Goal: Task Accomplishment & Management: Complete application form

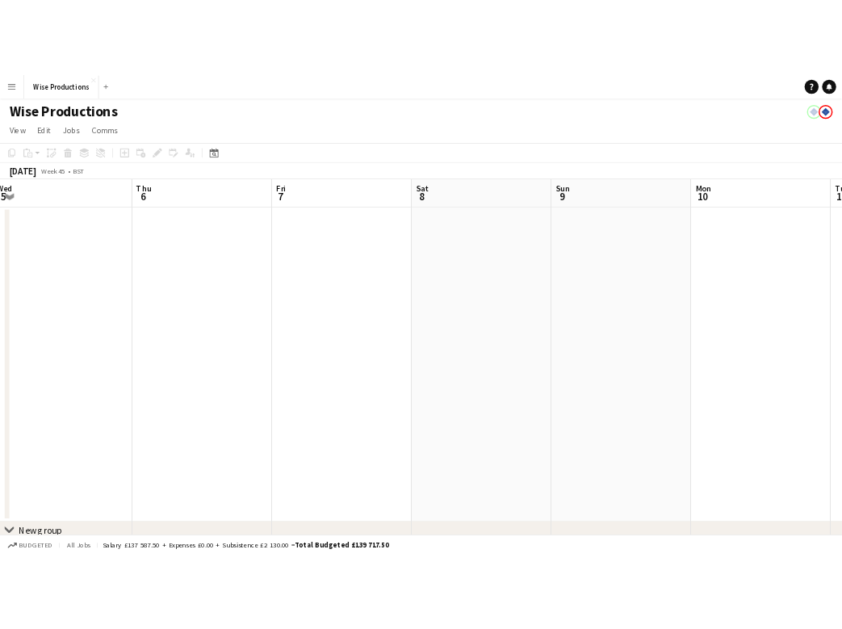
scroll to position [0, 808]
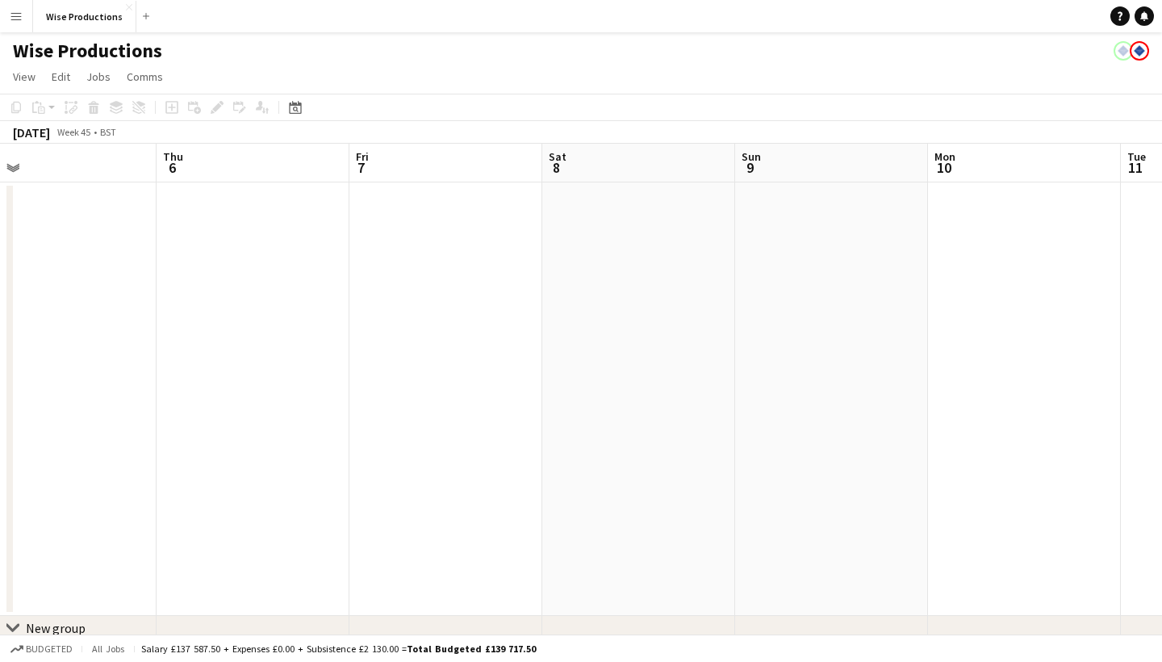
click at [756, 237] on app-date-cell at bounding box center [831, 398] width 193 height 433
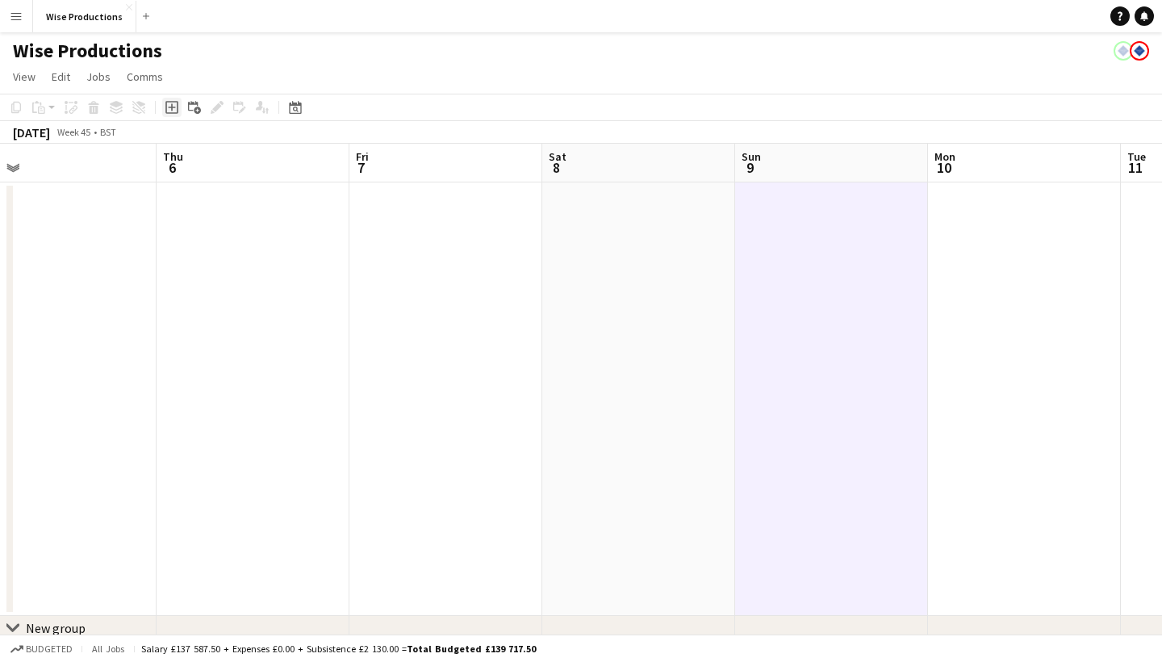
click at [174, 110] on icon "Add job" at bounding box center [171, 107] width 13 height 13
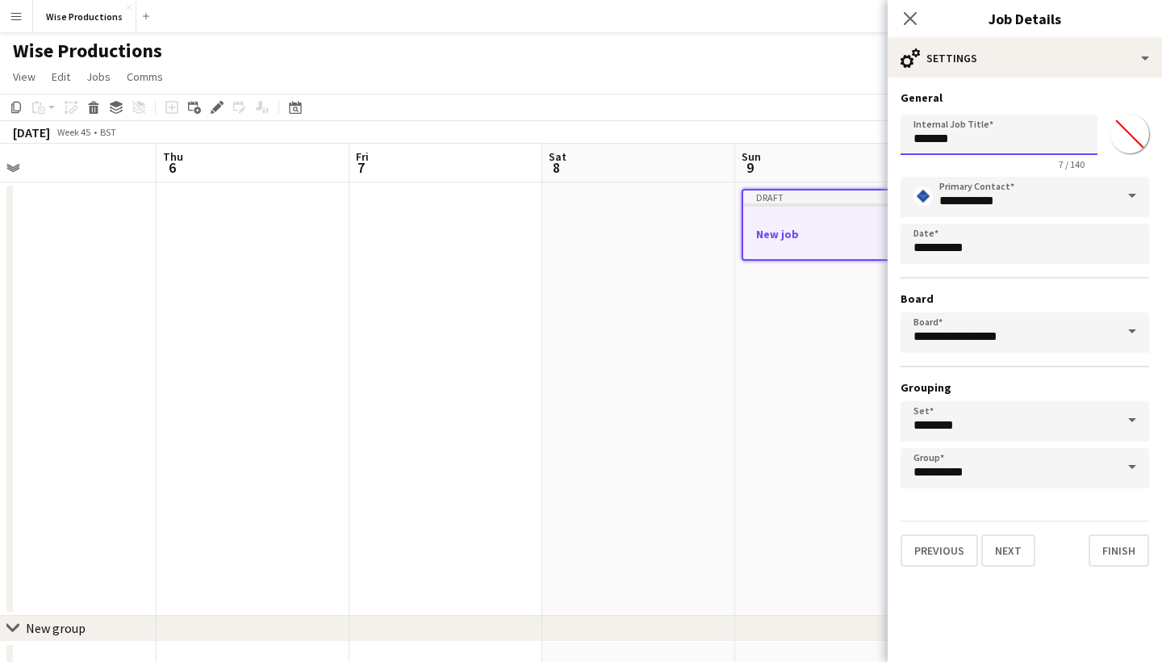
click at [1008, 141] on input "*******" at bounding box center [999, 135] width 197 height 40
type input "*"
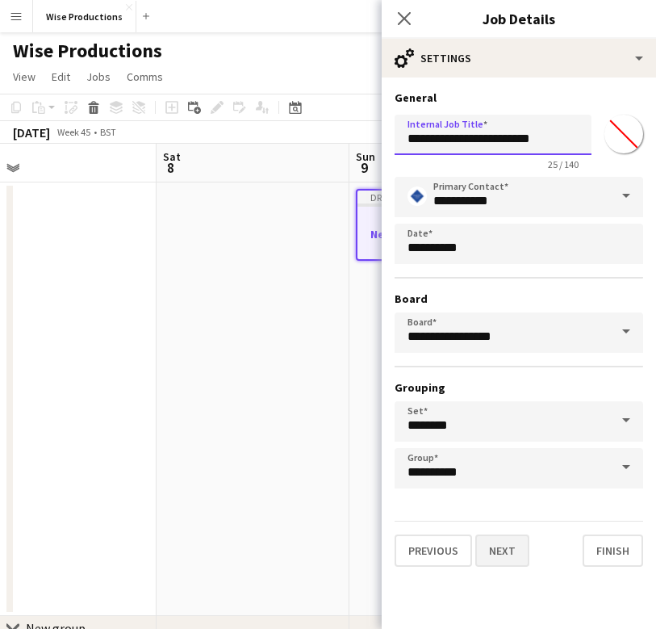
type input "**********"
click at [504, 561] on button "Next" at bounding box center [502, 550] width 54 height 32
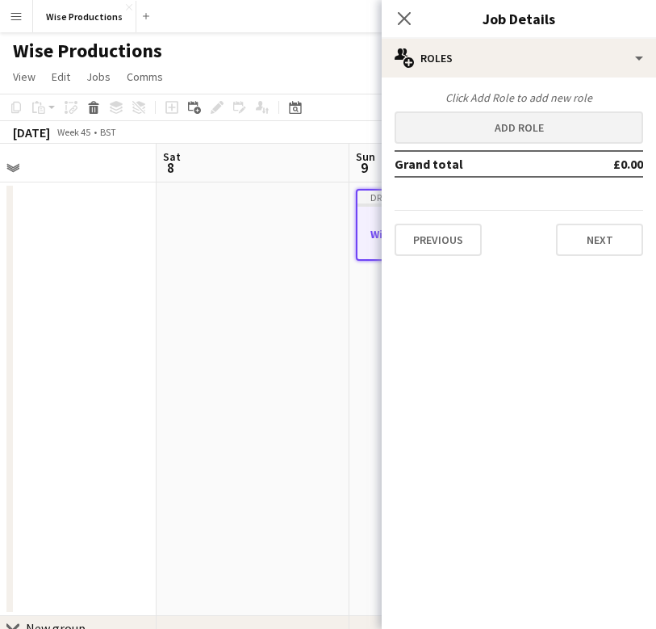
click at [518, 136] on button "Add role" at bounding box center [519, 127] width 249 height 32
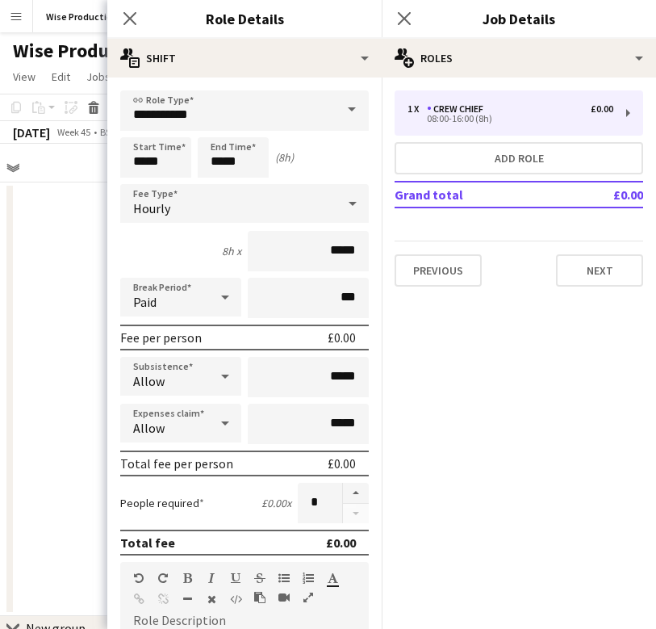
click at [349, 101] on span at bounding box center [352, 109] width 34 height 39
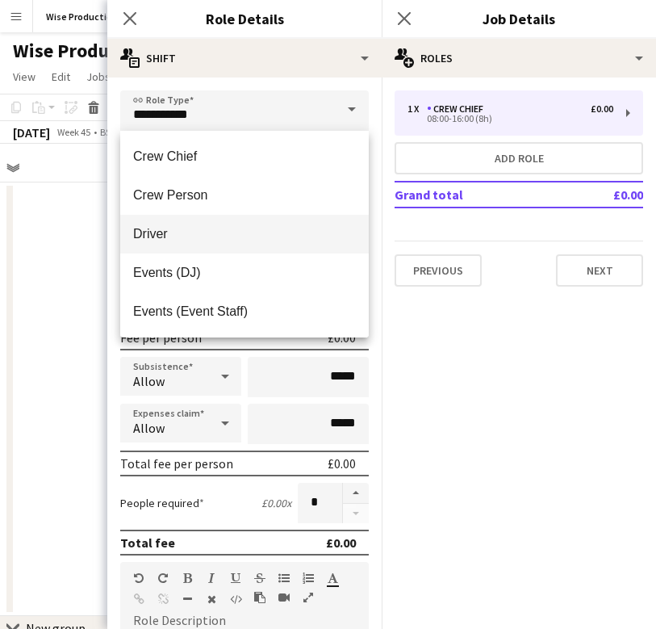
click at [220, 231] on span "Driver" at bounding box center [244, 233] width 223 height 15
type input "******"
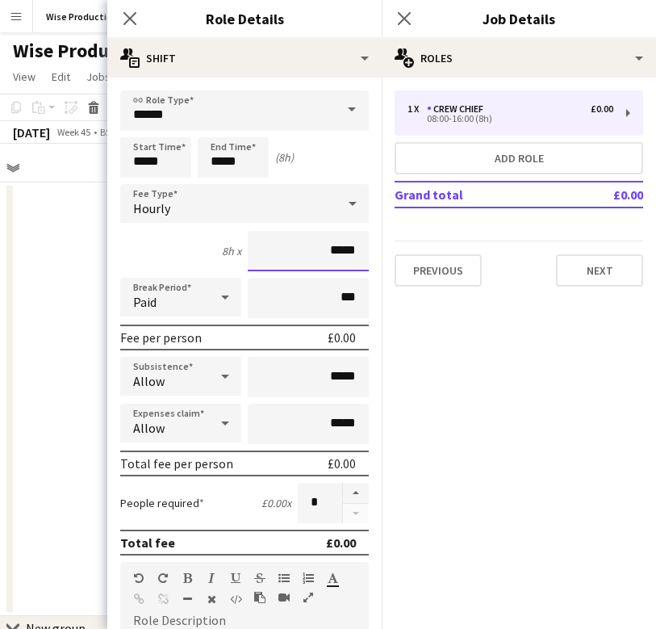
click at [365, 249] on input "*****" at bounding box center [308, 251] width 121 height 40
type input "**"
type input "******"
click at [582, 274] on button "Next" at bounding box center [599, 270] width 87 height 32
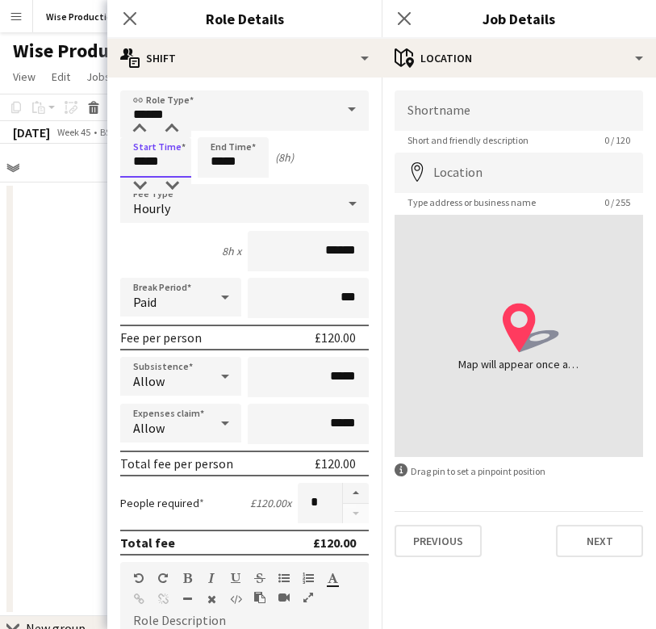
click at [144, 155] on input "*****" at bounding box center [155, 157] width 71 height 40
click at [141, 126] on div at bounding box center [140, 129] width 32 height 16
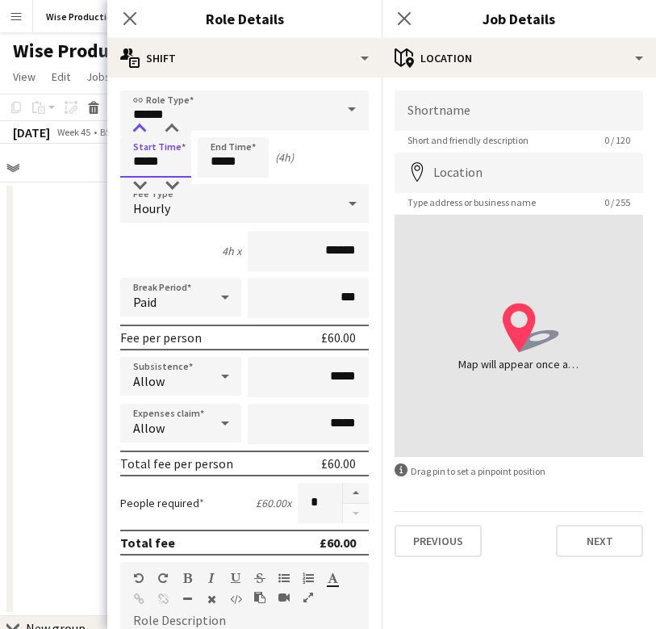
click at [141, 126] on div at bounding box center [140, 129] width 32 height 16
type input "*****"
click at [141, 126] on div at bounding box center [140, 129] width 32 height 16
click at [228, 159] on input "*****" at bounding box center [233, 157] width 71 height 40
click at [222, 182] on div at bounding box center [217, 186] width 32 height 16
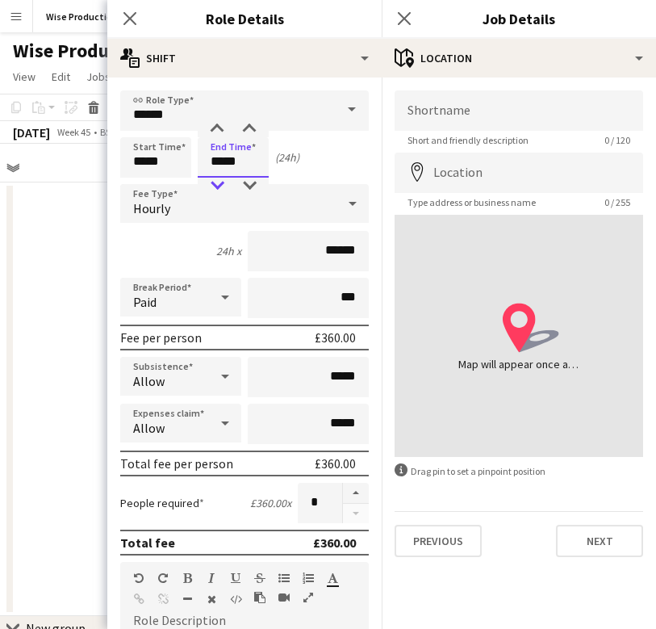
click at [222, 182] on div at bounding box center [217, 186] width 32 height 16
type input "*****"
click at [222, 182] on div at bounding box center [217, 186] width 32 height 16
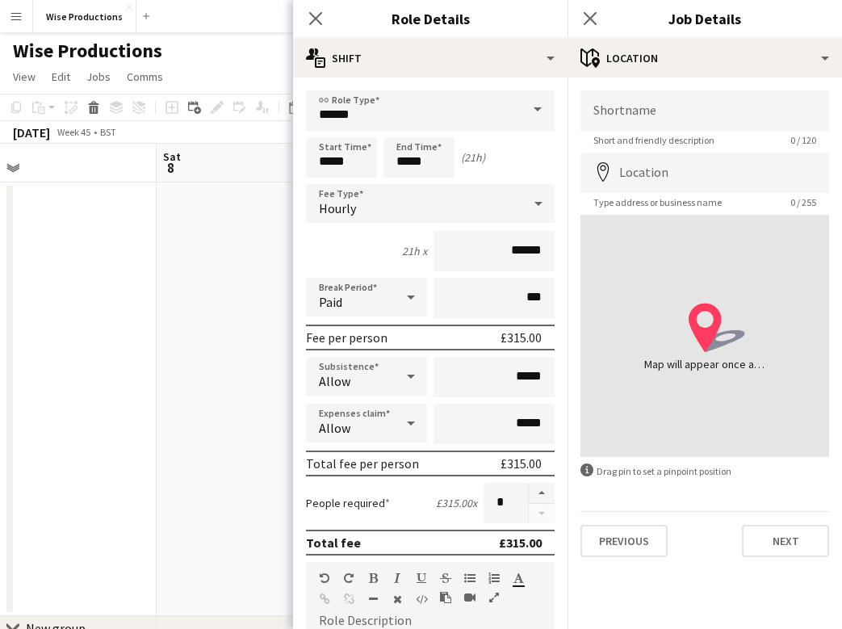
click at [210, 234] on app-date-cell at bounding box center [253, 398] width 193 height 433
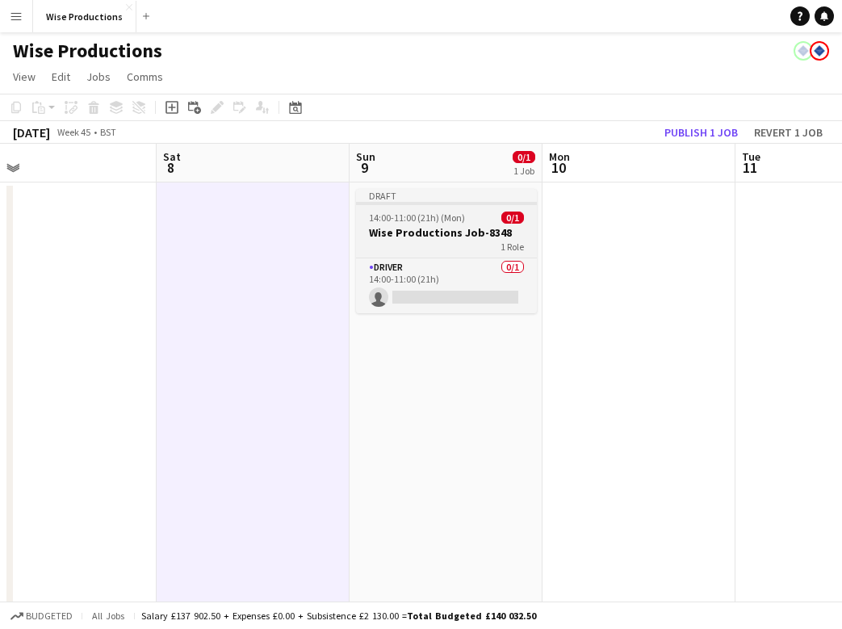
click at [428, 227] on h3 "Wise Productions Job-8348" at bounding box center [446, 232] width 181 height 15
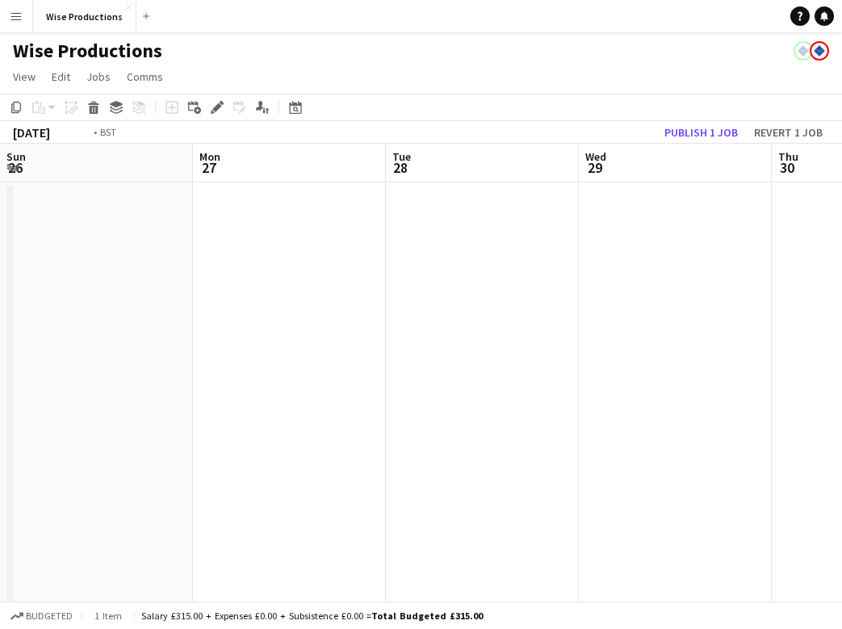
scroll to position [0, 386]
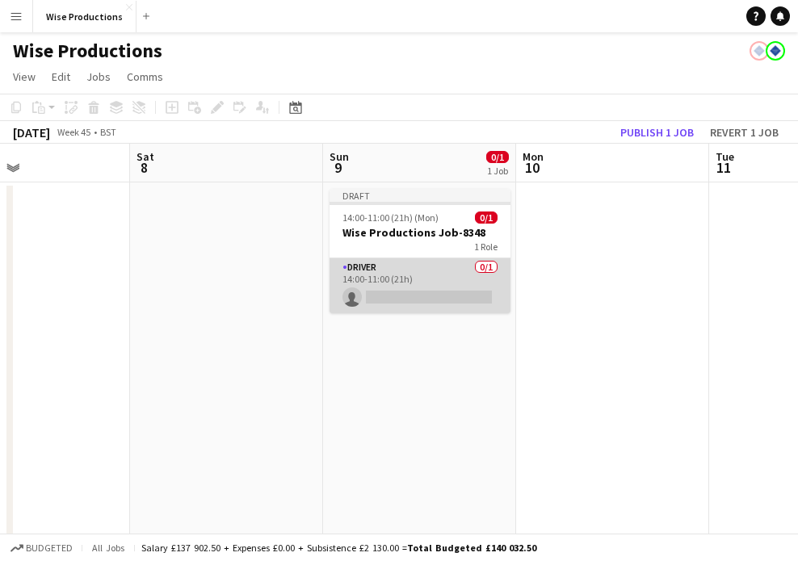
scroll to position [0, 382]
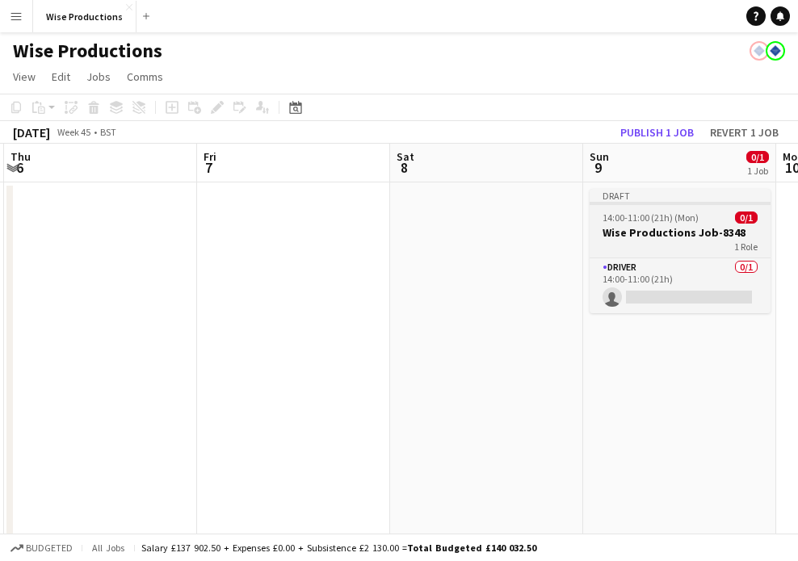
click at [658, 208] on app-job-card "Draft 14:00-11:00 (21h) (Mon) 0/1 Wise Productions Job-8348 1 Role Driver 0/1 1…" at bounding box center [679, 251] width 181 height 124
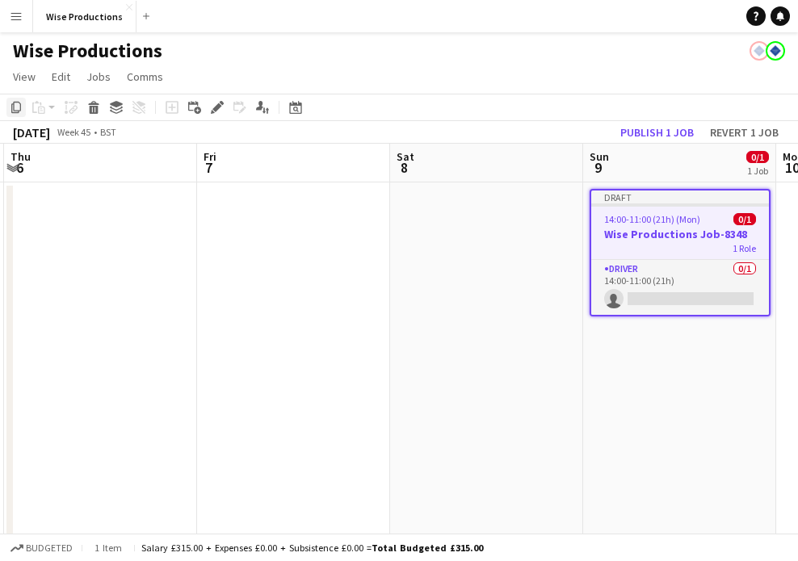
click at [19, 115] on div "Copy" at bounding box center [15, 107] width 19 height 19
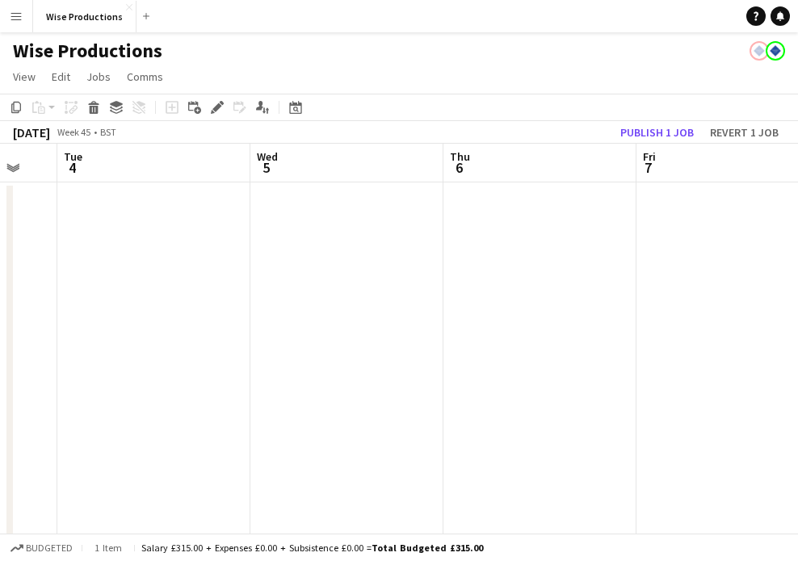
scroll to position [0, 327]
click at [298, 267] on app-date-cell at bounding box center [348, 398] width 193 height 433
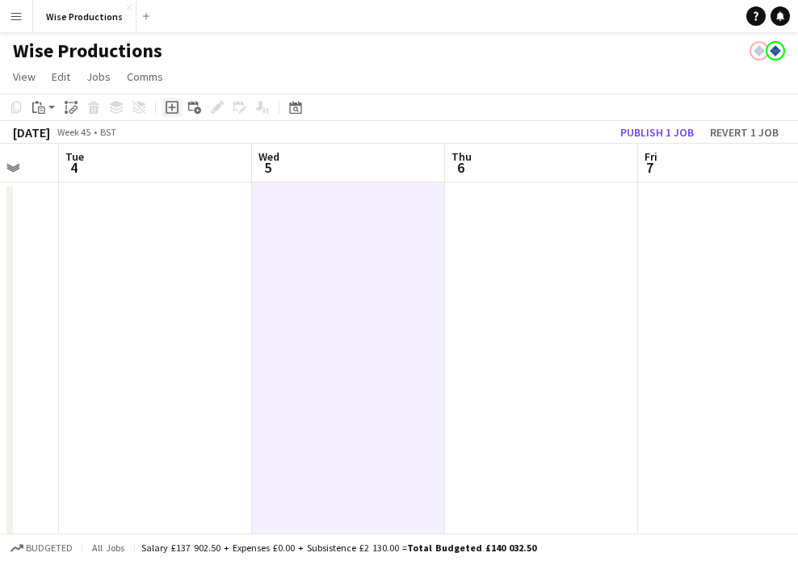
click at [172, 110] on icon at bounding box center [171, 107] width 7 height 7
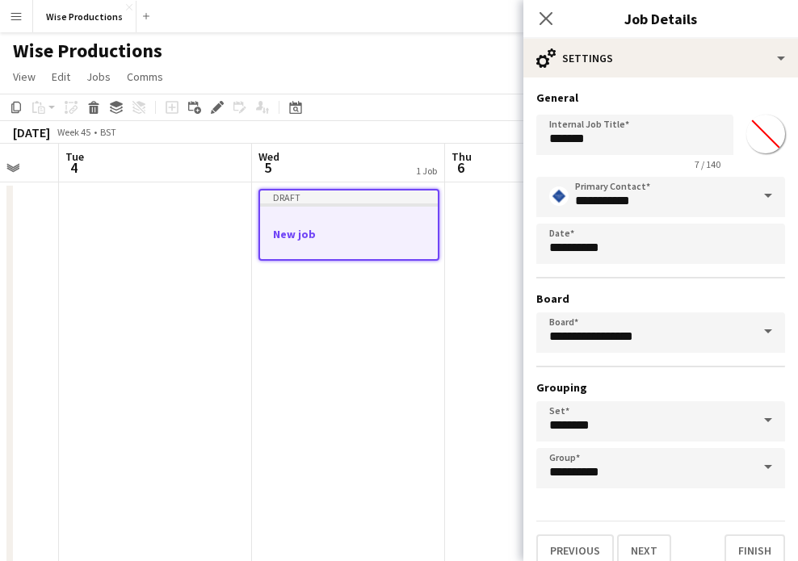
click at [399, 211] on app-job-card "Draft New job" at bounding box center [348, 225] width 181 height 72
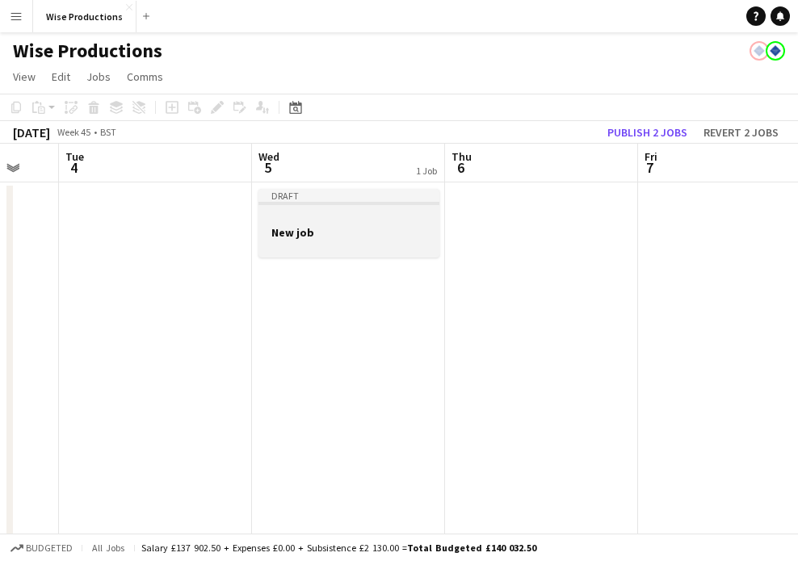
click at [330, 201] on div "Draft" at bounding box center [348, 195] width 181 height 13
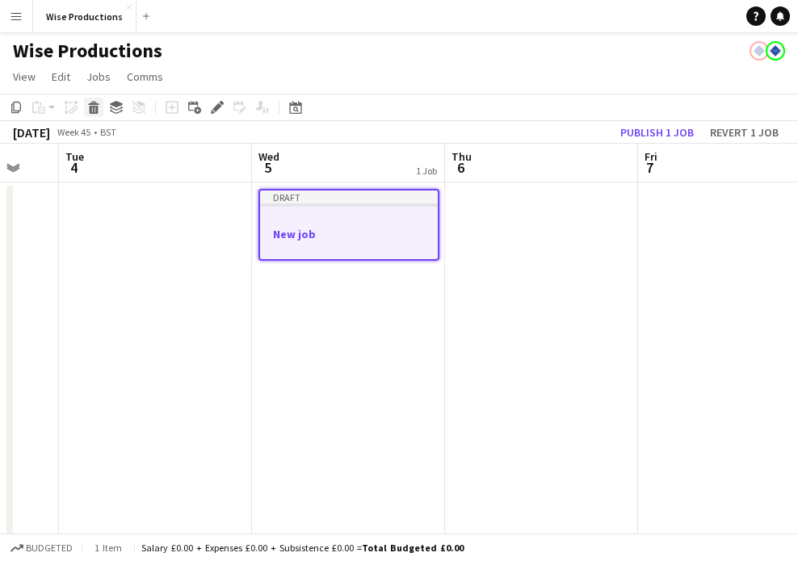
click at [94, 115] on div "Delete" at bounding box center [93, 107] width 19 height 19
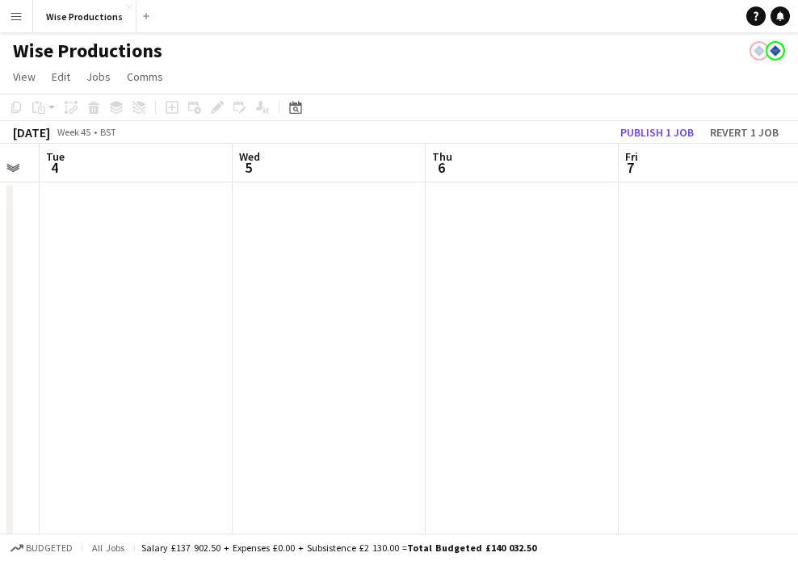
scroll to position [0, 333]
click at [415, 227] on app-date-cell at bounding box center [341, 398] width 193 height 433
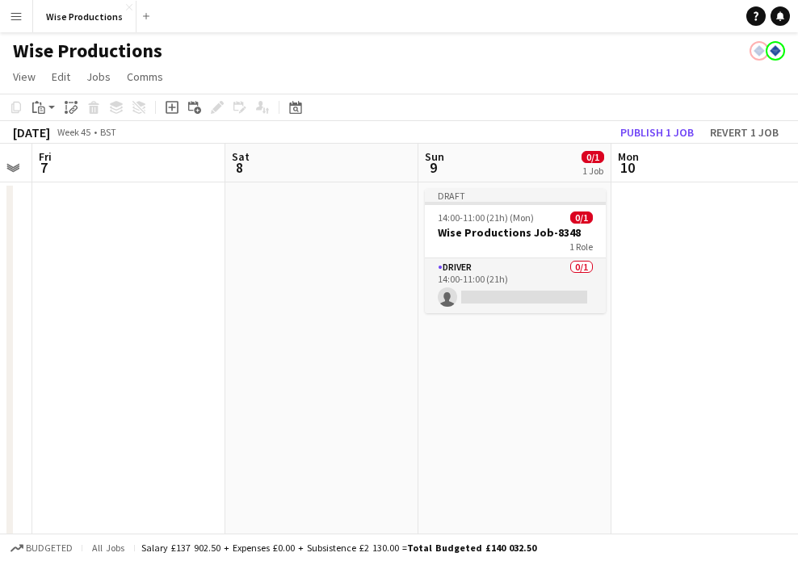
scroll to position [0, 574]
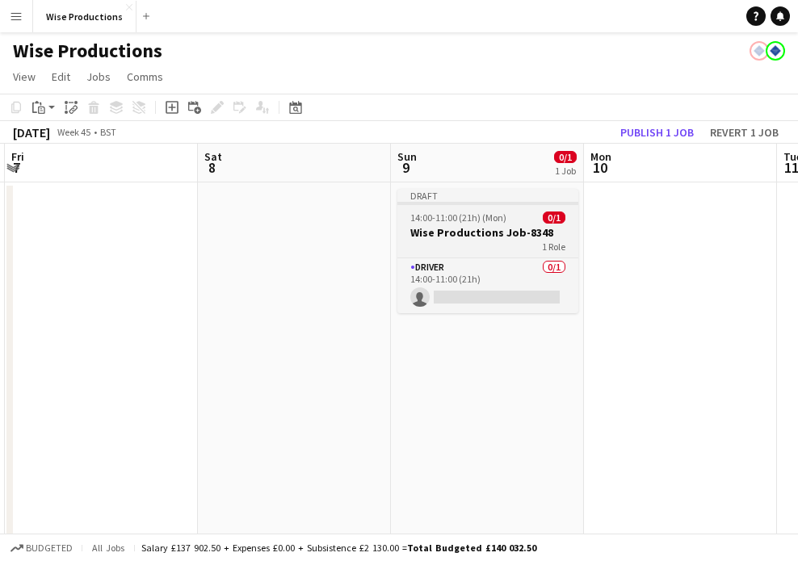
click at [405, 226] on h3 "Wise Productions Job-8348" at bounding box center [487, 232] width 181 height 15
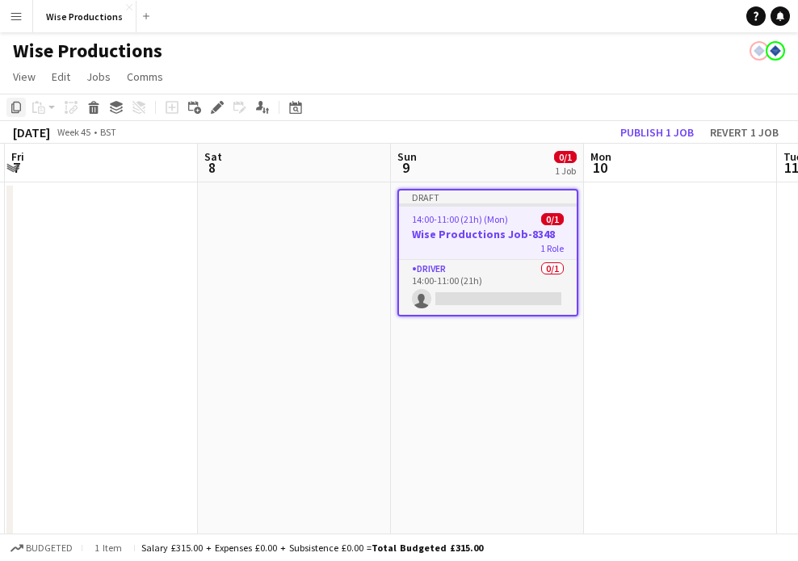
click at [15, 109] on icon "Copy" at bounding box center [16, 107] width 13 height 13
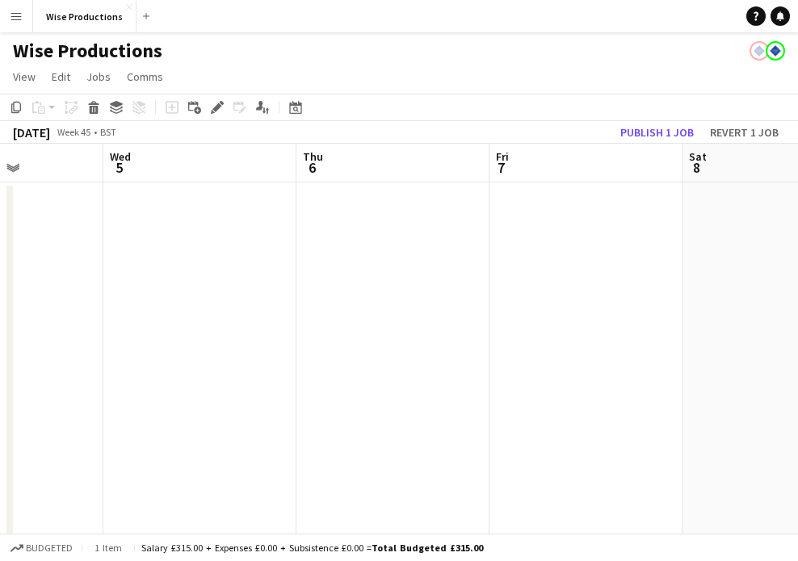
scroll to position [0, 471]
click at [151, 266] on app-date-cell at bounding box center [204, 398] width 193 height 433
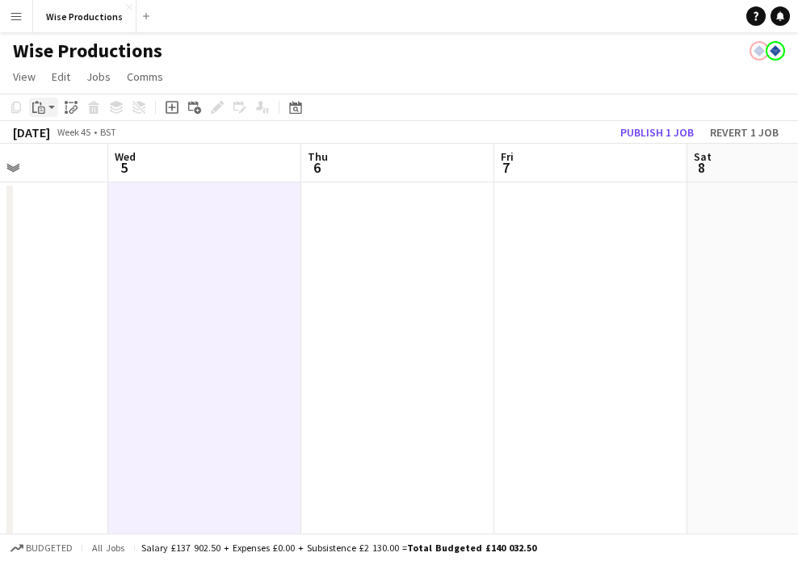
click at [36, 112] on icon at bounding box center [34, 108] width 5 height 10
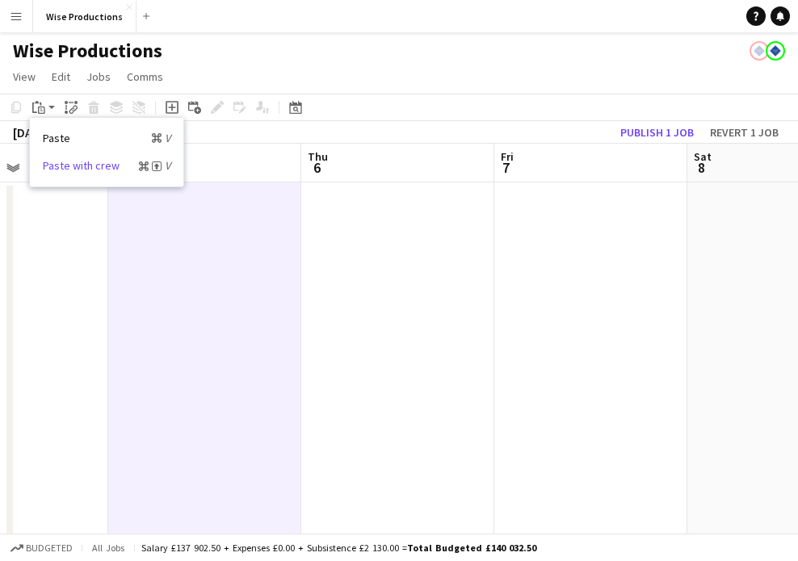
click at [60, 169] on link "Paste with crew Command Shift V" at bounding box center [107, 165] width 128 height 15
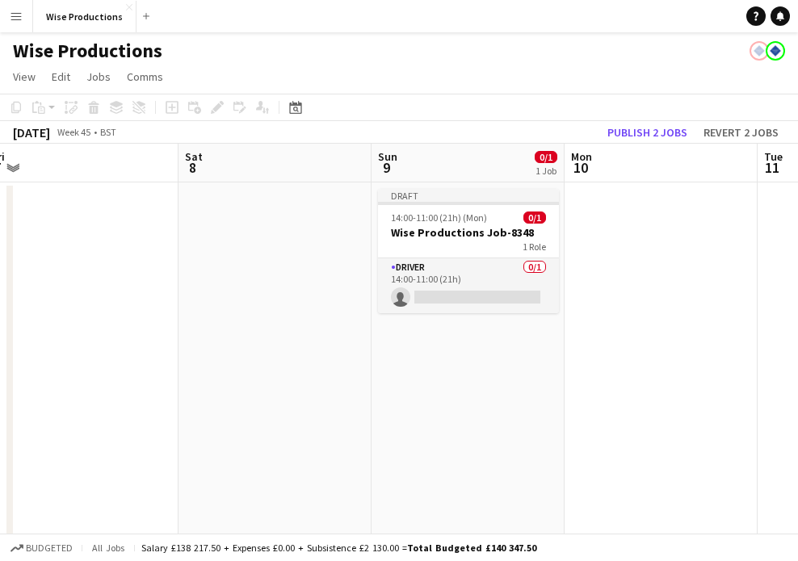
scroll to position [0, 647]
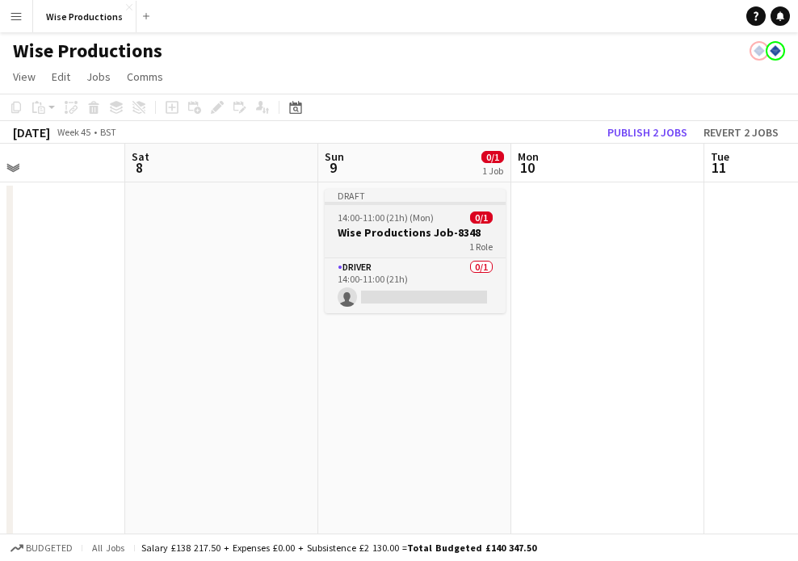
click at [418, 242] on div "1 Role" at bounding box center [415, 246] width 181 height 13
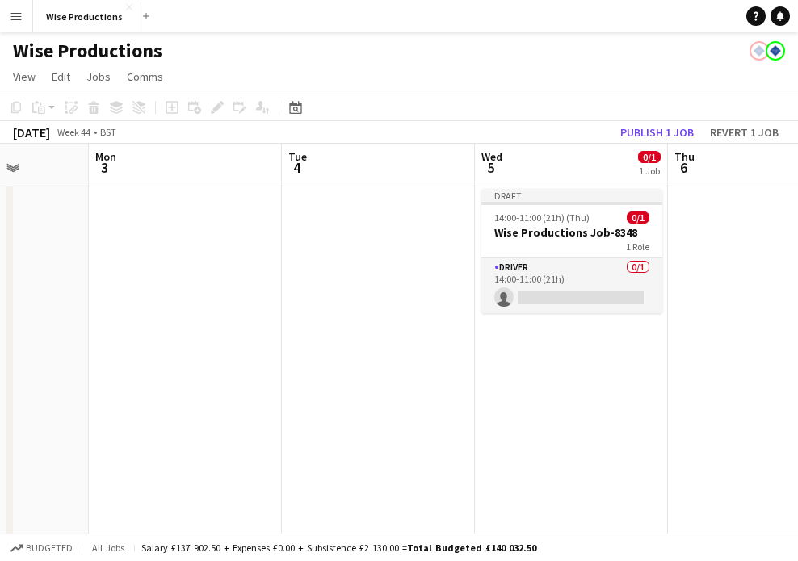
scroll to position [0, 0]
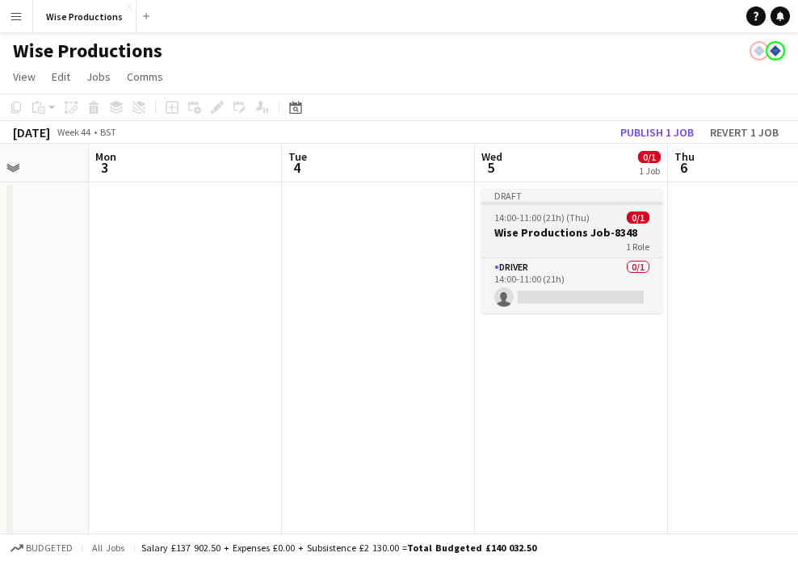
click at [588, 223] on div "14:00-11:00 (21h) (Thu) 0/1" at bounding box center [571, 218] width 181 height 12
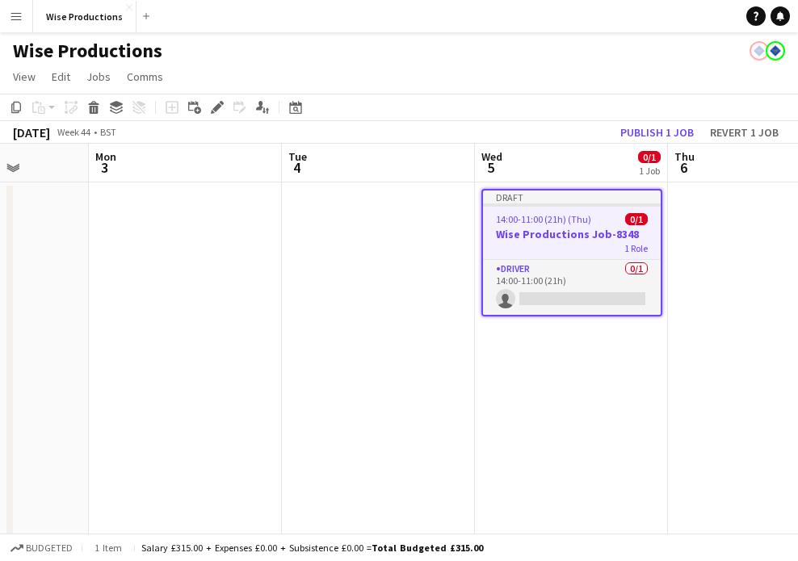
click at [588, 223] on span "14:00-11:00 (21h) (Thu)" at bounding box center [543, 219] width 95 height 12
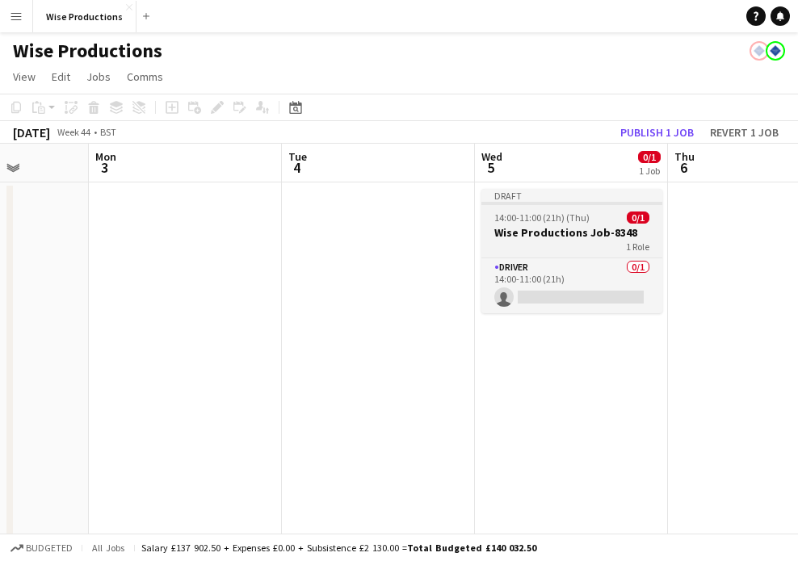
click at [588, 223] on div "14:00-11:00 (21h) (Thu) 0/1" at bounding box center [571, 218] width 181 height 12
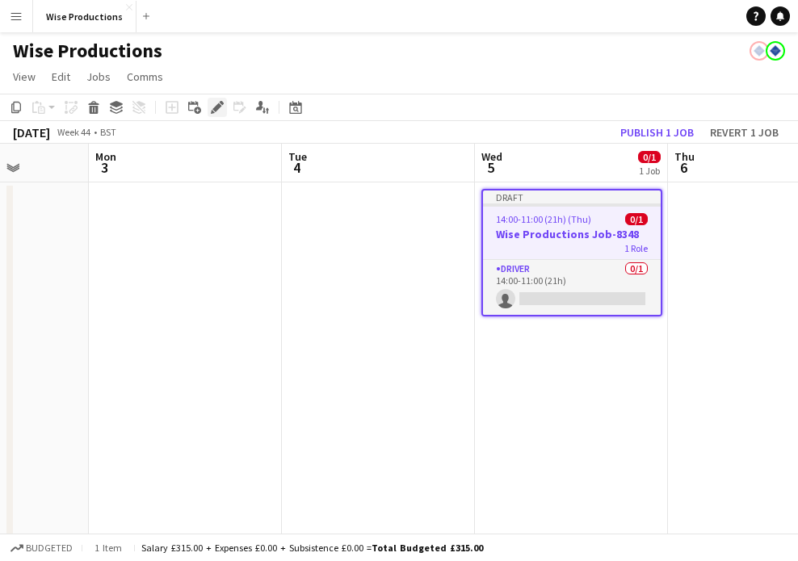
click at [216, 107] on icon at bounding box center [216, 107] width 9 height 9
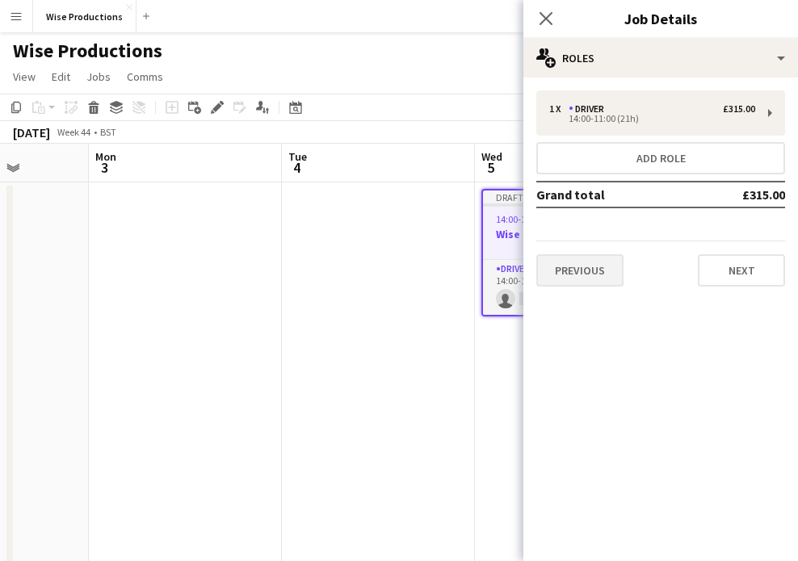
click at [587, 272] on button "Previous" at bounding box center [579, 270] width 87 height 32
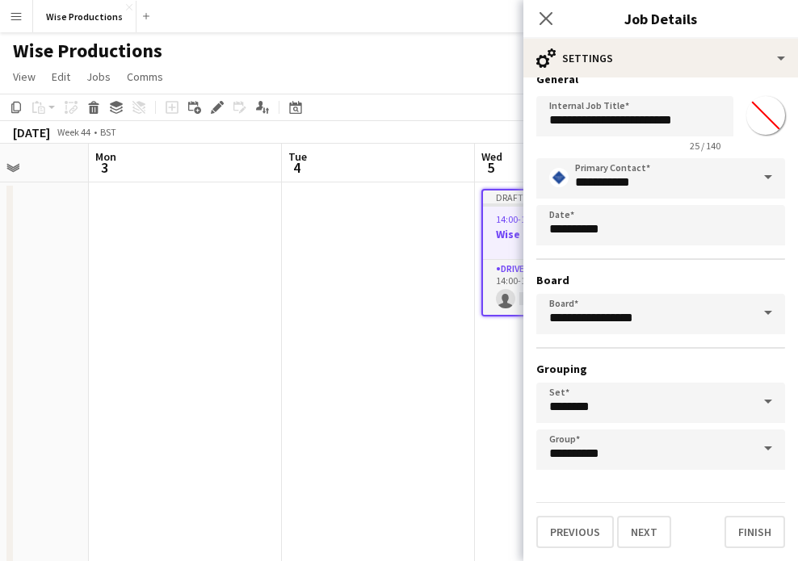
scroll to position [19, 0]
click at [584, 529] on button "Previous" at bounding box center [574, 532] width 77 height 32
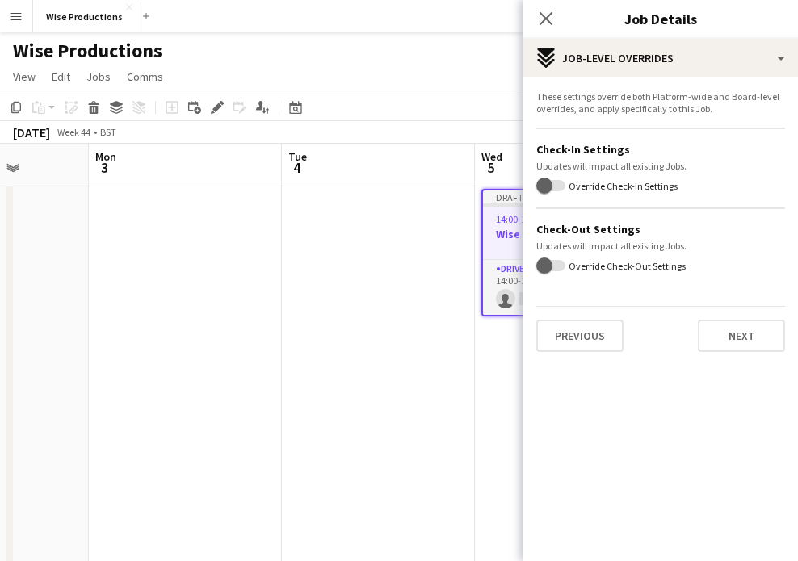
scroll to position [0, 0]
click at [588, 344] on button "Previous" at bounding box center [579, 336] width 87 height 32
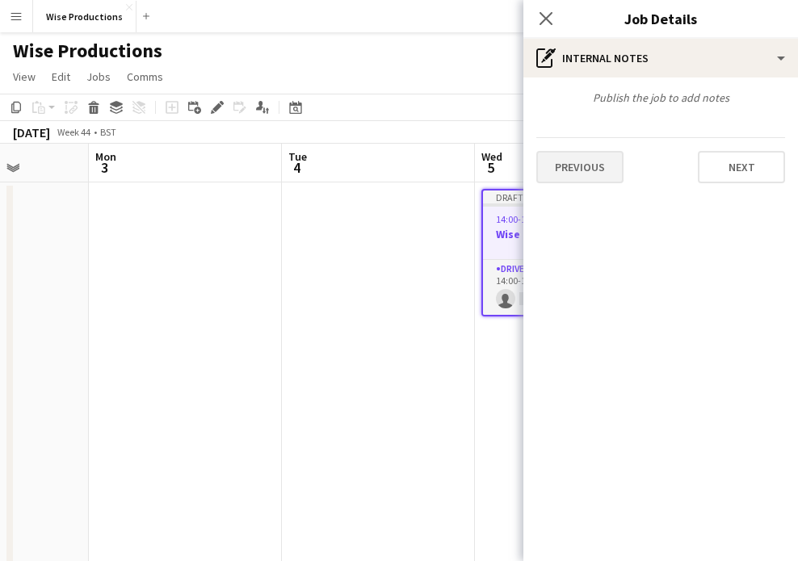
click at [597, 161] on button "Previous" at bounding box center [579, 167] width 87 height 32
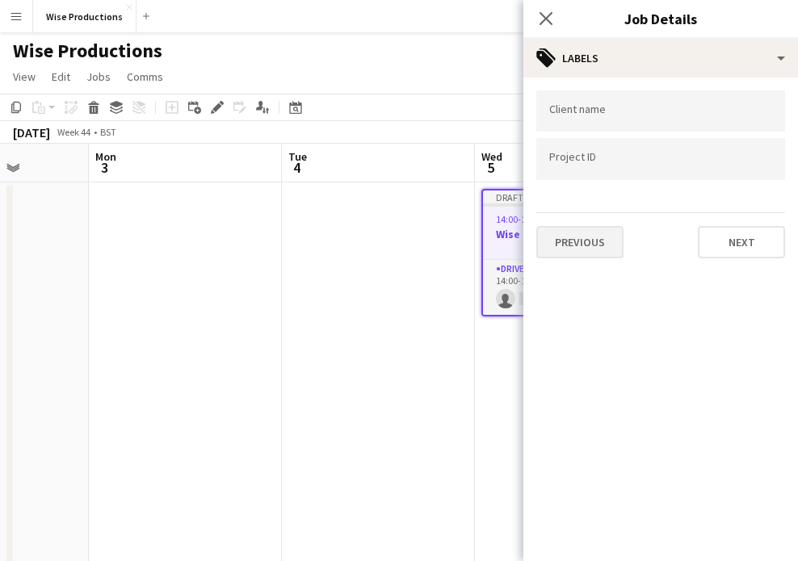
click at [588, 232] on button "Previous" at bounding box center [579, 242] width 87 height 32
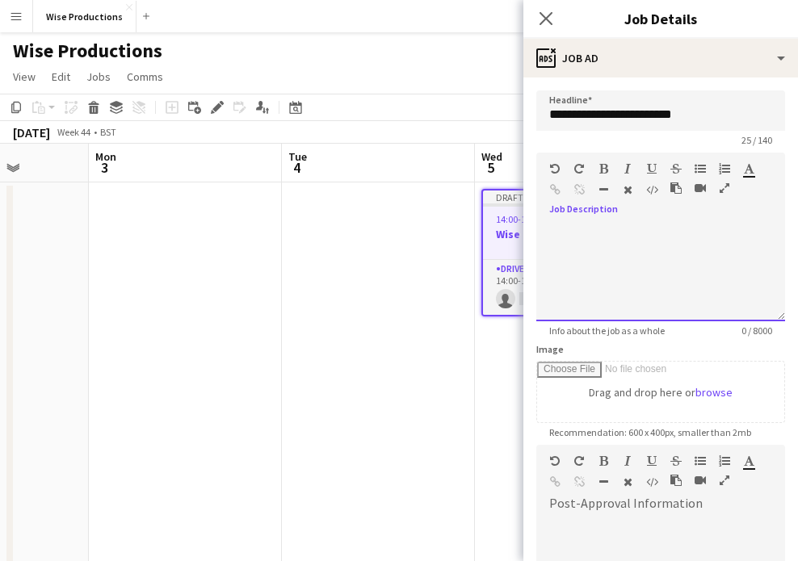
click at [554, 248] on div at bounding box center [660, 272] width 249 height 97
paste div
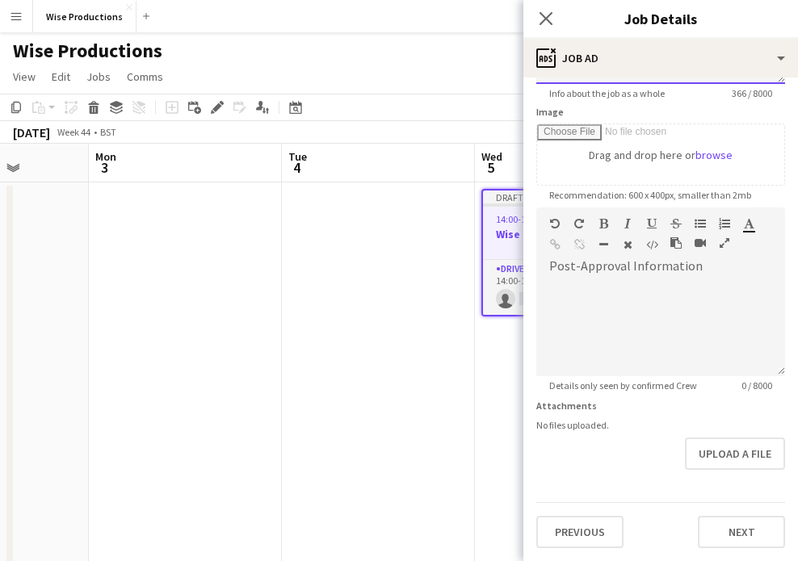
scroll to position [237, 0]
click at [739, 526] on button "Next" at bounding box center [740, 532] width 87 height 32
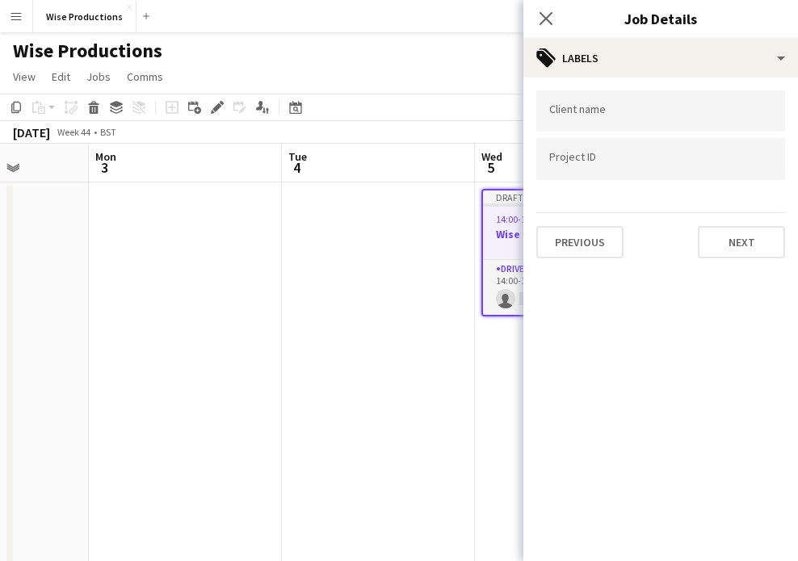
scroll to position [0, 0]
click at [720, 258] on button "Next" at bounding box center [740, 242] width 87 height 32
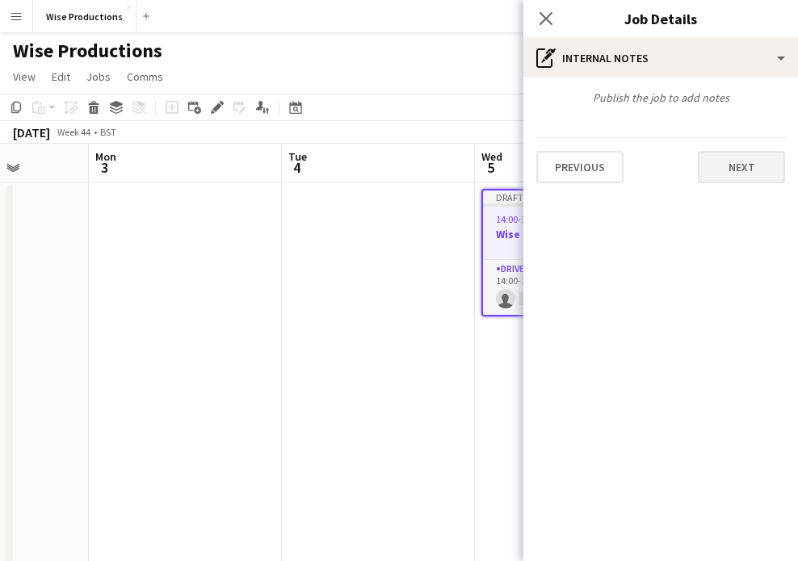
click at [721, 157] on button "Next" at bounding box center [740, 167] width 87 height 32
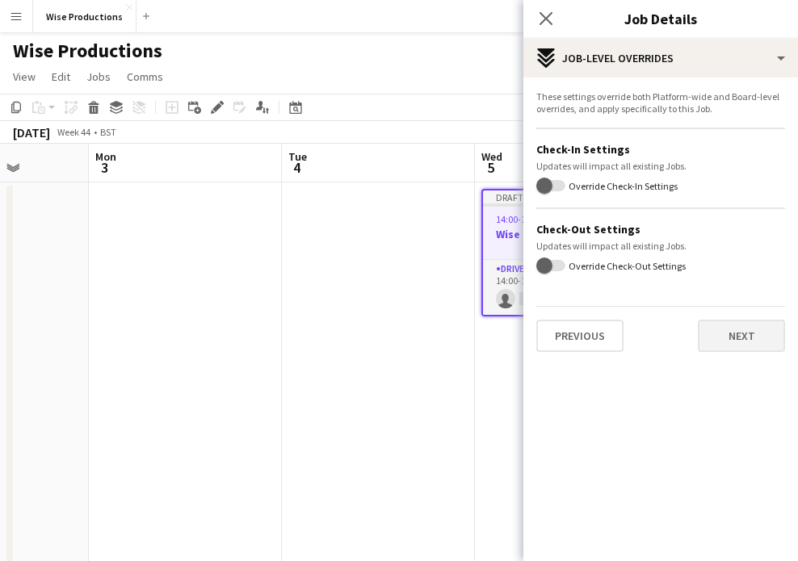
click at [727, 350] on button "Next" at bounding box center [740, 336] width 87 height 32
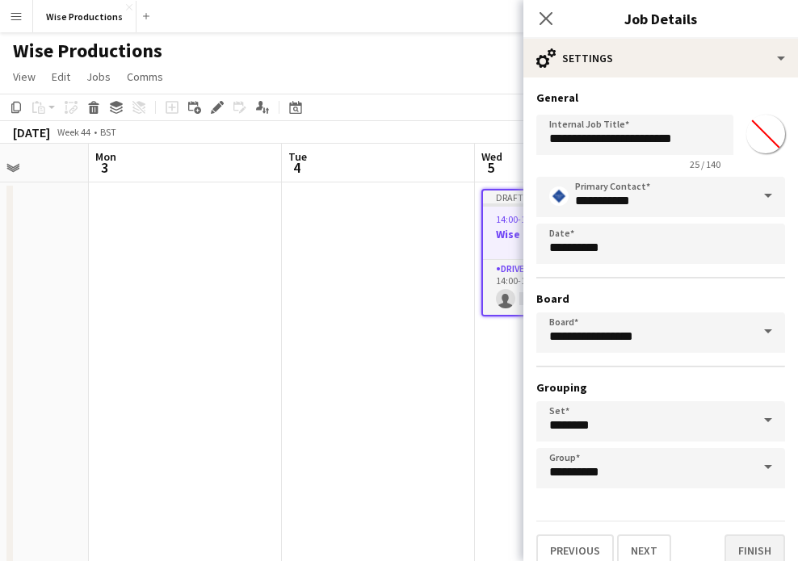
click at [737, 551] on button "Finish" at bounding box center [754, 550] width 61 height 32
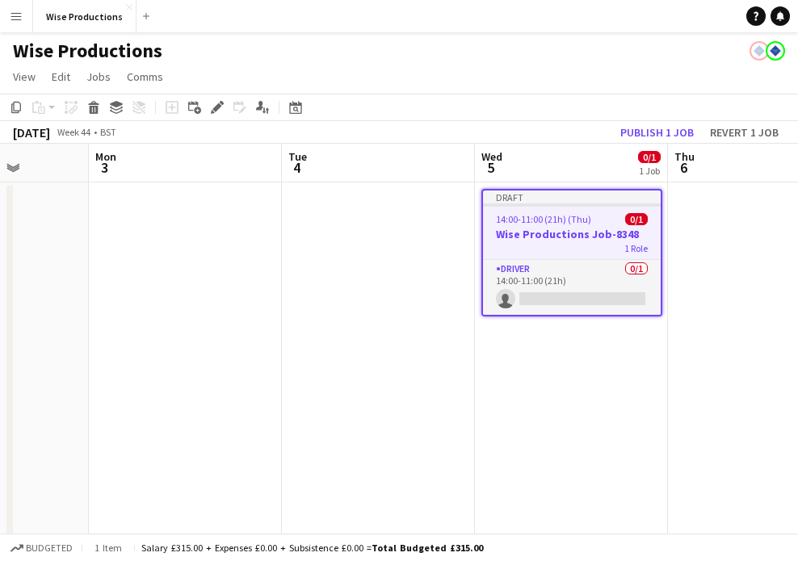
click at [584, 233] on h3 "Wise Productions Job-8348" at bounding box center [572, 234] width 178 height 15
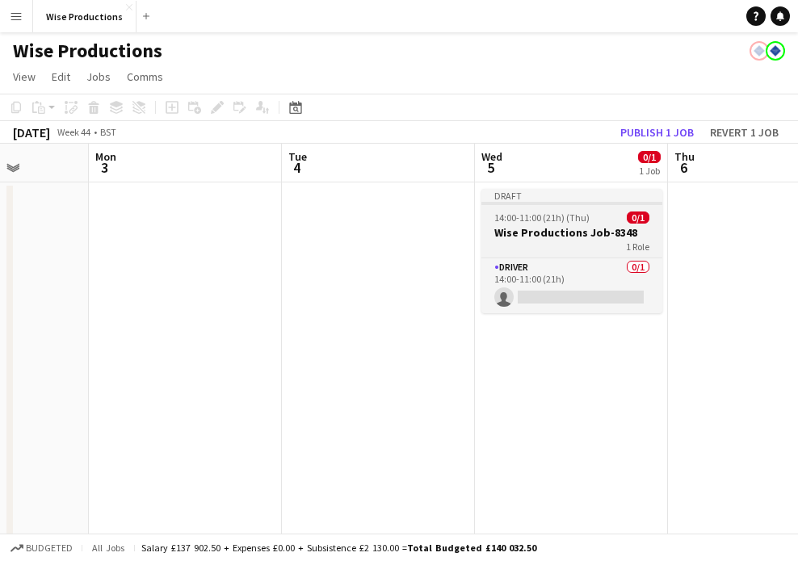
click at [584, 233] on h3 "Wise Productions Job-8348" at bounding box center [571, 232] width 181 height 15
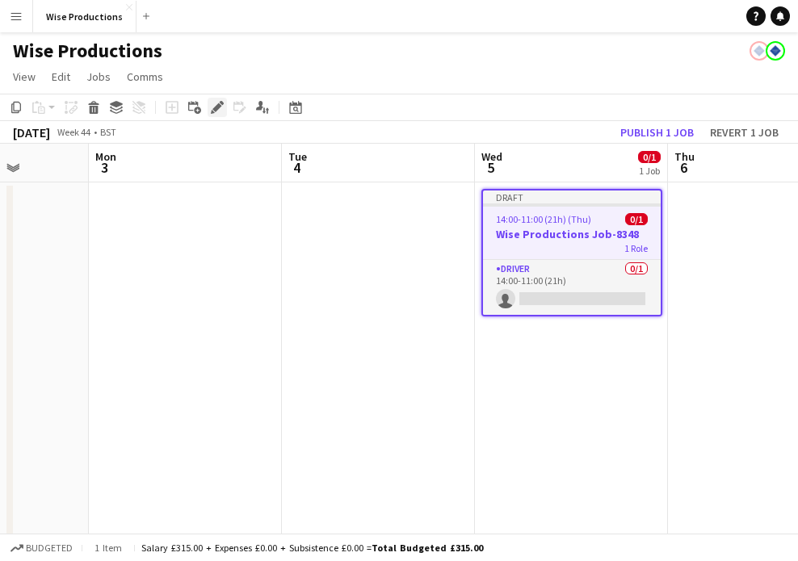
click at [217, 107] on icon at bounding box center [216, 107] width 9 height 9
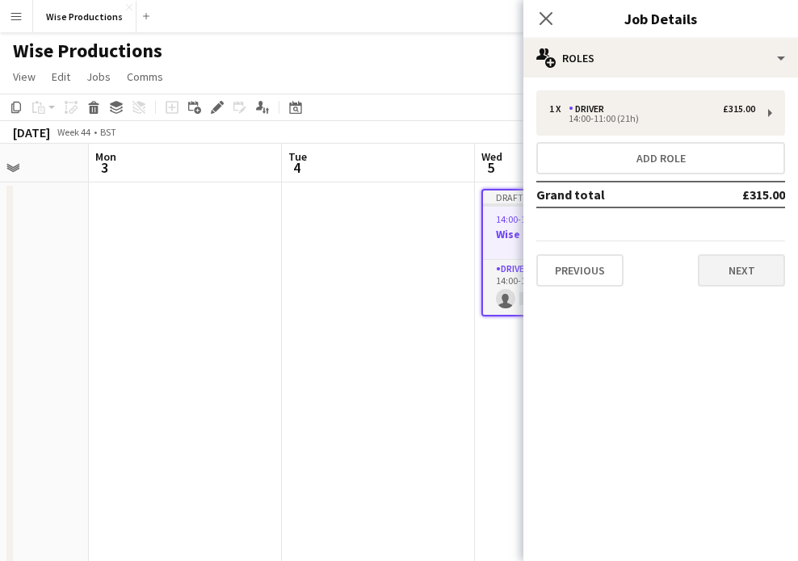
click at [733, 266] on button "Next" at bounding box center [740, 270] width 87 height 32
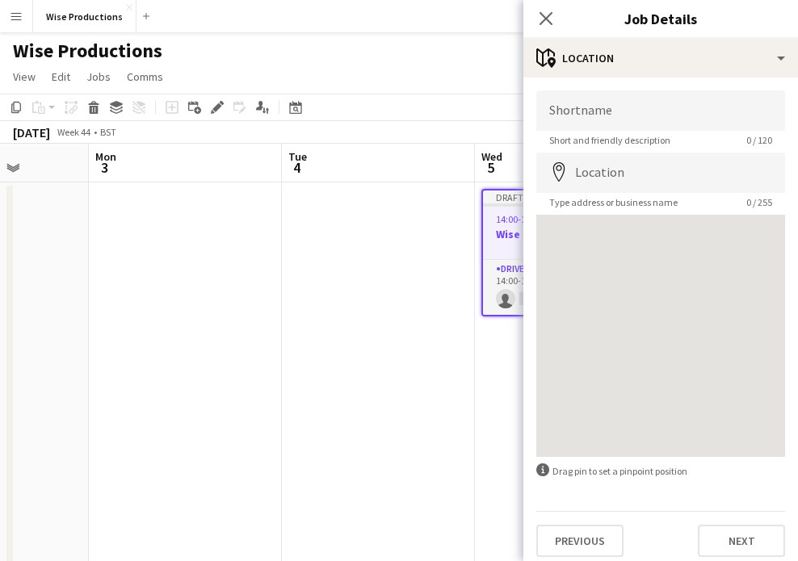
click at [619, 133] on app-form-group "Shortname Short and friendly description 0 / 120" at bounding box center [660, 118] width 249 height 56
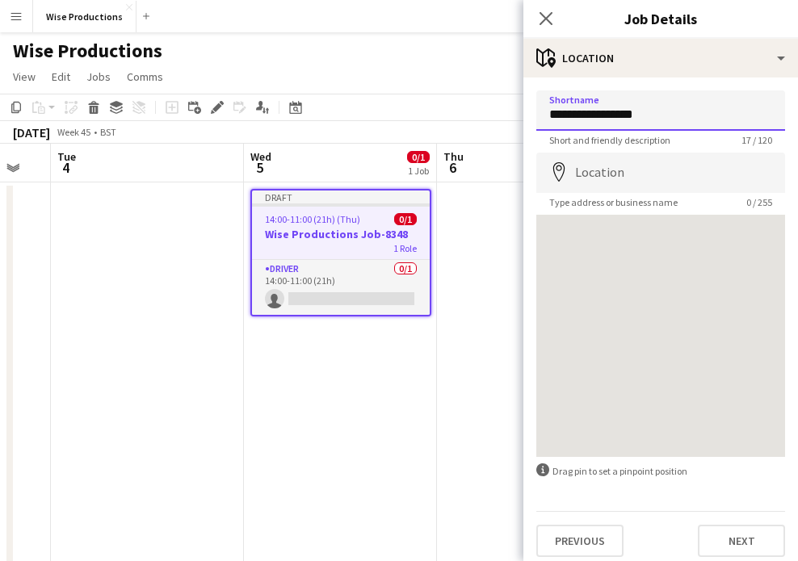
scroll to position [0, 791]
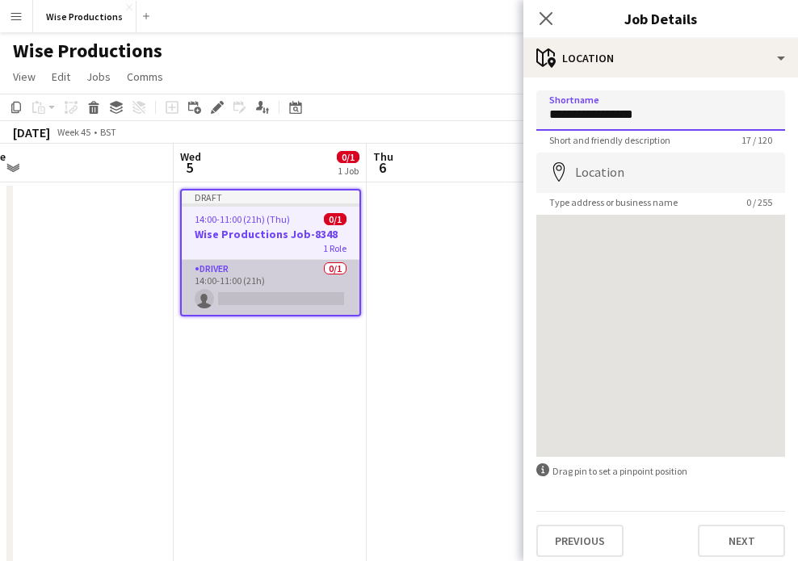
type input "**********"
click at [266, 299] on app-card-role "Driver 0/1 14:00-11:00 (21h) single-neutral-actions" at bounding box center [271, 287] width 178 height 55
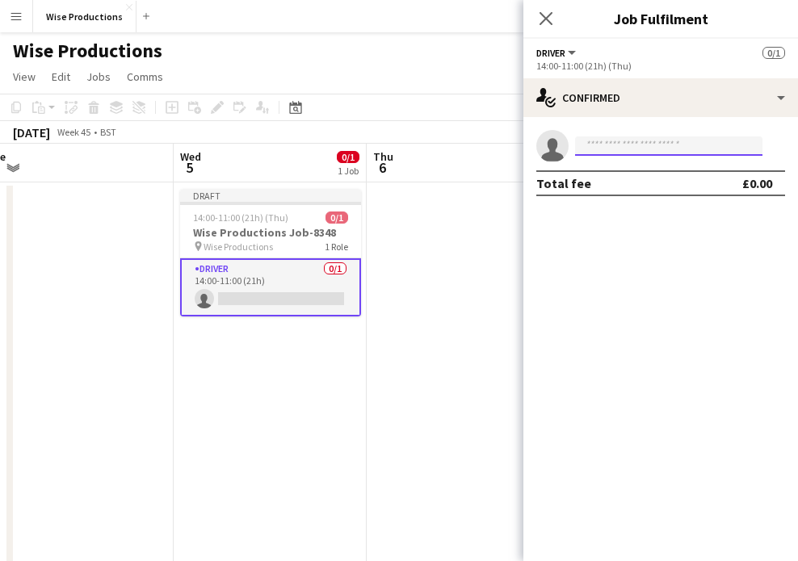
click at [721, 146] on input at bounding box center [668, 145] width 187 height 19
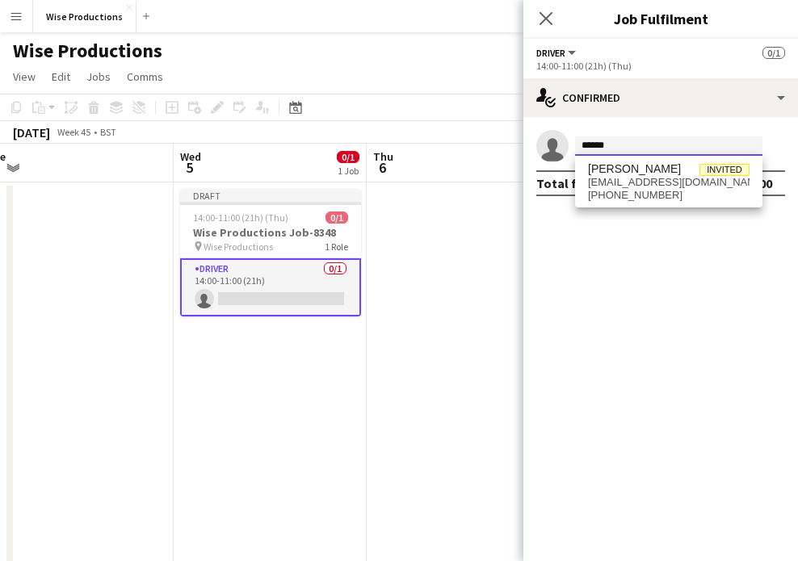
type input "******"
drag, startPoint x: 721, startPoint y: 146, endPoint x: 682, endPoint y: 193, distance: 60.8
click at [682, 193] on span "+4407535270045" at bounding box center [668, 195] width 161 height 13
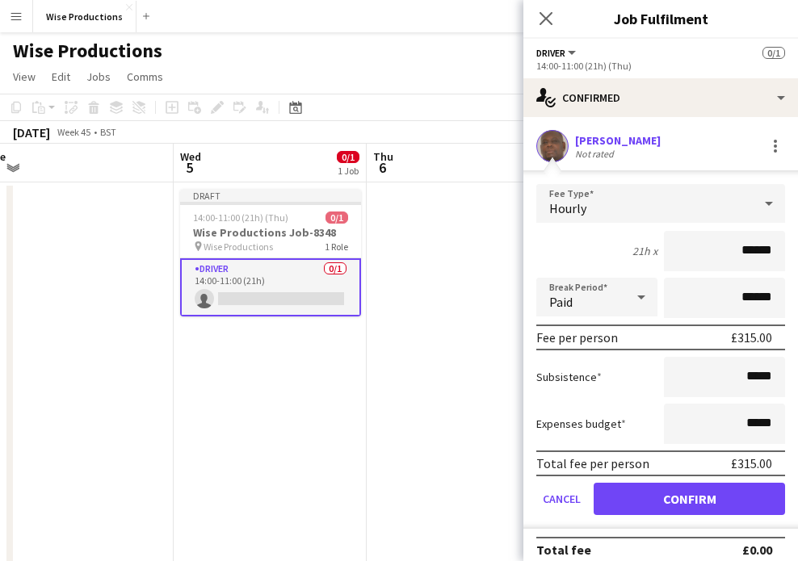
click at [721, 484] on button "Confirm" at bounding box center [688, 499] width 191 height 32
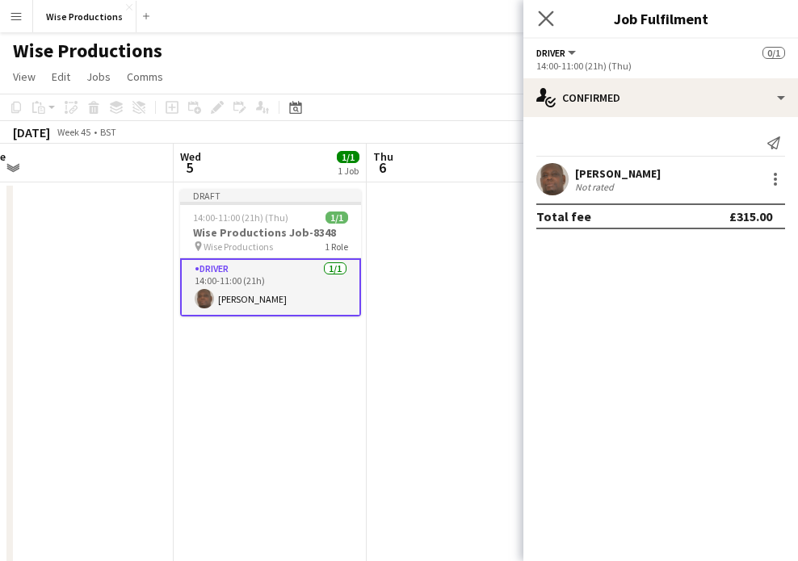
click at [546, 27] on app-icon "Close pop-in" at bounding box center [545, 18] width 23 height 23
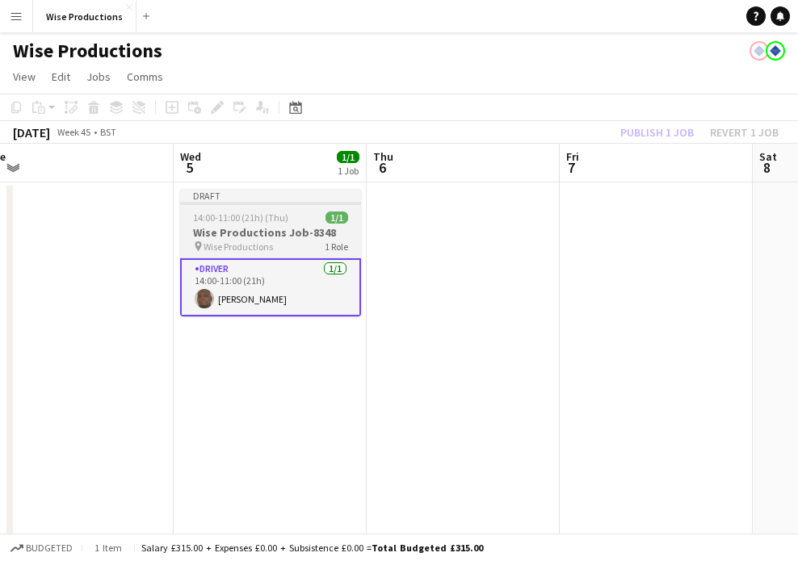
click at [277, 217] on span "14:00-11:00 (21h) (Thu)" at bounding box center [240, 218] width 95 height 12
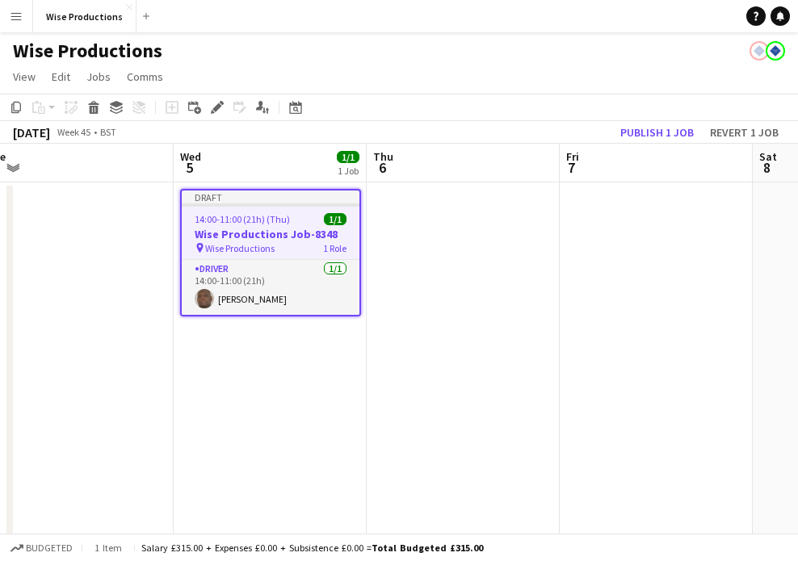
click at [283, 232] on h3 "Wise Productions Job-8348" at bounding box center [271, 234] width 178 height 15
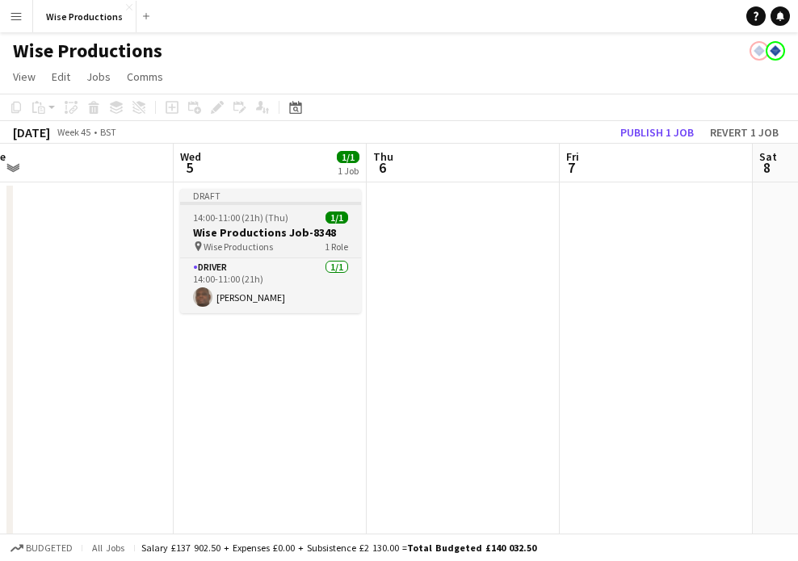
click at [286, 232] on h3 "Wise Productions Job-8348" at bounding box center [270, 232] width 181 height 15
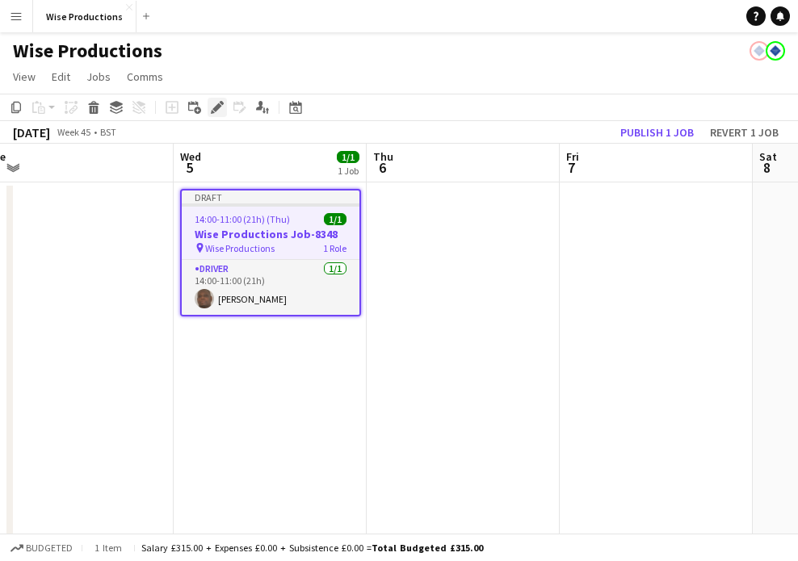
click at [214, 111] on icon "Edit" at bounding box center [217, 107] width 13 height 13
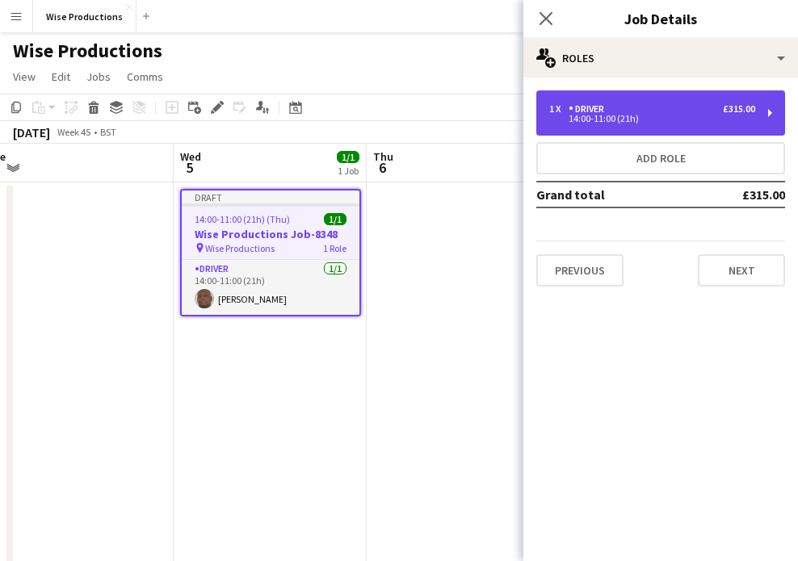
click at [645, 117] on div "14:00-11:00 (21h)" at bounding box center [652, 119] width 206 height 8
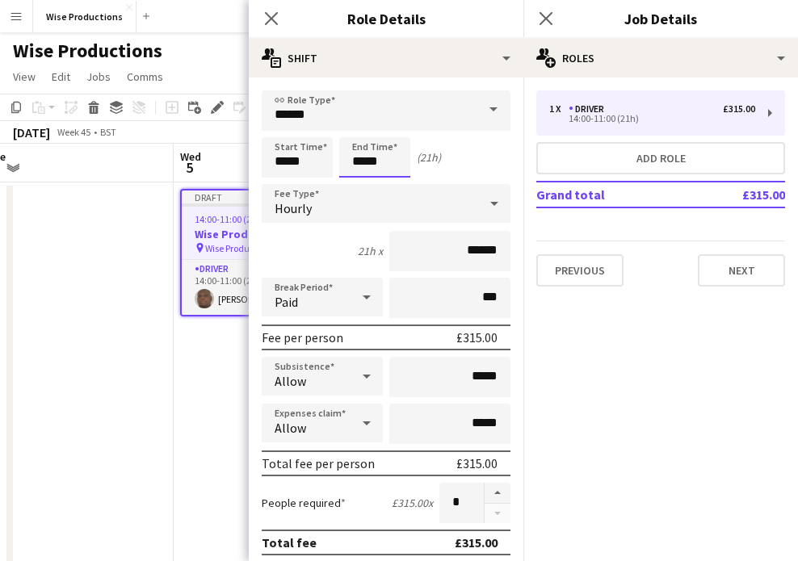
click at [371, 171] on input "*****" at bounding box center [374, 157] width 71 height 40
click at [361, 130] on div at bounding box center [358, 129] width 32 height 16
click at [361, 179] on div at bounding box center [358, 186] width 32 height 16
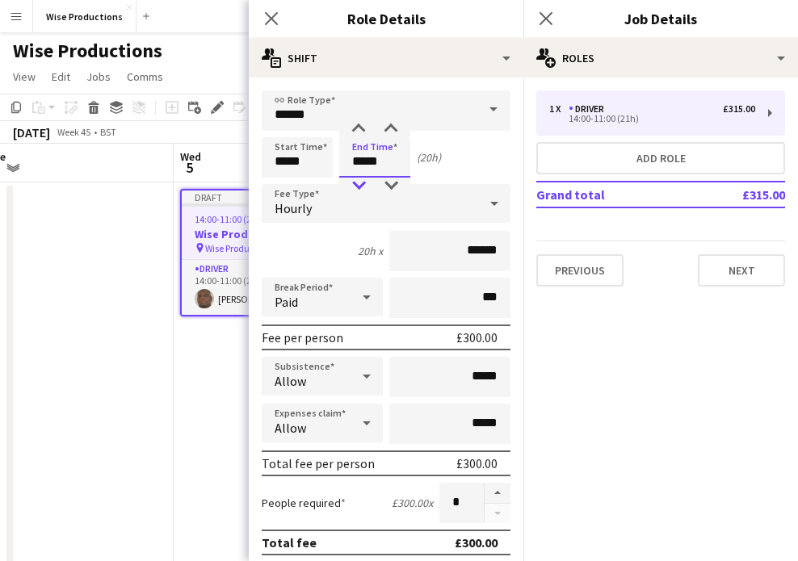
click at [361, 179] on div at bounding box center [358, 186] width 32 height 16
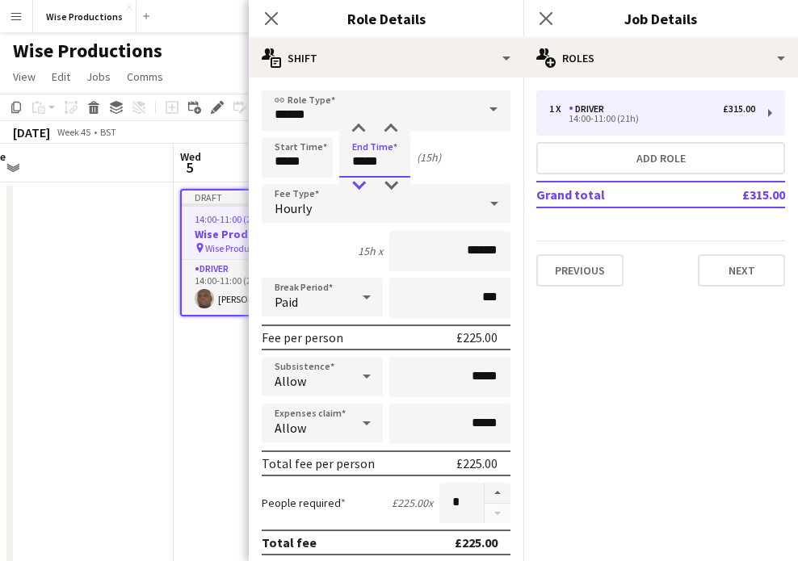
click at [361, 179] on div at bounding box center [358, 186] width 32 height 16
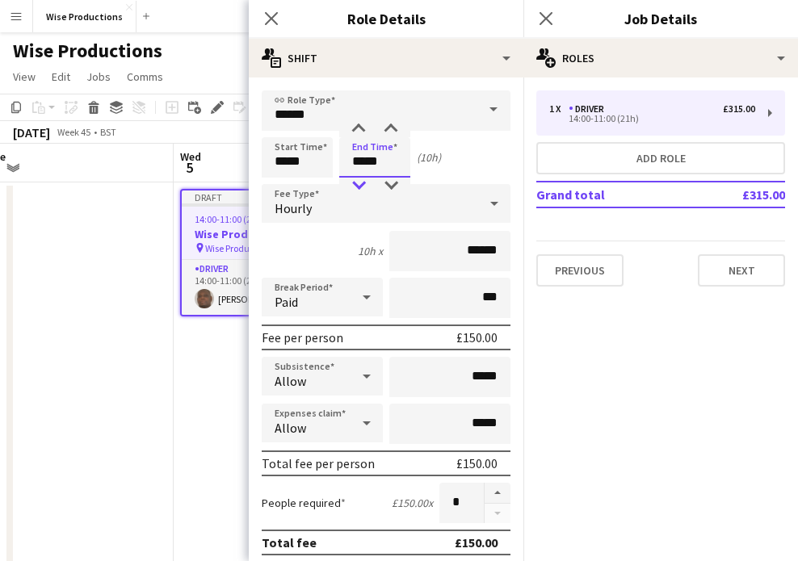
click at [361, 179] on div at bounding box center [358, 186] width 32 height 16
click at [358, 128] on div at bounding box center [358, 129] width 32 height 16
type input "*****"
click at [358, 129] on div at bounding box center [358, 129] width 32 height 16
click at [726, 272] on button "Next" at bounding box center [740, 270] width 87 height 32
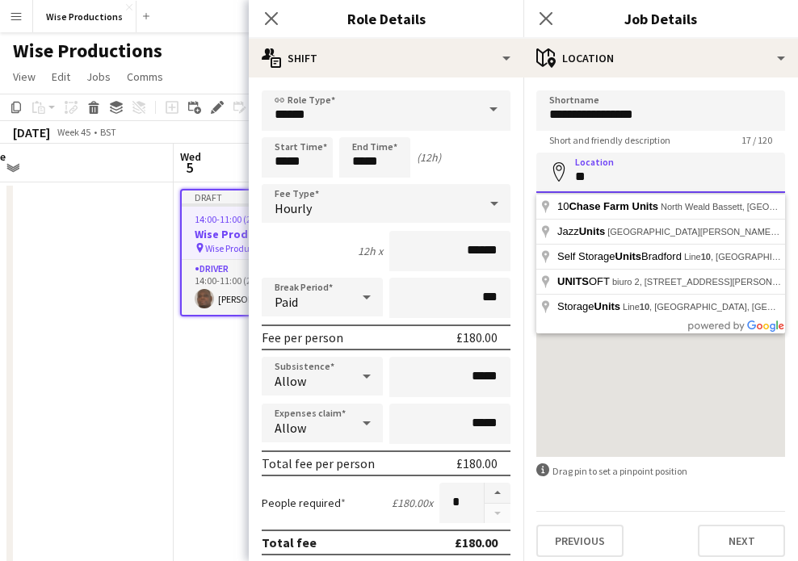
type input "*"
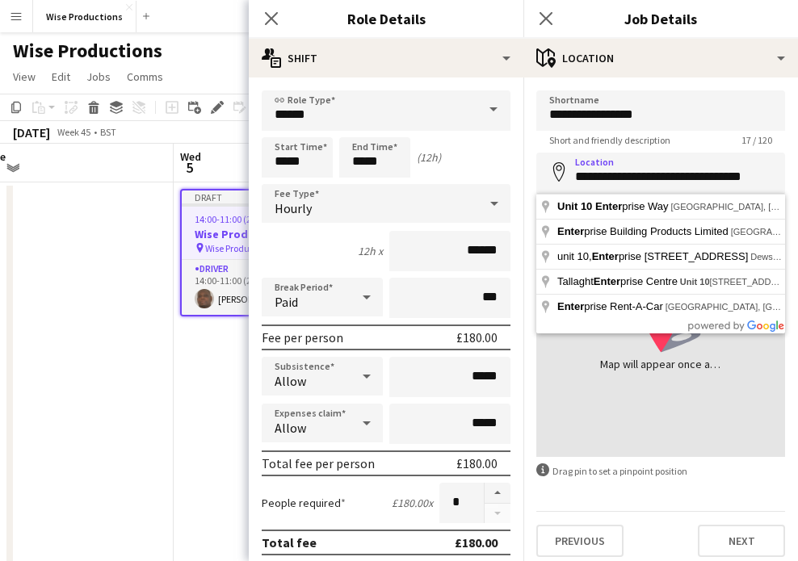
type input "**********"
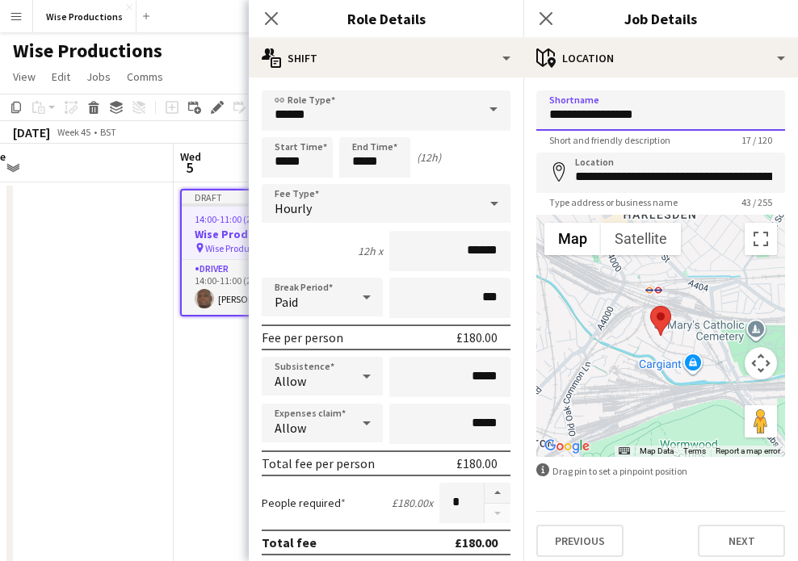
click at [718, 114] on input "**********" at bounding box center [660, 110] width 249 height 40
type input "**********"
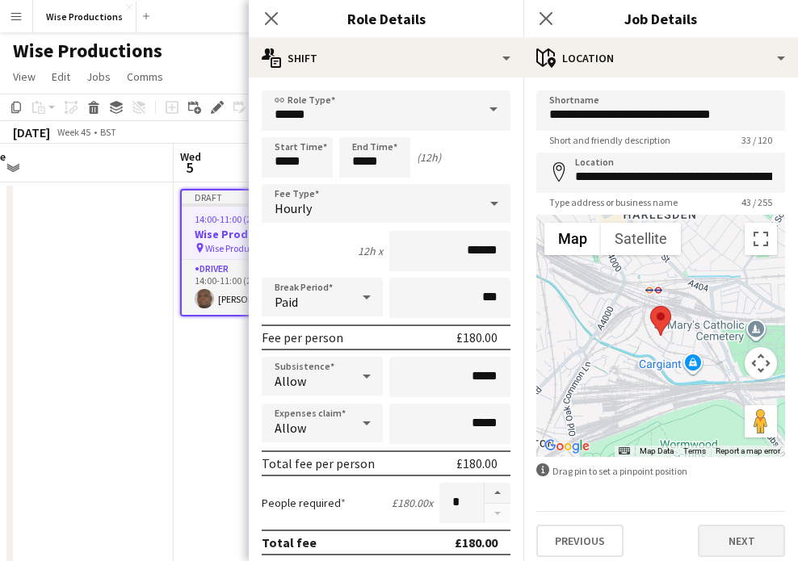
click at [744, 534] on button "Next" at bounding box center [740, 541] width 87 height 32
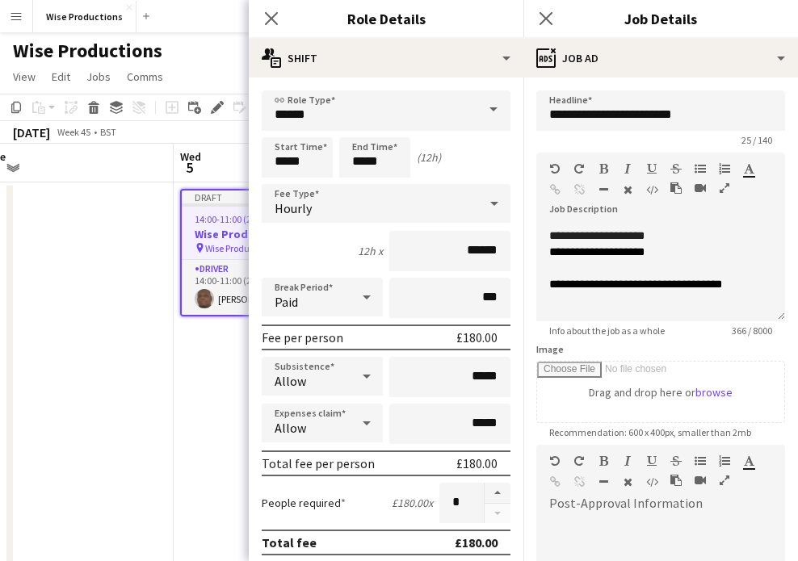
scroll to position [352, 0]
click at [547, 19] on icon "Close pop-in" at bounding box center [545, 17] width 15 height 15
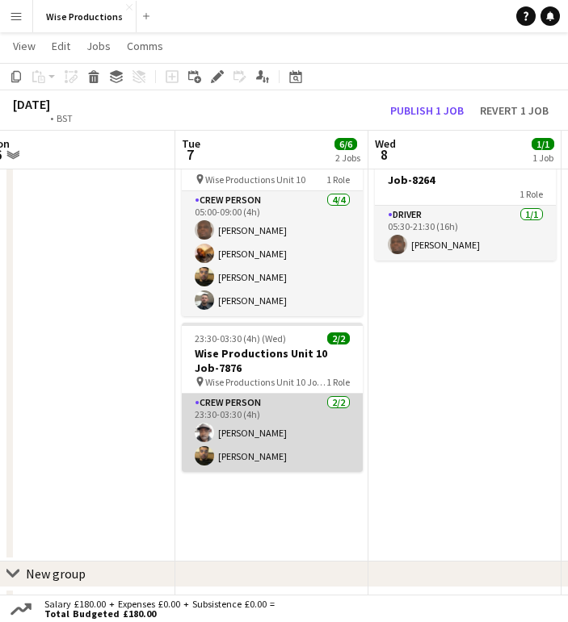
scroll to position [0, 600]
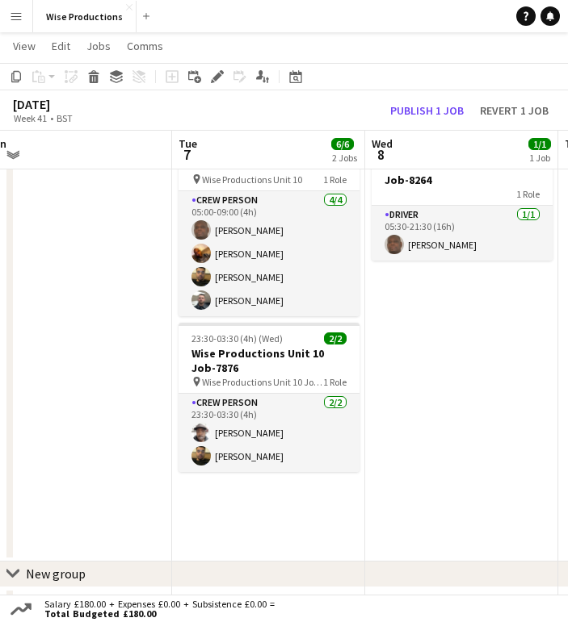
click at [257, 511] on app-date-cell "05:00-09:00 (4h) 4/4 Wise Productions Unit 10 pin Wise Productions Unit 10 1 Ro…" at bounding box center [268, 344] width 193 height 433
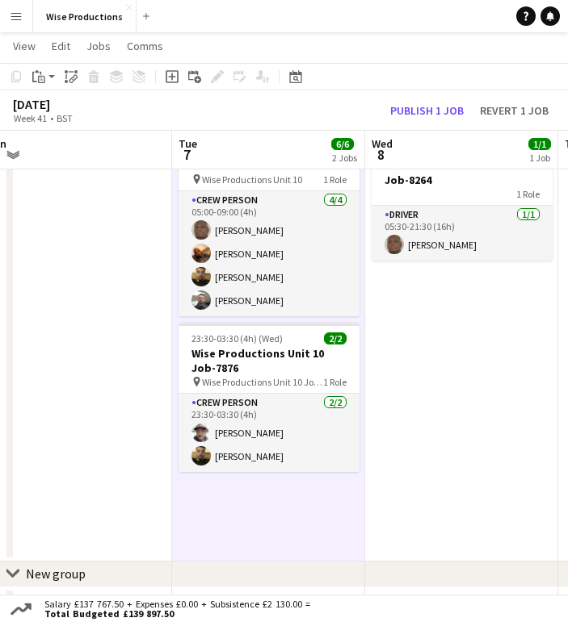
click at [257, 511] on app-date-cell "05:00-09:00 (4h) 4/4 Wise Productions Unit 10 pin Wise Productions Unit 10 1 Ro…" at bounding box center [268, 344] width 193 height 433
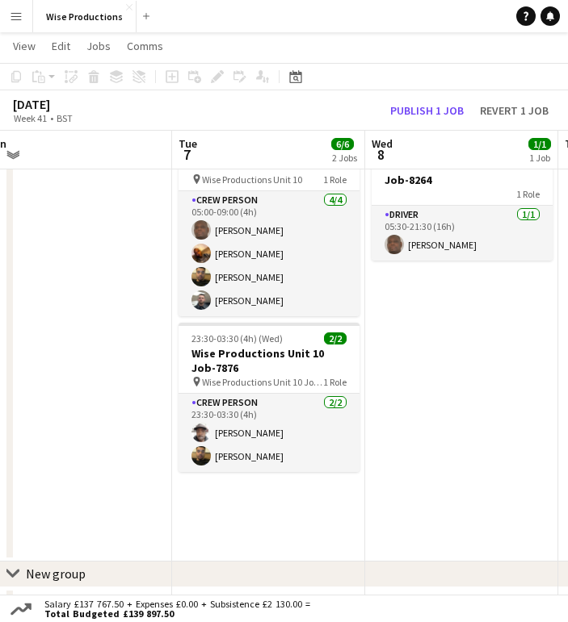
click at [257, 511] on app-date-cell "05:00-09:00 (4h) 4/4 Wise Productions Unit 10 pin Wise Productions Unit 10 1 Ro…" at bounding box center [268, 344] width 193 height 433
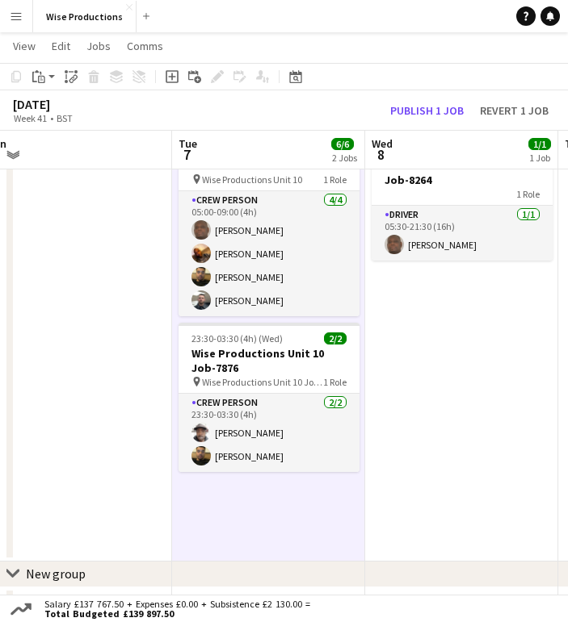
click at [213, 82] on div "Add job Add linked Job Edit Edit linked Job Applicants" at bounding box center [211, 76] width 124 height 19
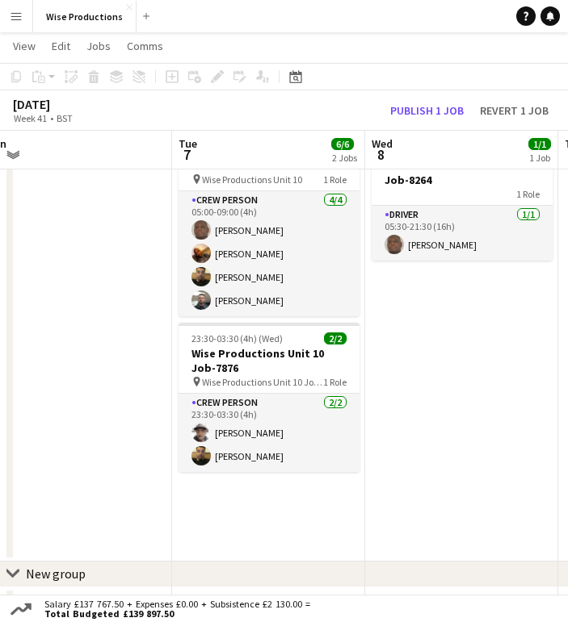
click at [212, 511] on app-date-cell "05:00-09:00 (4h) 4/4 Wise Productions Unit 10 pin Wise Productions Unit 10 1 Ro…" at bounding box center [268, 344] width 193 height 433
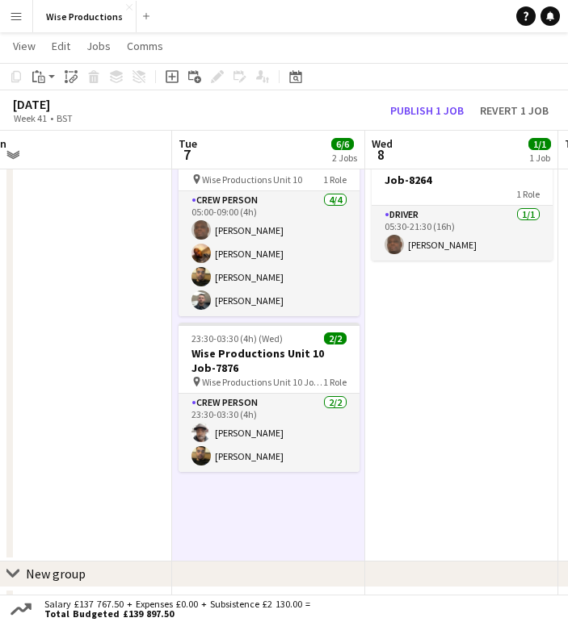
click at [219, 532] on app-date-cell "05:00-09:00 (4h) 4/4 Wise Productions Unit 10 pin Wise Productions Unit 10 1 Ro…" at bounding box center [268, 344] width 193 height 433
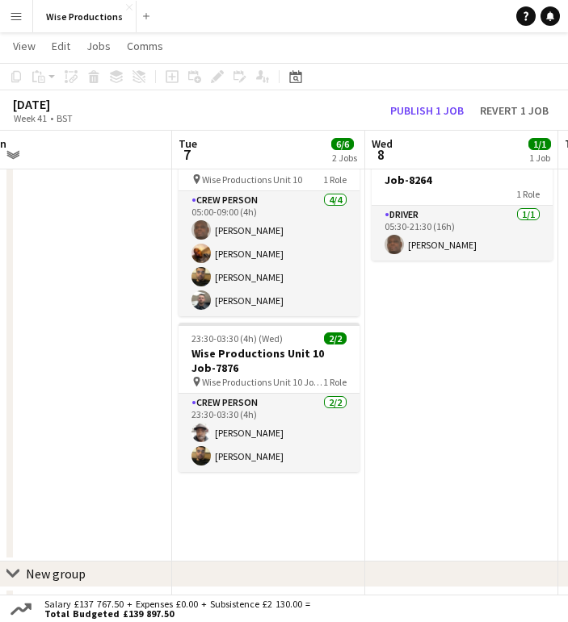
click at [219, 532] on app-date-cell "05:00-09:00 (4h) 4/4 Wise Productions Unit 10 pin Wise Productions Unit 10 1 Ro…" at bounding box center [268, 344] width 193 height 433
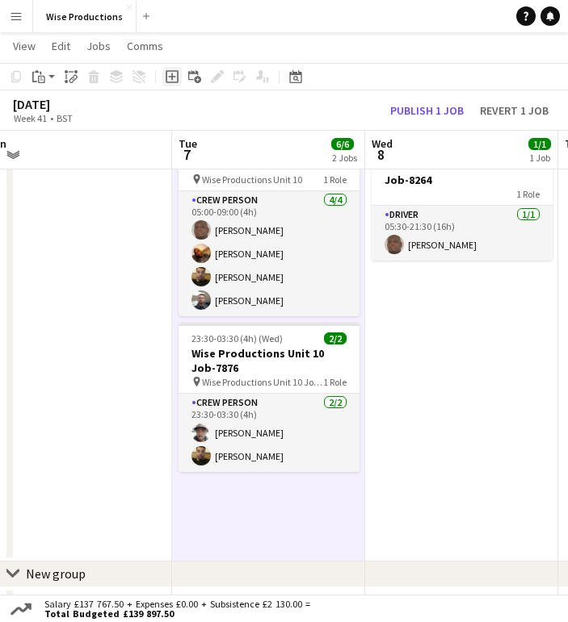
click at [173, 77] on icon at bounding box center [171, 76] width 7 height 7
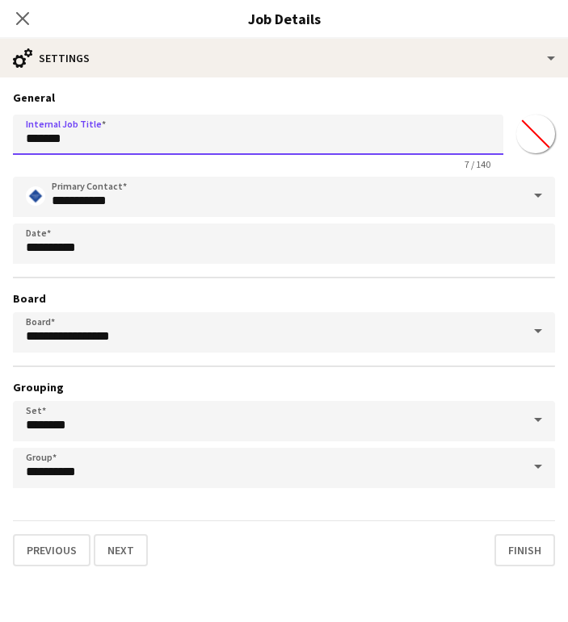
click at [119, 144] on input "*******" at bounding box center [258, 135] width 490 height 40
type input "*"
type input "**********"
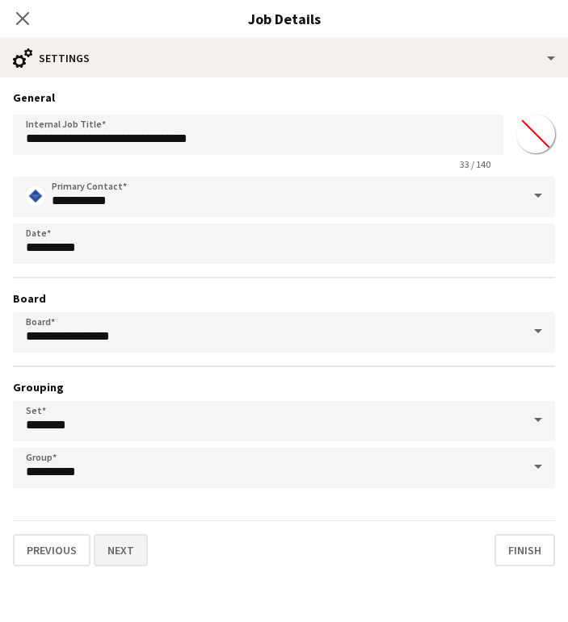
click at [126, 560] on button "Next" at bounding box center [121, 550] width 54 height 32
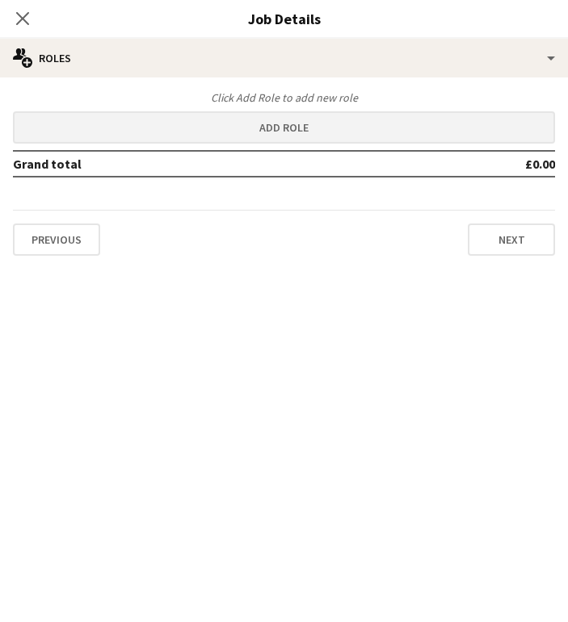
click at [267, 128] on button "Add role" at bounding box center [284, 127] width 542 height 32
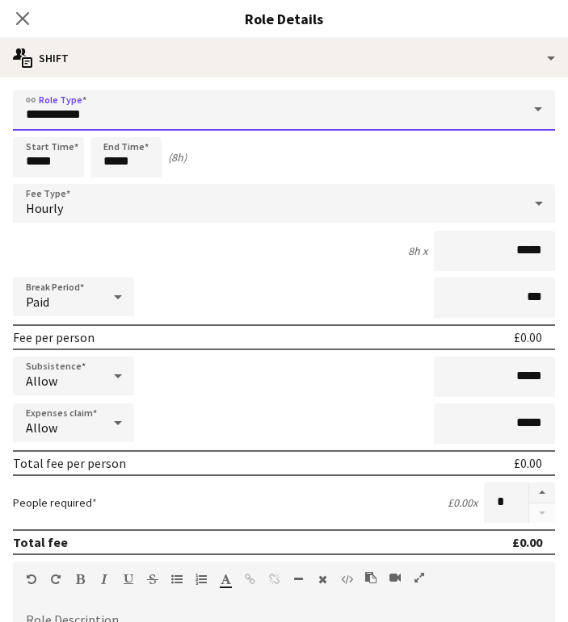
click at [125, 117] on input "**********" at bounding box center [284, 110] width 542 height 40
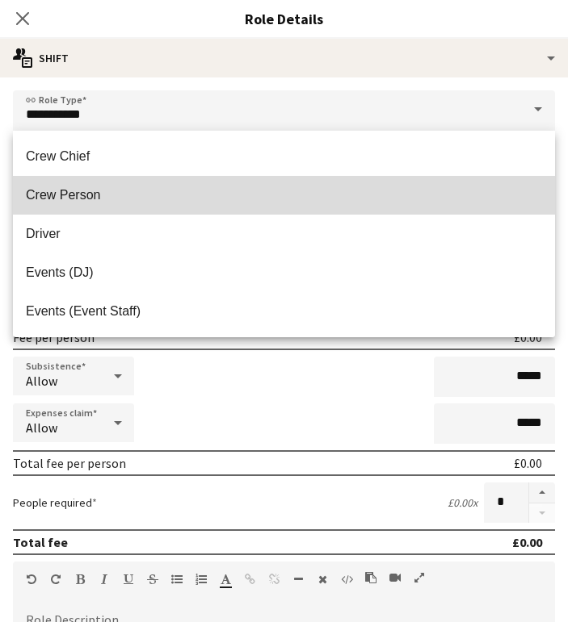
click at [116, 191] on span "Crew Person" at bounding box center [284, 194] width 516 height 15
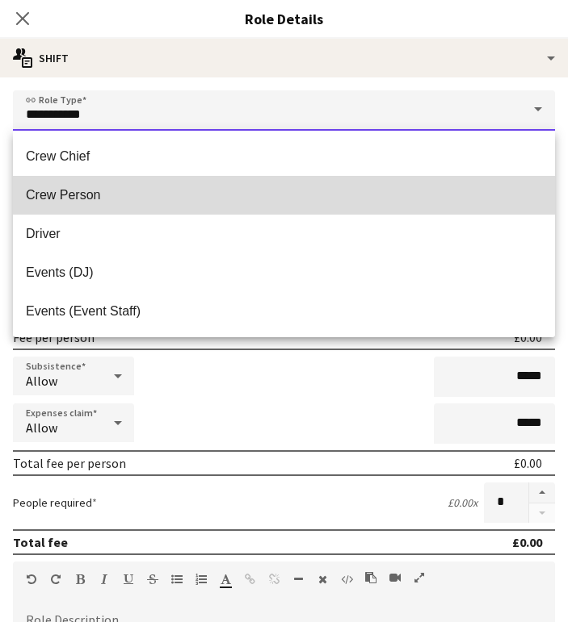
type input "**********"
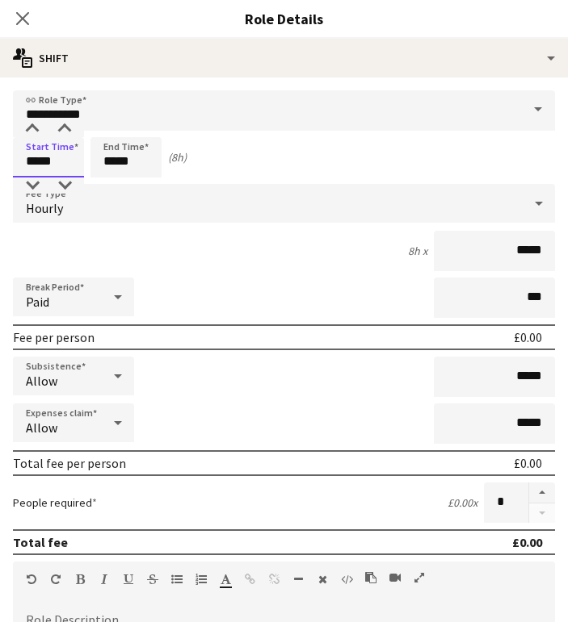
click at [34, 160] on input "*****" at bounding box center [48, 157] width 71 height 40
click at [34, 130] on div at bounding box center [32, 129] width 32 height 16
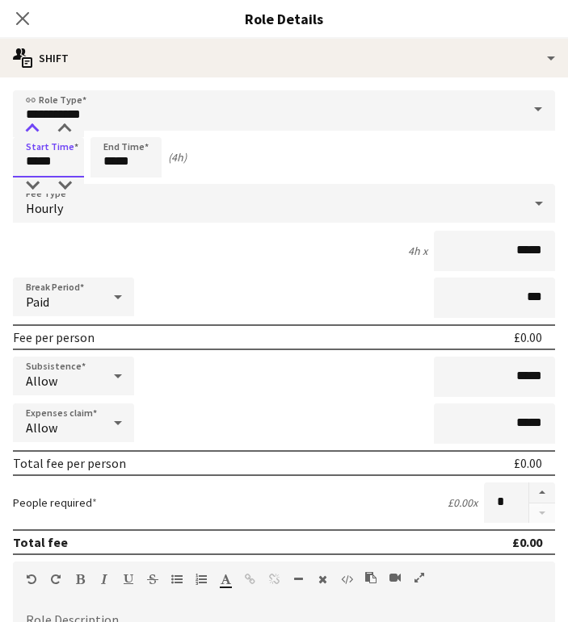
click at [34, 130] on div at bounding box center [32, 129] width 32 height 16
type input "*****"
click at [34, 130] on div at bounding box center [32, 129] width 32 height 16
click at [111, 158] on input "*****" at bounding box center [125, 157] width 71 height 40
click at [110, 135] on div at bounding box center [110, 129] width 32 height 16
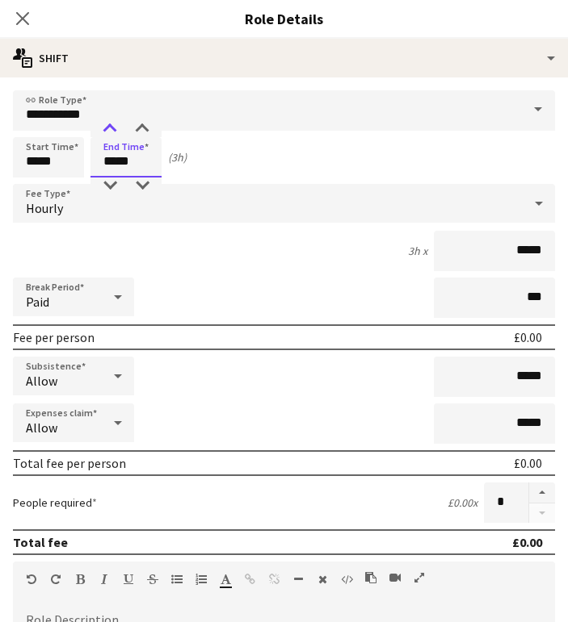
type input "*****"
click at [110, 135] on div at bounding box center [110, 129] width 32 height 16
click at [547, 247] on input "*****" at bounding box center [493, 251] width 121 height 40
type input "**"
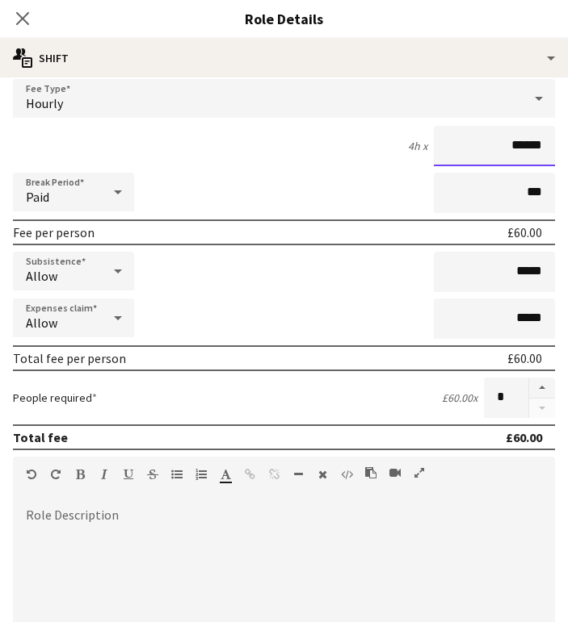
scroll to position [171, 0]
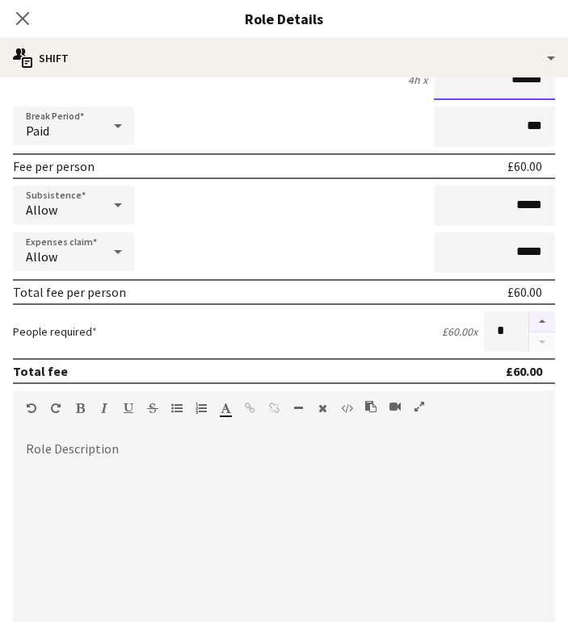
type input "******"
click at [543, 325] on button "button" at bounding box center [542, 322] width 26 height 21
type input "*"
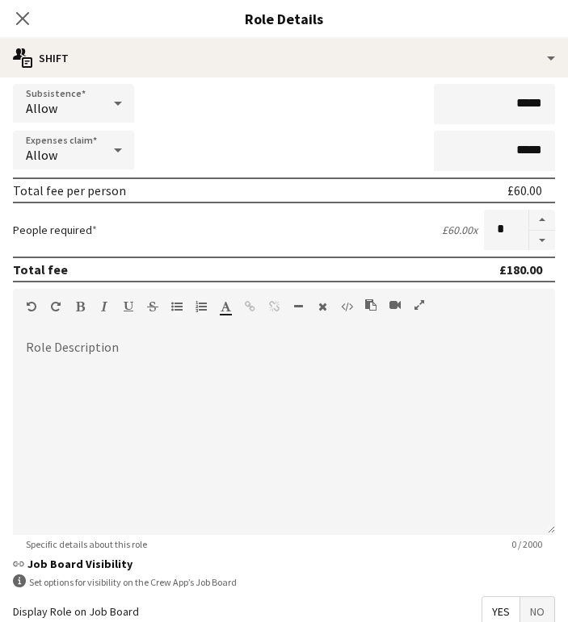
scroll to position [279, 0]
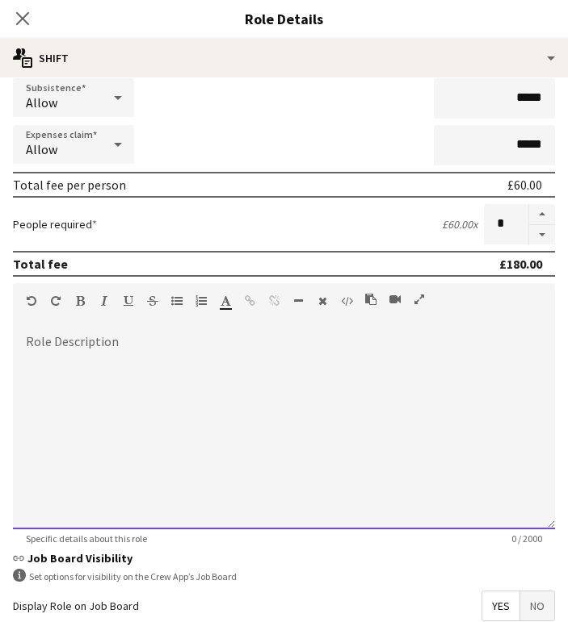
click at [90, 396] on div at bounding box center [284, 433] width 542 height 194
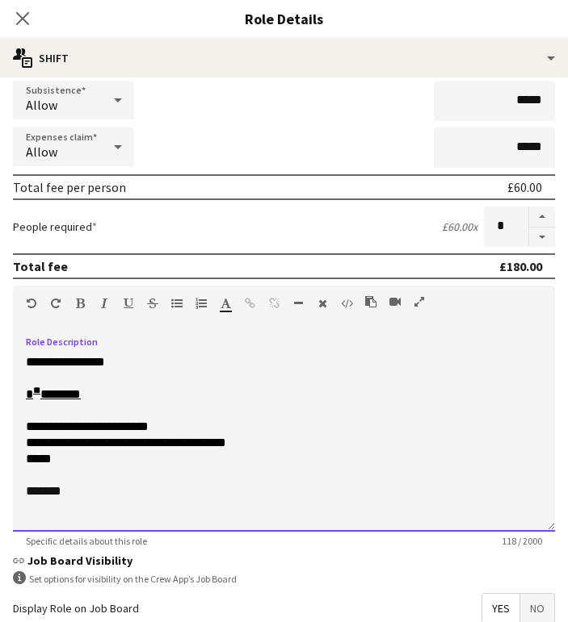
scroll to position [401, 0]
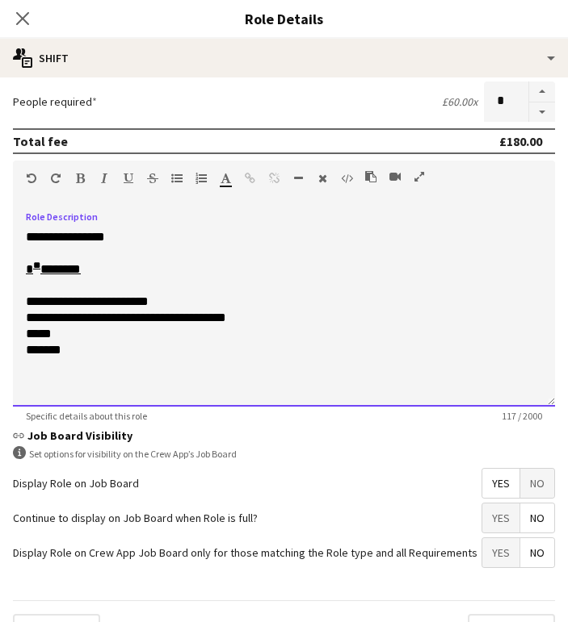
click at [73, 362] on div "**********" at bounding box center [284, 310] width 542 height 194
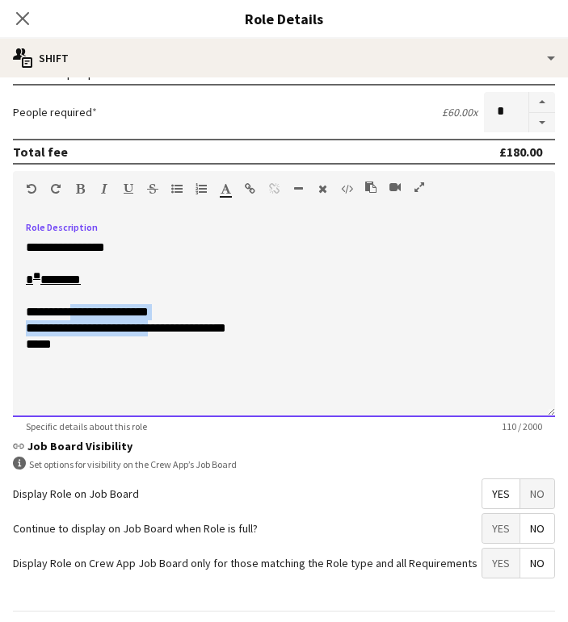
drag, startPoint x: 83, startPoint y: 312, endPoint x: 175, endPoint y: 325, distance: 93.0
click at [175, 325] on div "**********" at bounding box center [284, 328] width 516 height 16
drag, startPoint x: 82, startPoint y: 309, endPoint x: 208, endPoint y: 311, distance: 126.7
click at [208, 311] on div "**********" at bounding box center [284, 312] width 516 height 16
copy div "**********"
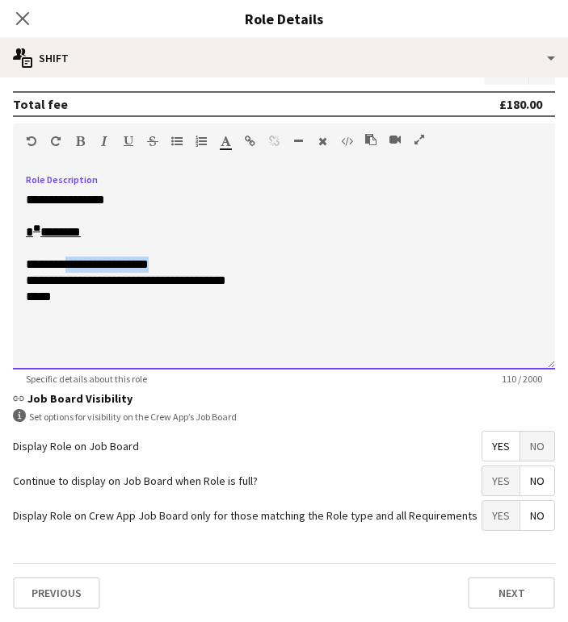
scroll to position [438, 0]
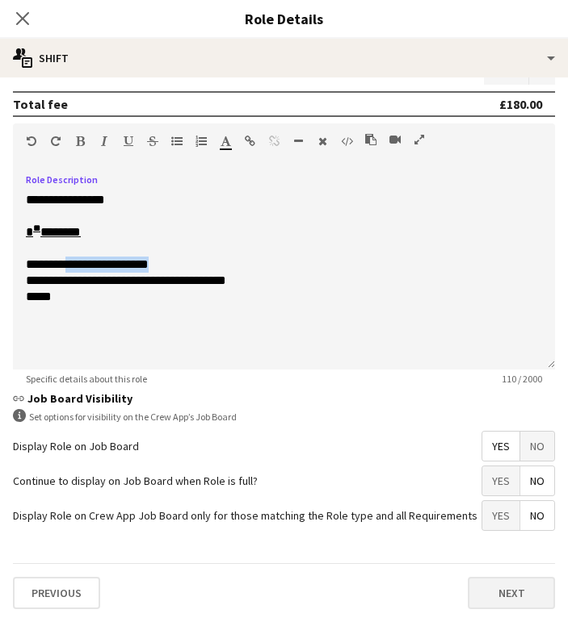
click at [508, 597] on button "Next" at bounding box center [510, 593] width 87 height 32
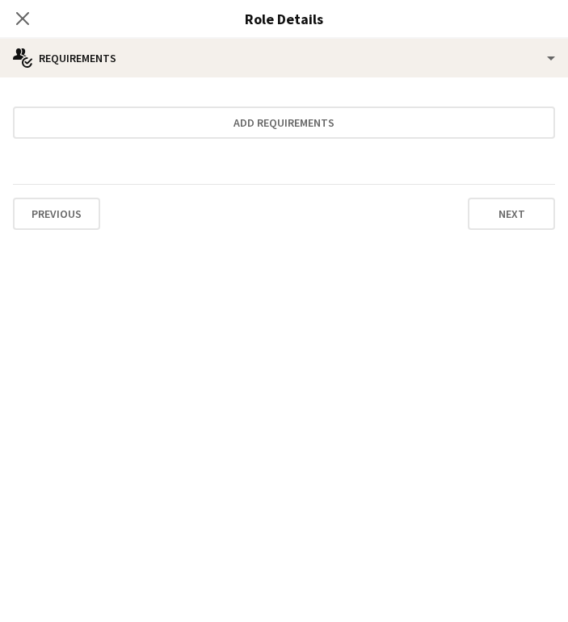
scroll to position [0, 0]
click at [518, 216] on button "Next" at bounding box center [510, 214] width 87 height 32
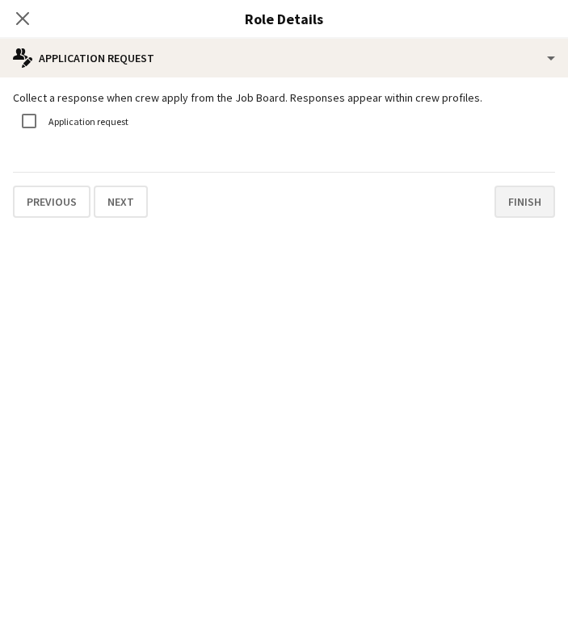
click at [520, 205] on button "Finish" at bounding box center [524, 202] width 61 height 32
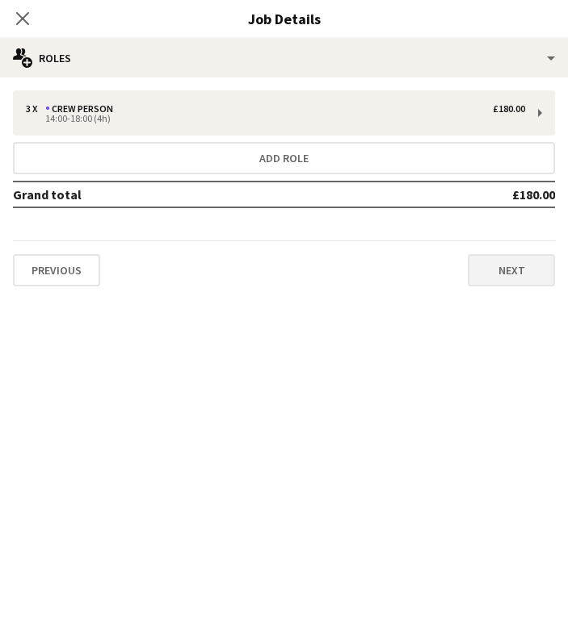
click at [504, 262] on button "Next" at bounding box center [510, 270] width 87 height 32
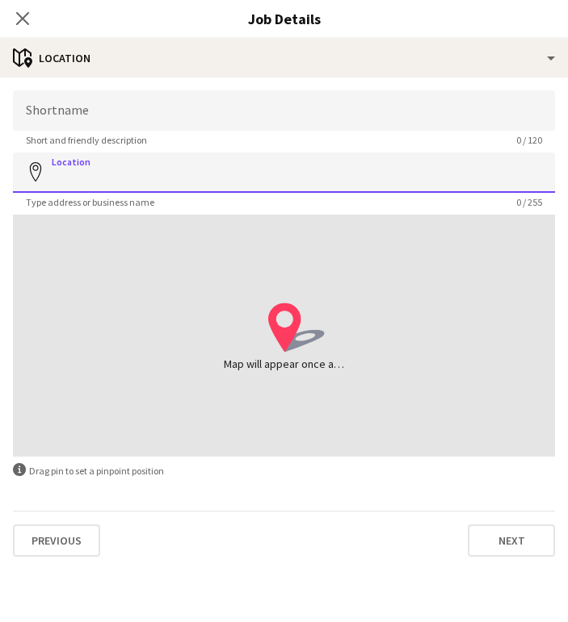
paste input "**********"
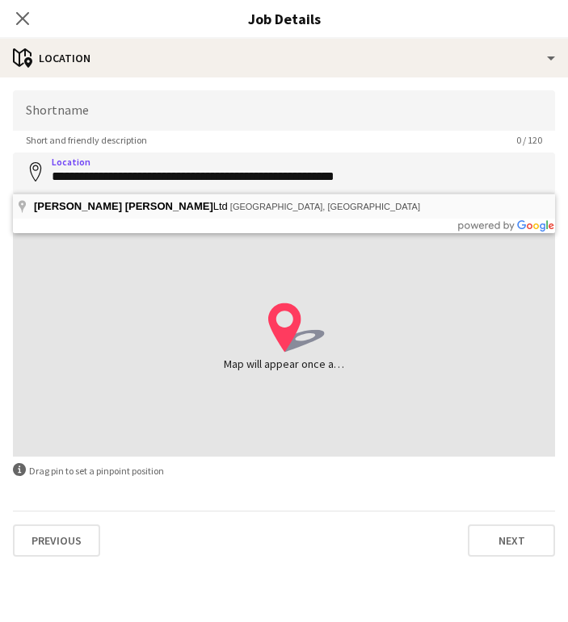
type input "**********"
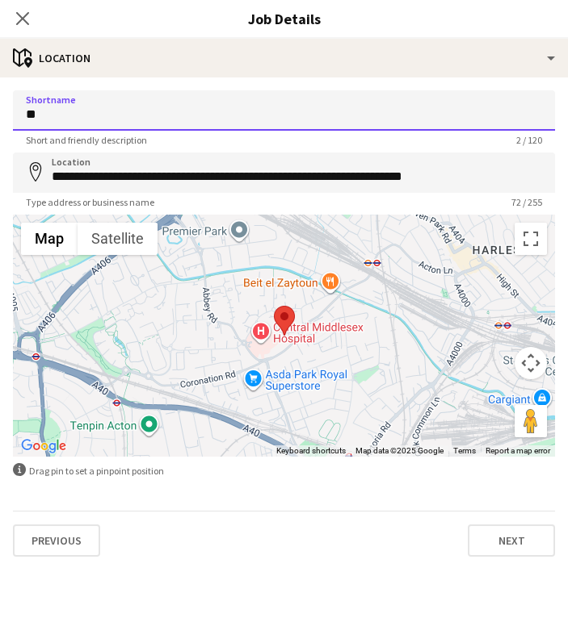
type input "*"
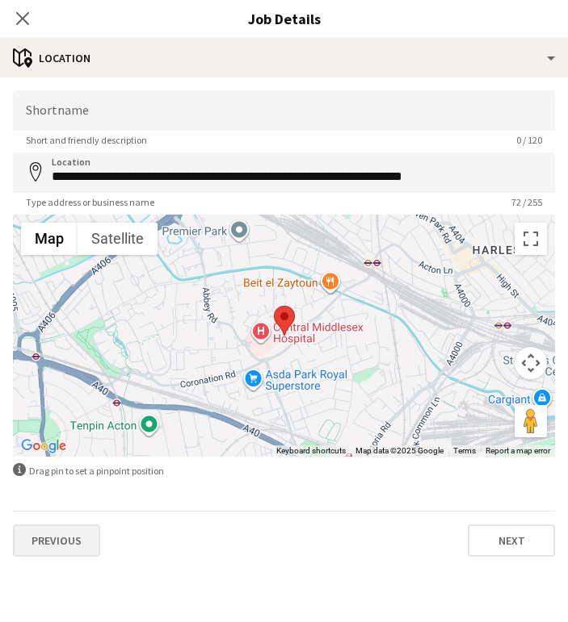
click at [47, 537] on button "Previous" at bounding box center [56, 541] width 87 height 32
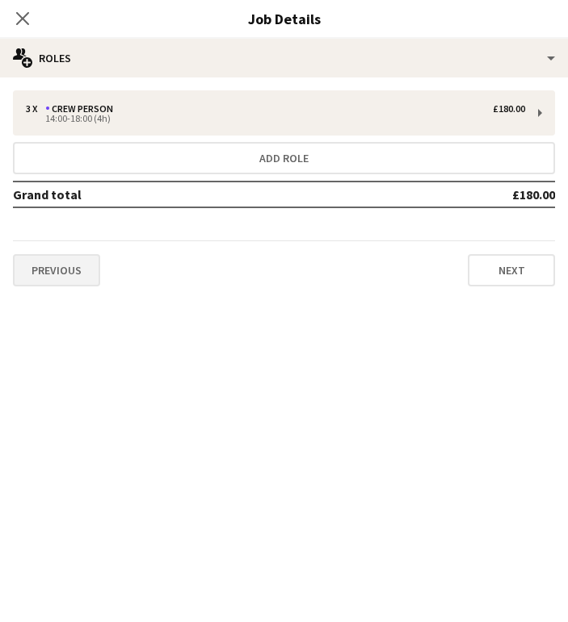
click at [48, 264] on button "Previous" at bounding box center [56, 270] width 87 height 32
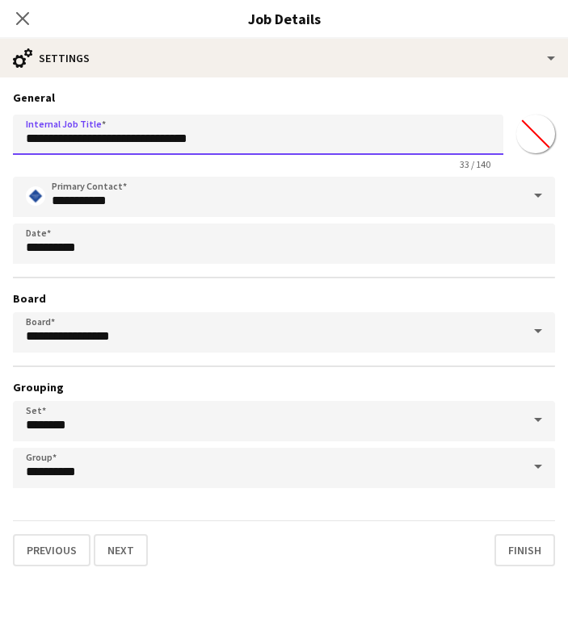
click at [159, 136] on input "**********" at bounding box center [258, 135] width 490 height 40
click at [308, 146] on input "**********" at bounding box center [258, 135] width 490 height 40
drag, startPoint x: 308, startPoint y: 146, endPoint x: 22, endPoint y: 141, distance: 285.8
click at [22, 141] on input "**********" at bounding box center [258, 135] width 490 height 40
type input "**********"
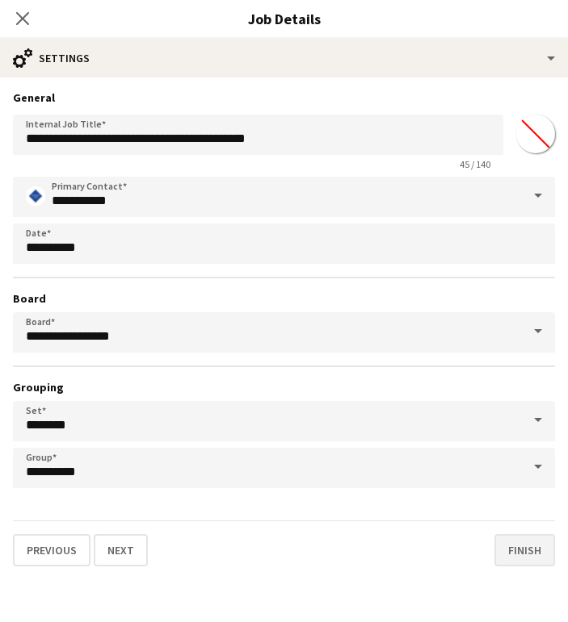
click at [540, 550] on button "Finish" at bounding box center [524, 550] width 61 height 32
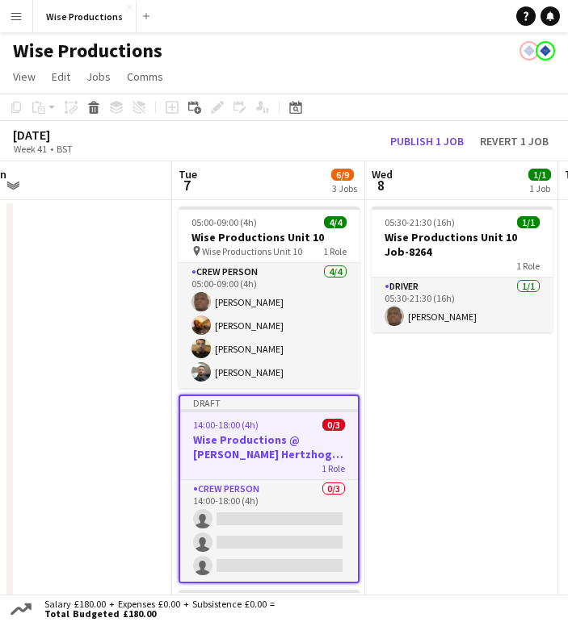
click at [283, 447] on h3 "Wise Productions @ [PERSON_NAME] Hertzhog Job-7871" at bounding box center [269, 447] width 178 height 29
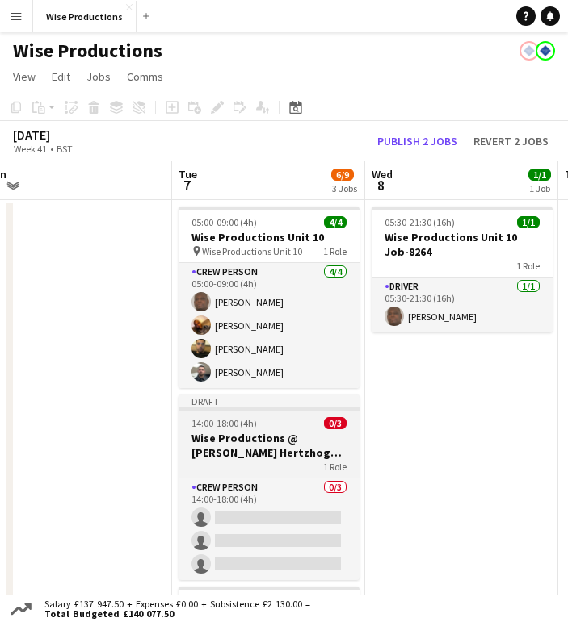
click at [283, 447] on h3 "Wise Productions @ [PERSON_NAME] Hertzhog Job-7871" at bounding box center [268, 445] width 181 height 29
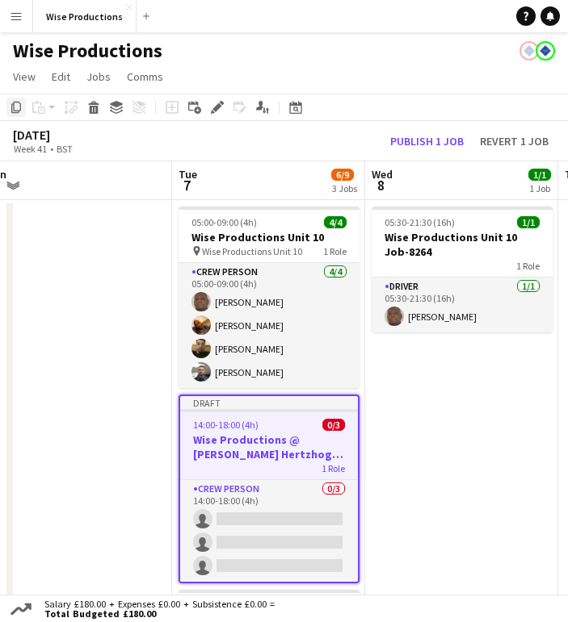
click at [8, 103] on div "Copy" at bounding box center [15, 107] width 19 height 19
click at [391, 425] on app-date-cell "05:30-21:30 (16h) 1/1 Wise Productions Unit 10 Job-8264 1 Role Driver 1/1 05:30…" at bounding box center [461, 493] width 193 height 587
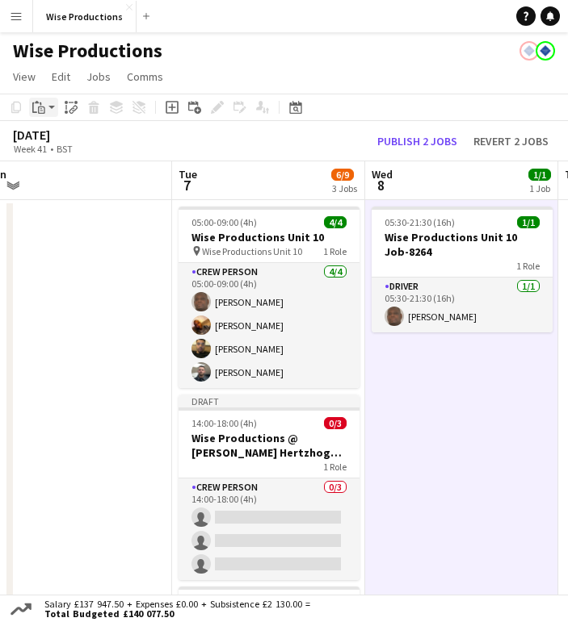
click at [42, 105] on icon "Paste" at bounding box center [38, 107] width 13 height 13
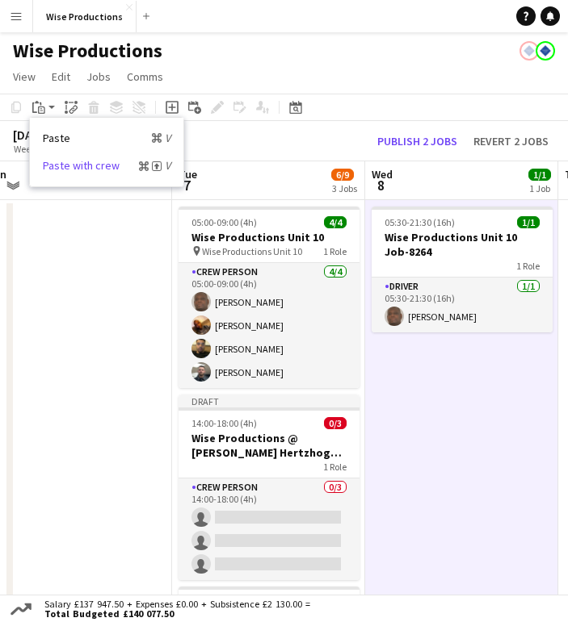
click at [102, 172] on link "Paste with crew Command Shift V" at bounding box center [107, 165] width 128 height 15
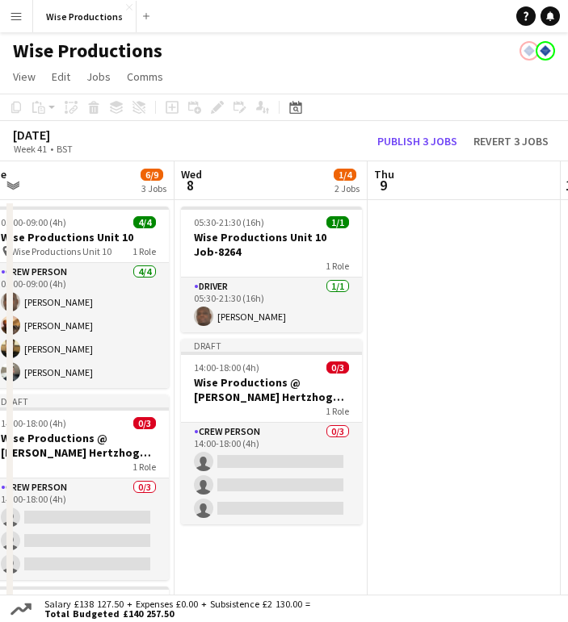
scroll to position [0, 613]
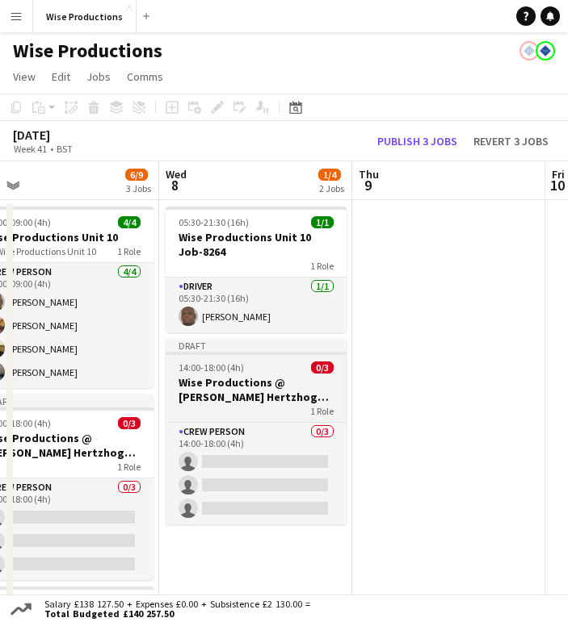
click at [258, 400] on h3 "Wise Productions @ [PERSON_NAME] Hertzhog Job-7871" at bounding box center [255, 389] width 181 height 29
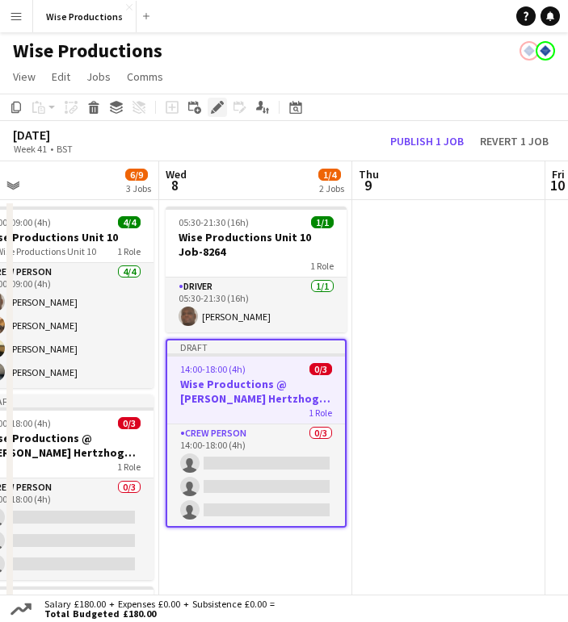
click at [219, 110] on icon "Edit" at bounding box center [217, 107] width 13 height 13
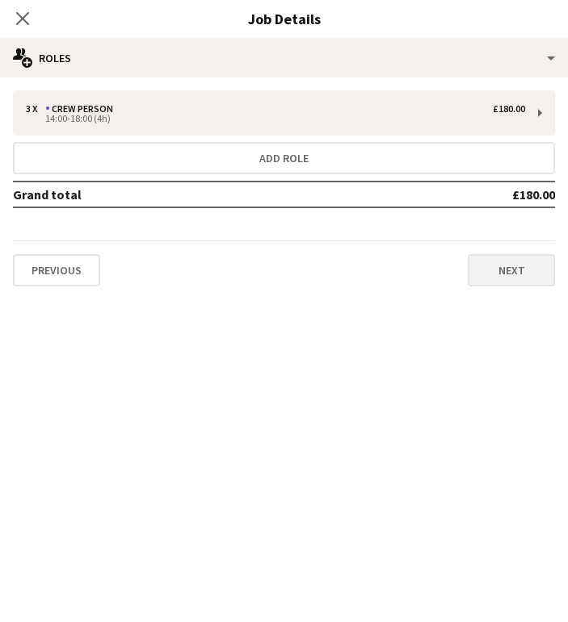
click at [488, 265] on button "Next" at bounding box center [510, 270] width 87 height 32
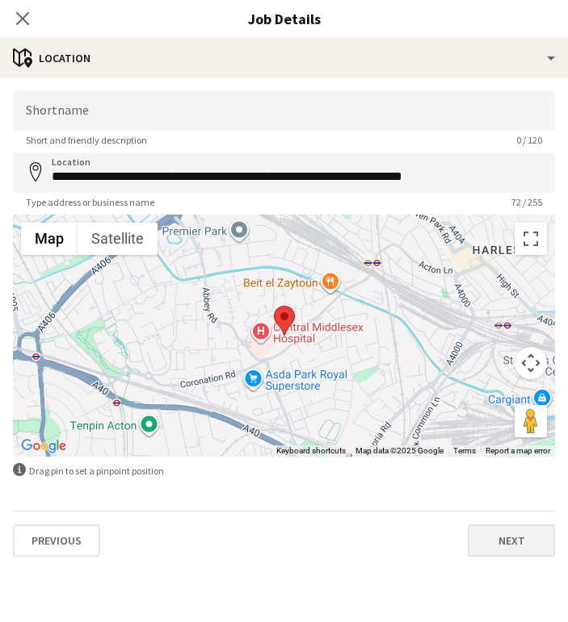
click at [498, 533] on button "Next" at bounding box center [510, 541] width 87 height 32
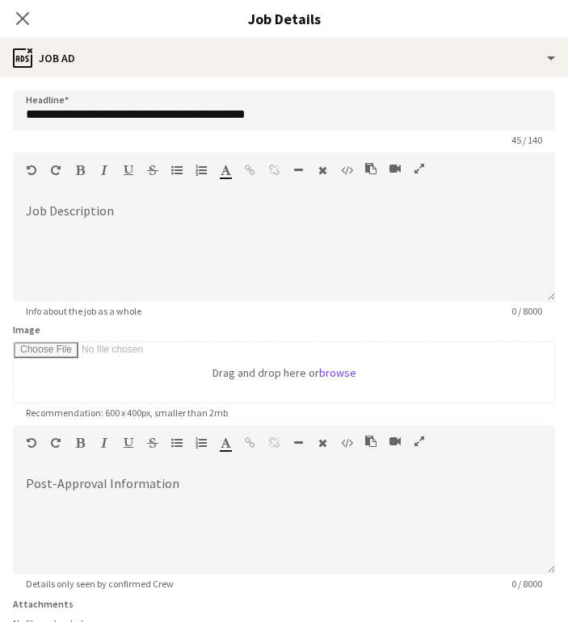
scroll to position [0, 0]
click at [106, 255] on div at bounding box center [284, 253] width 542 height 97
paste div
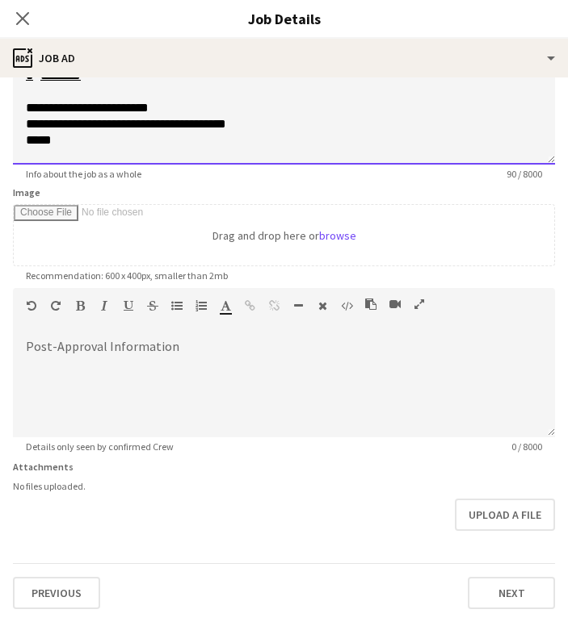
scroll to position [137, 0]
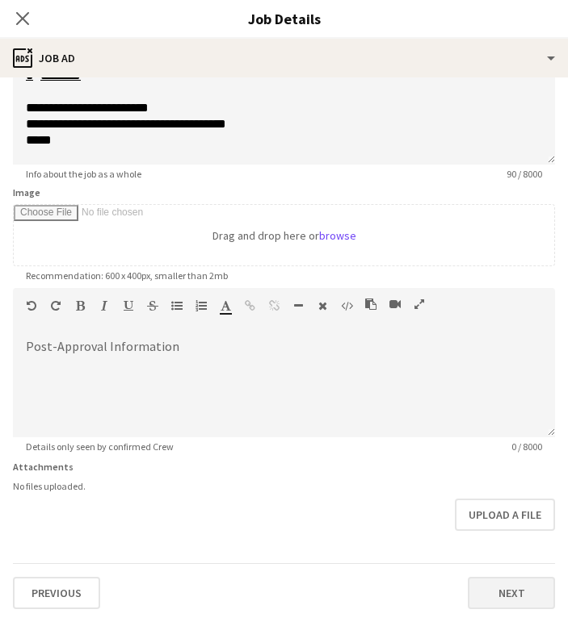
click at [490, 591] on button "Next" at bounding box center [510, 593] width 87 height 32
type input "*******"
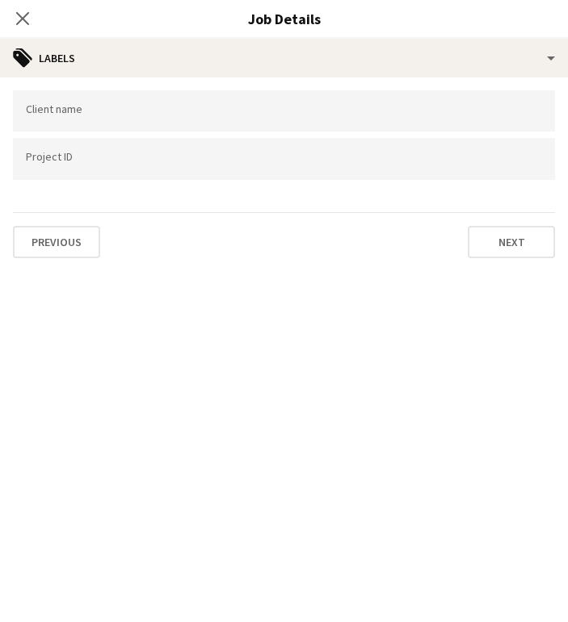
scroll to position [0, 0]
click at [515, 253] on button "Next" at bounding box center [510, 242] width 87 height 32
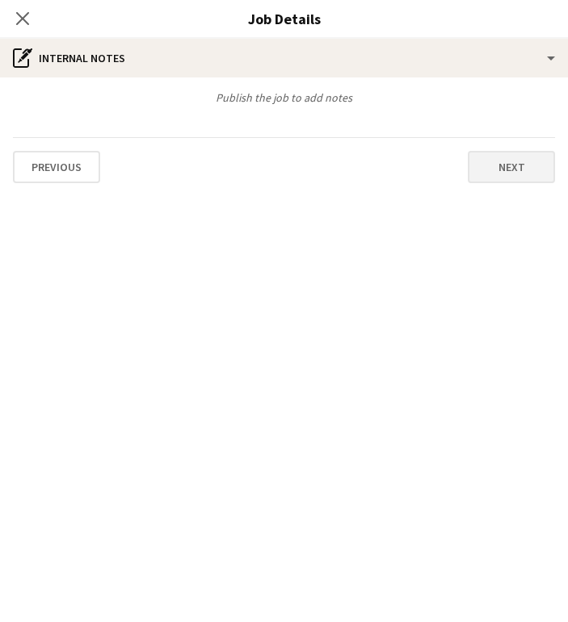
click at [522, 165] on button "Next" at bounding box center [510, 167] width 87 height 32
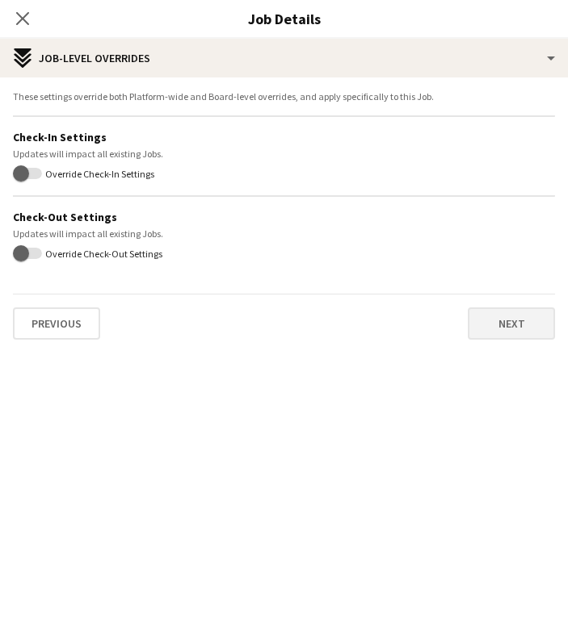
click at [498, 326] on button "Next" at bounding box center [510, 324] width 87 height 32
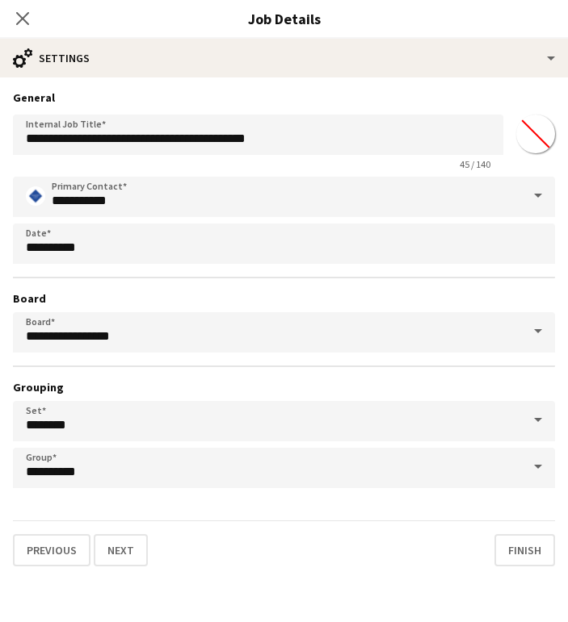
scroll to position [339, 0]
click at [127, 543] on button "Next" at bounding box center [121, 550] width 54 height 32
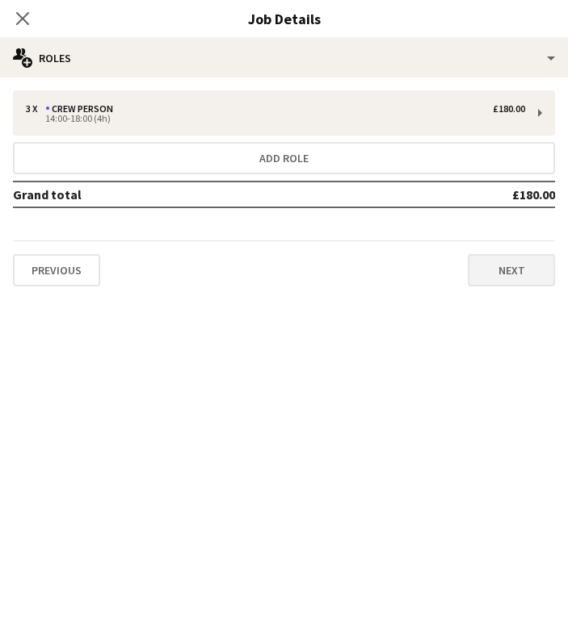
click at [488, 278] on button "Next" at bounding box center [510, 270] width 87 height 32
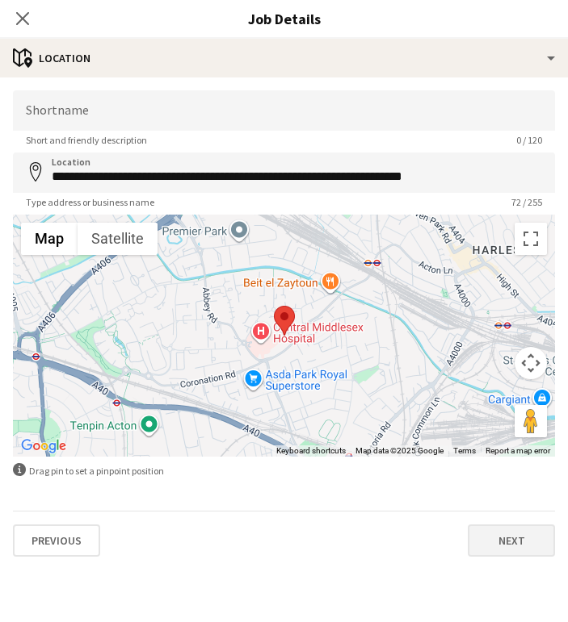
click at [506, 534] on button "Next" at bounding box center [510, 541] width 87 height 32
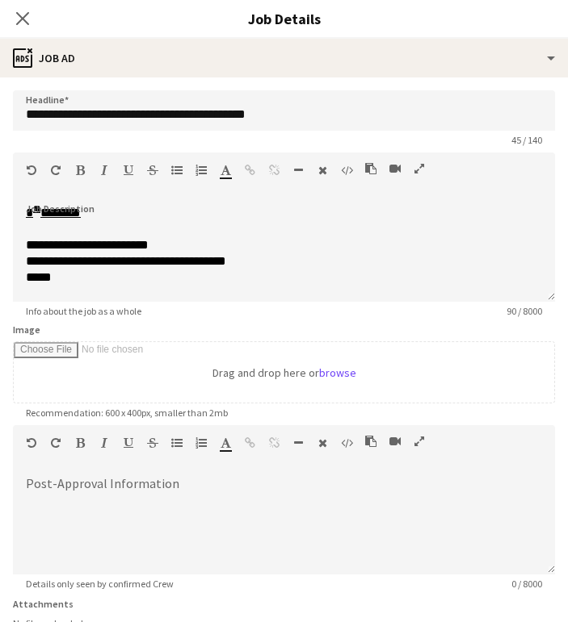
scroll to position [0, 0]
click at [22, 219] on div "**********" at bounding box center [284, 253] width 542 height 97
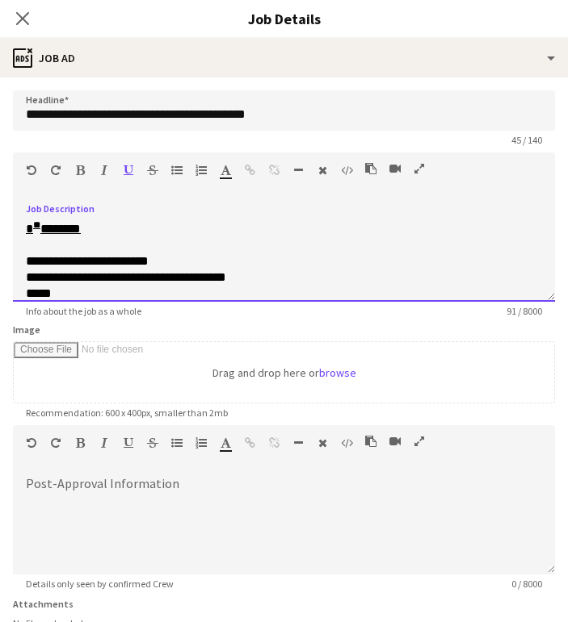
click at [135, 228] on div "* ** *******" at bounding box center [284, 229] width 516 height 16
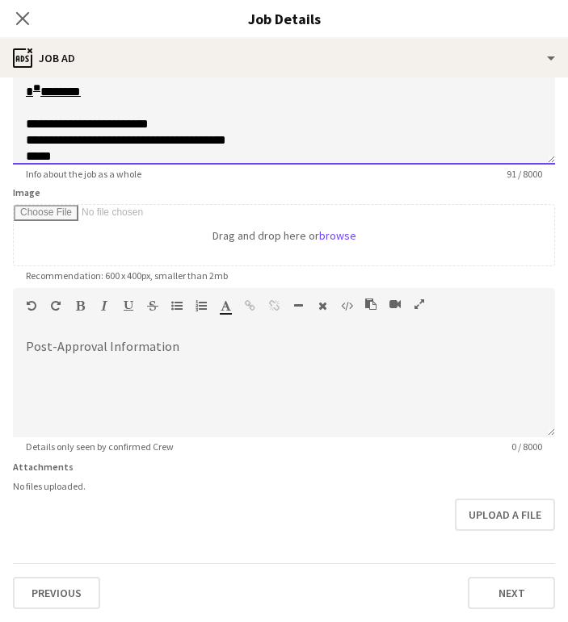
scroll to position [304, 0]
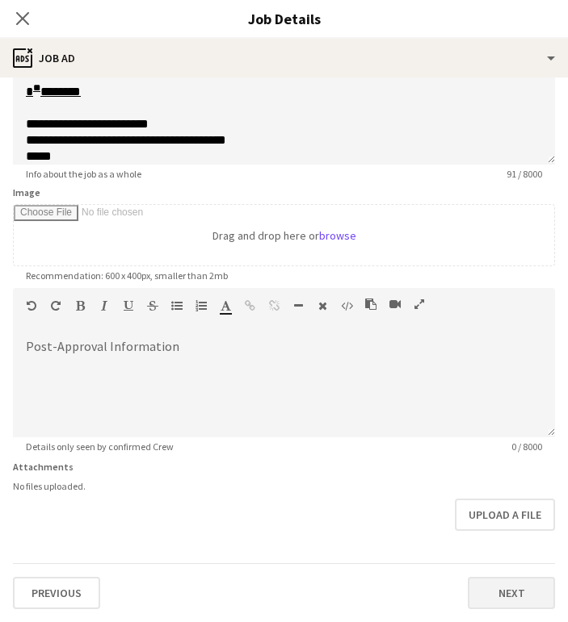
click at [522, 586] on button "Next" at bounding box center [510, 593] width 87 height 32
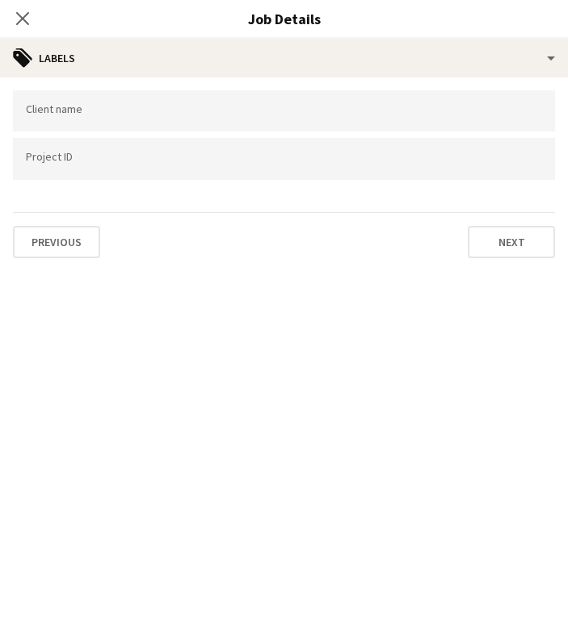
scroll to position [0, 0]
click at [28, 18] on icon "Close pop-in" at bounding box center [22, 17] width 15 height 15
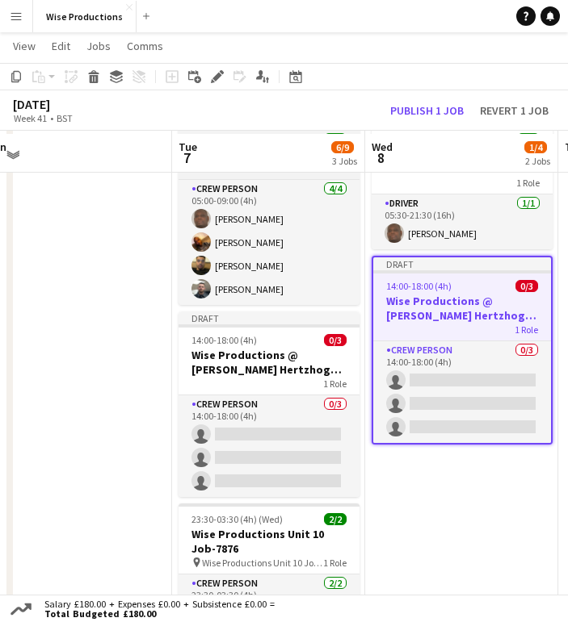
scroll to position [85, 0]
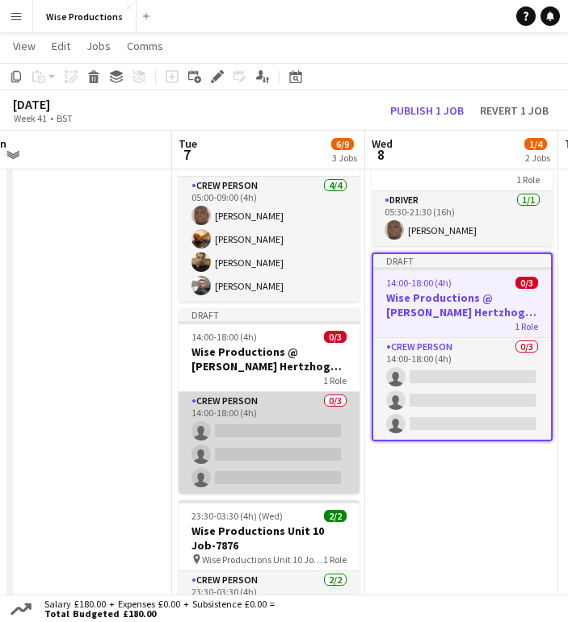
click at [233, 433] on app-card-role "Crew Person 0/3 14:00-18:00 (4h) single-neutral-actions single-neutral-actions …" at bounding box center [268, 443] width 181 height 102
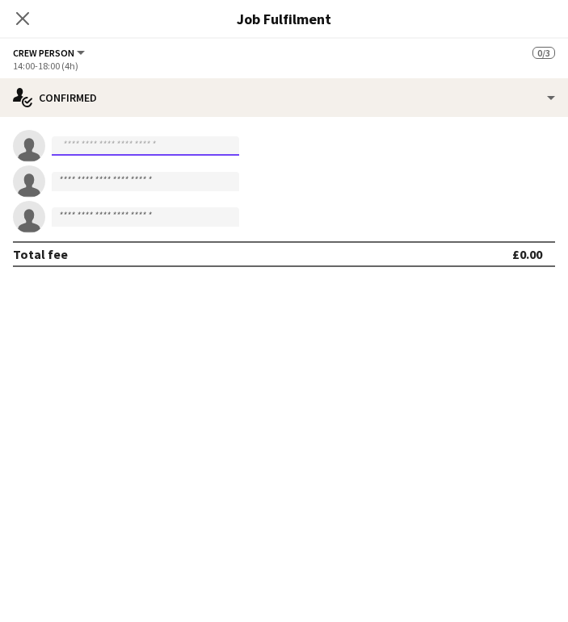
click at [123, 151] on input at bounding box center [145, 145] width 187 height 19
type input "*"
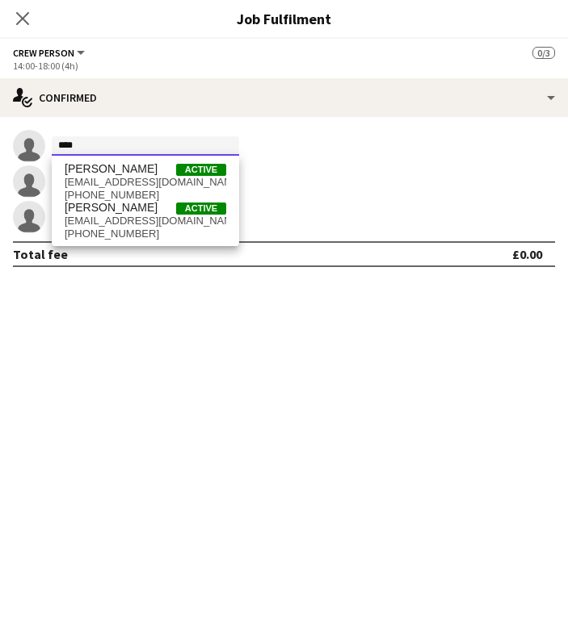
type input "****"
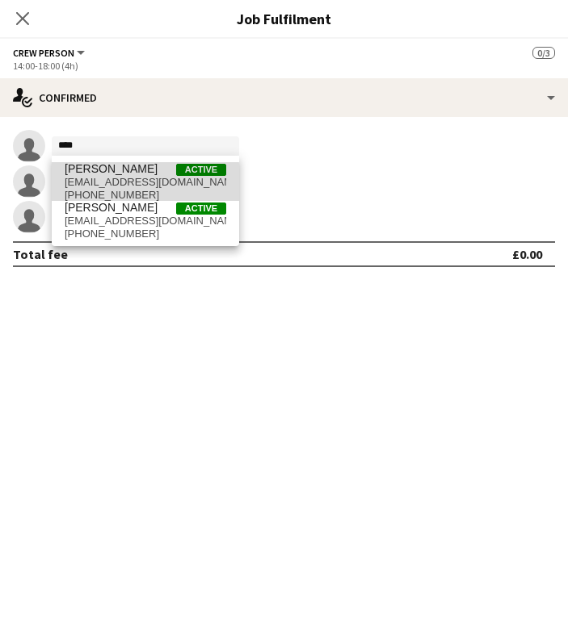
drag, startPoint x: 133, startPoint y: 178, endPoint x: 136, endPoint y: 189, distance: 11.0
click at [136, 189] on span "+447384689173" at bounding box center [145, 195] width 161 height 13
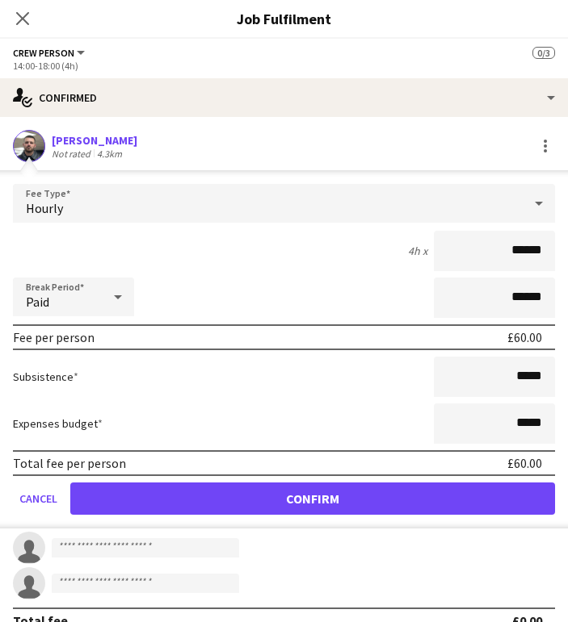
click at [265, 492] on button "Confirm" at bounding box center [312, 499] width 484 height 32
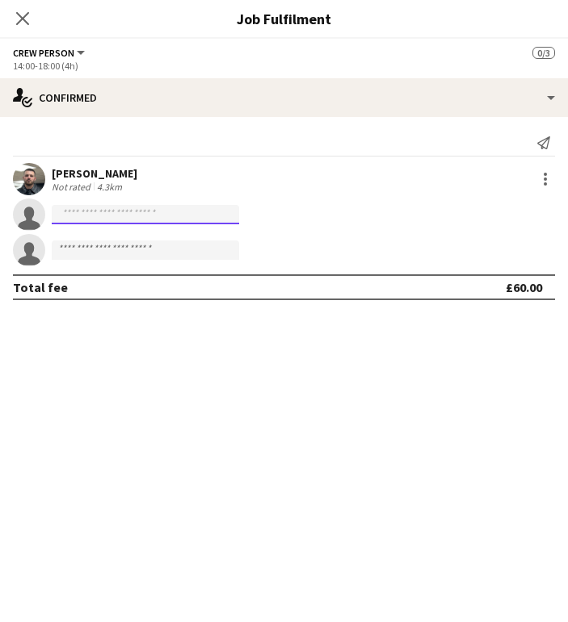
click at [140, 221] on input at bounding box center [145, 214] width 187 height 19
type input "*"
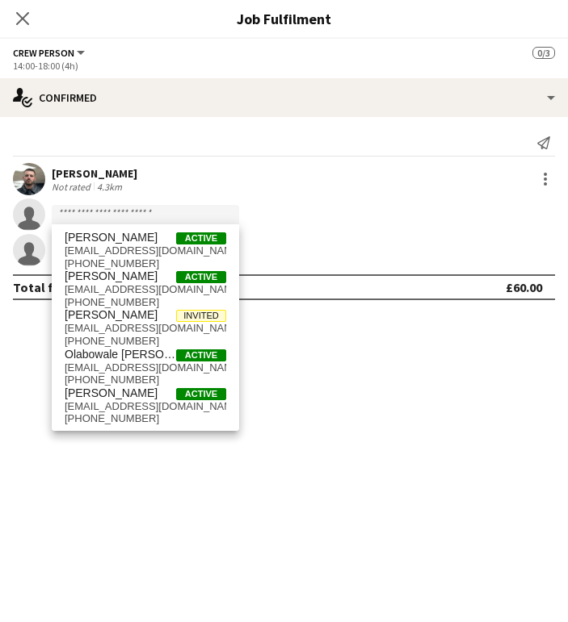
click at [423, 236] on app-invite-slot "single-neutral-actions" at bounding box center [284, 250] width 568 height 32
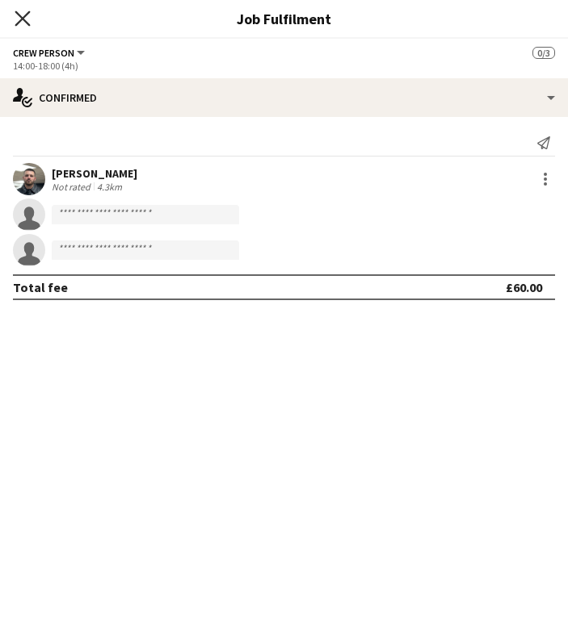
click at [16, 21] on icon "Close pop-in" at bounding box center [22, 17] width 15 height 15
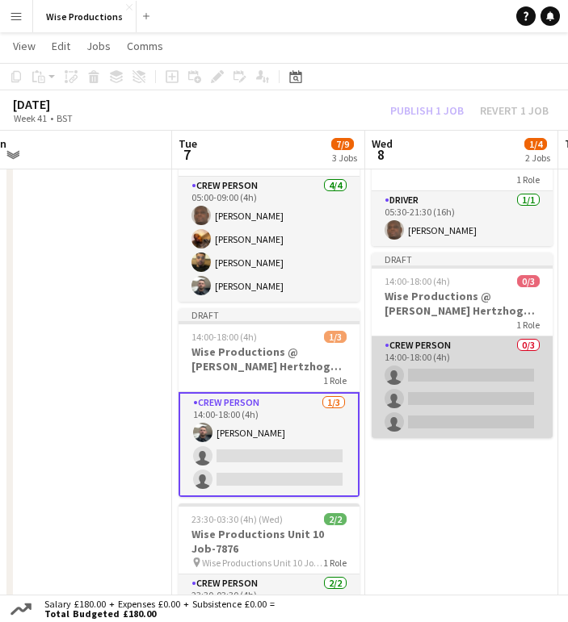
click at [448, 366] on app-card-role "Crew Person 0/3 14:00-18:00 (4h) single-neutral-actions single-neutral-actions …" at bounding box center [461, 388] width 181 height 102
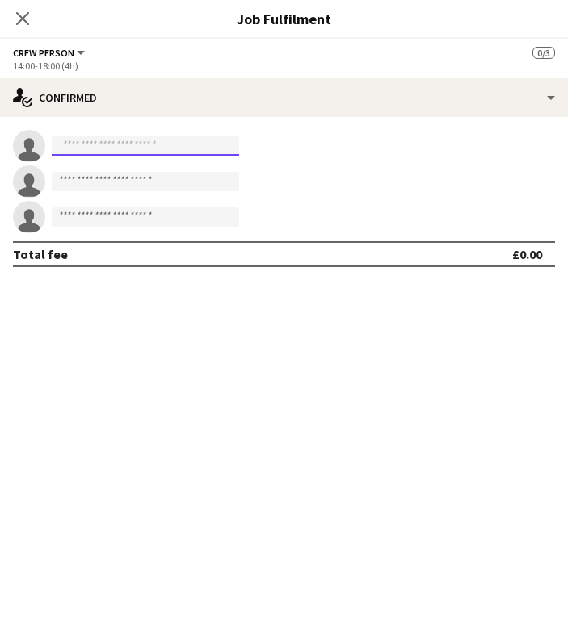
click at [198, 153] on input at bounding box center [145, 145] width 187 height 19
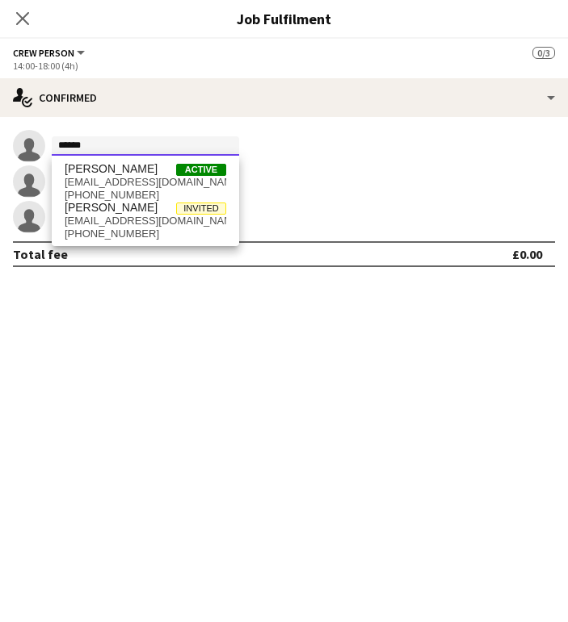
type input "******"
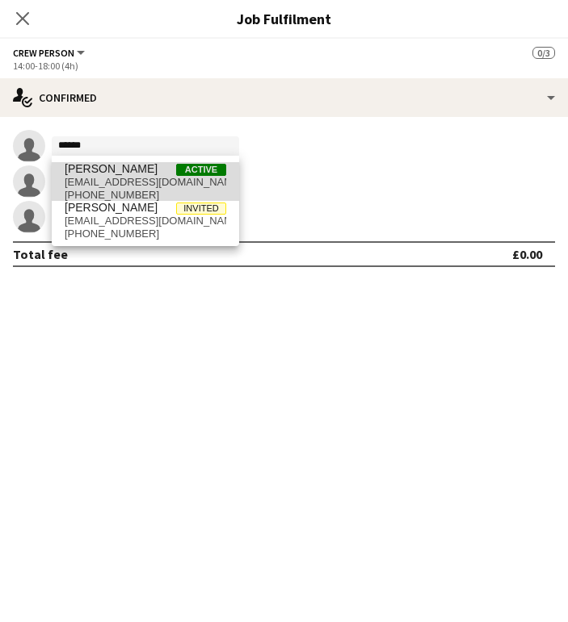
drag, startPoint x: 198, startPoint y: 153, endPoint x: 151, endPoint y: 180, distance: 54.3
click at [151, 180] on span "olliedunnstyling@gmail.com" at bounding box center [145, 182] width 161 height 13
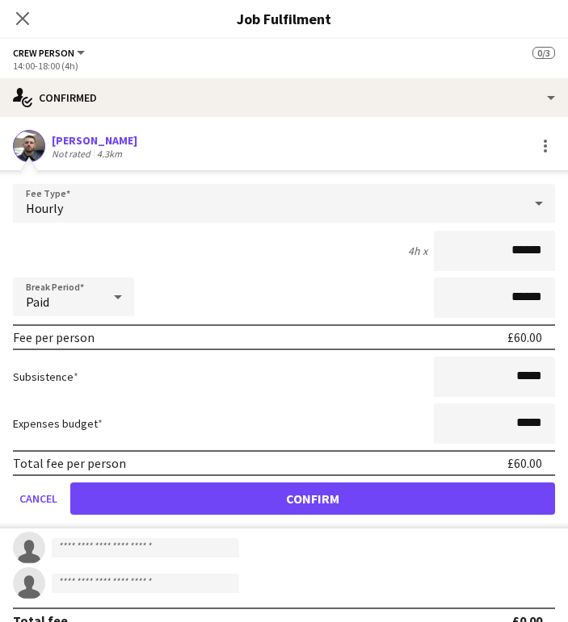
click at [253, 488] on button "Confirm" at bounding box center [312, 499] width 484 height 32
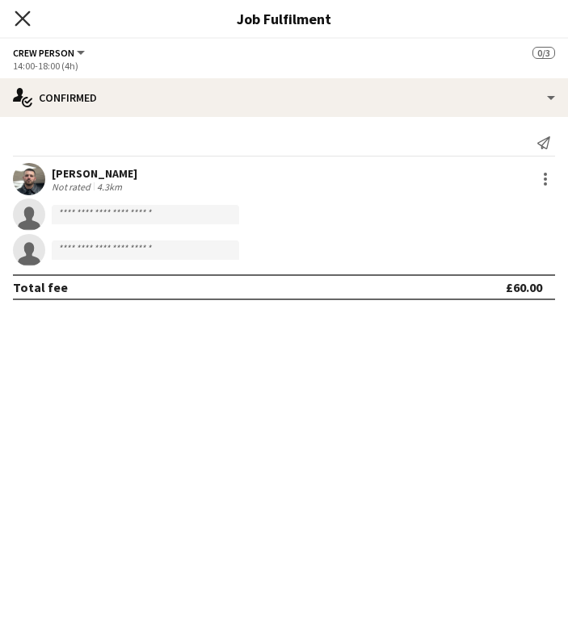
click at [23, 23] on icon "Close pop-in" at bounding box center [22, 17] width 15 height 15
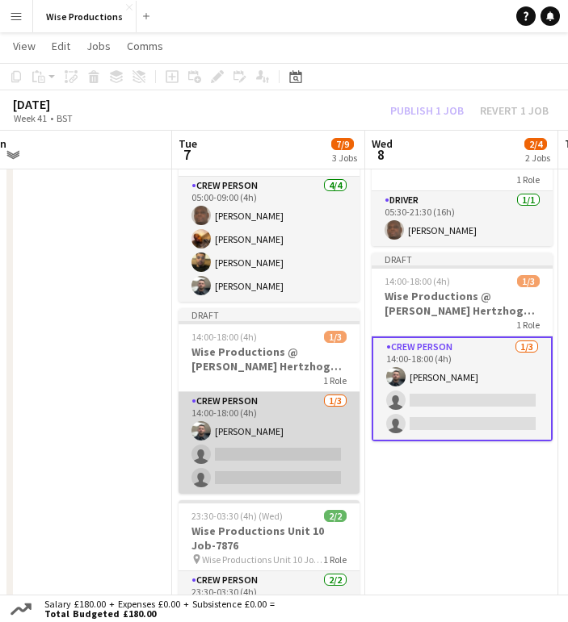
click at [251, 452] on app-card-role "Crew Person 1/3 14:00-18:00 (4h) Oliver Dunn single-neutral-actions single-neut…" at bounding box center [268, 443] width 181 height 102
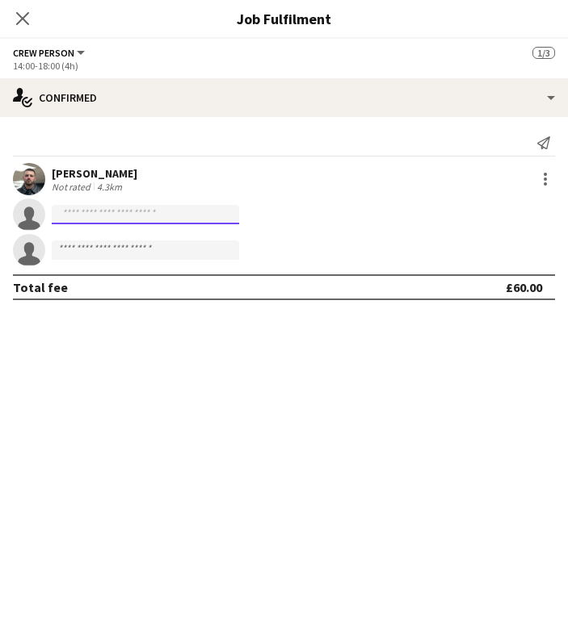
click at [149, 216] on input at bounding box center [145, 214] width 187 height 19
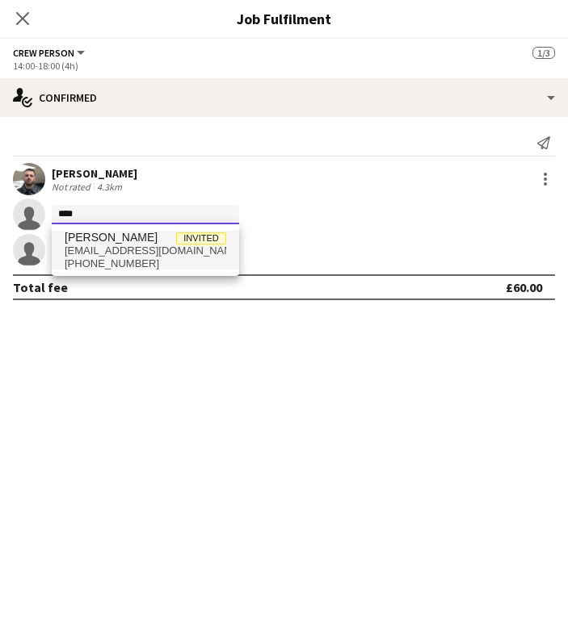
type input "****"
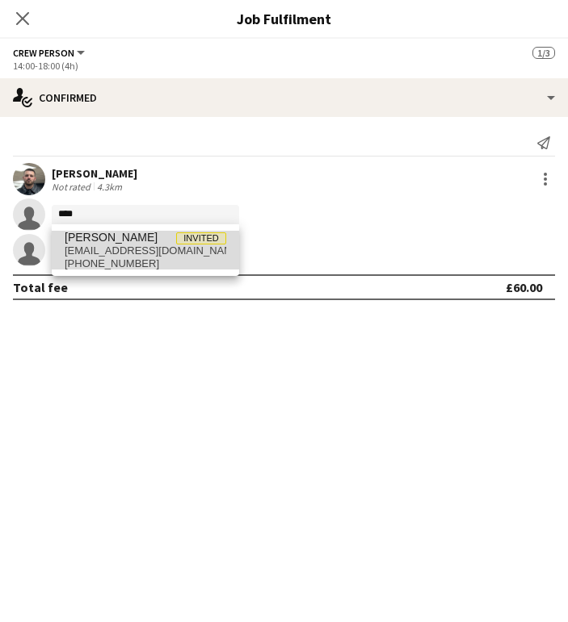
click at [128, 237] on span "[PERSON_NAME]" at bounding box center [111, 238] width 93 height 14
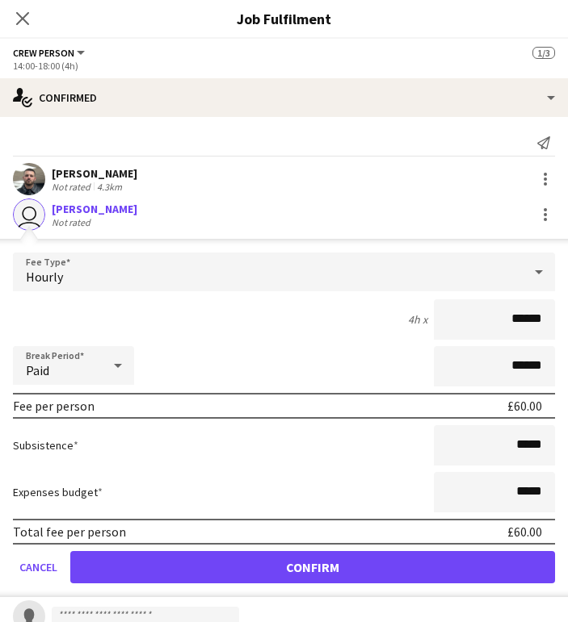
click at [361, 573] on button "Confirm" at bounding box center [312, 567] width 484 height 32
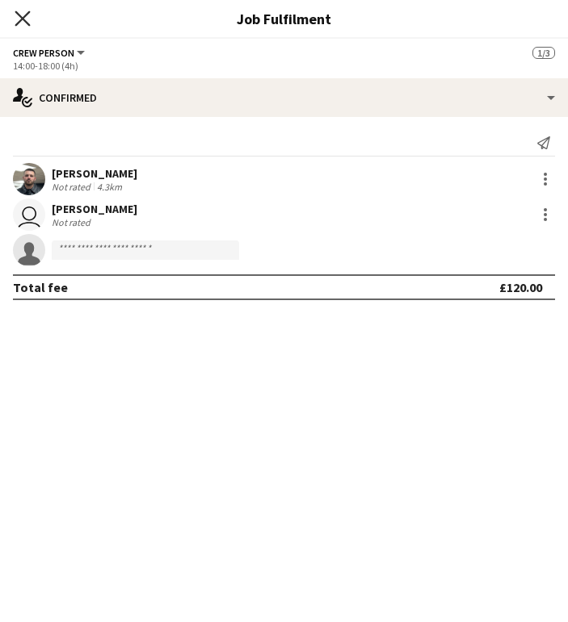
click at [26, 21] on icon at bounding box center [22, 17] width 15 height 15
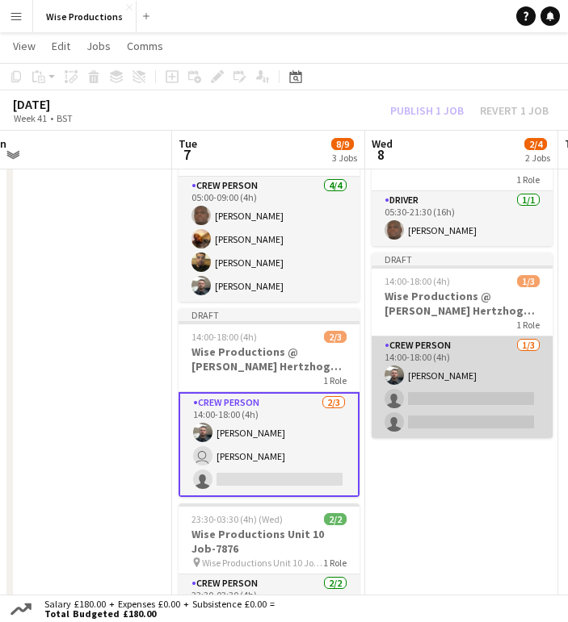
click at [436, 399] on app-card-role "Crew Person 1/3 14:00-18:00 (4h) Oliver Dunn single-neutral-actions single-neut…" at bounding box center [461, 388] width 181 height 102
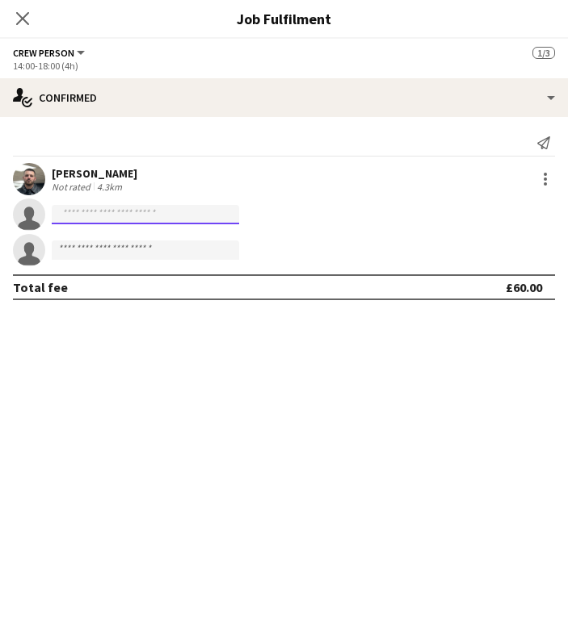
click at [169, 217] on input at bounding box center [145, 214] width 187 height 19
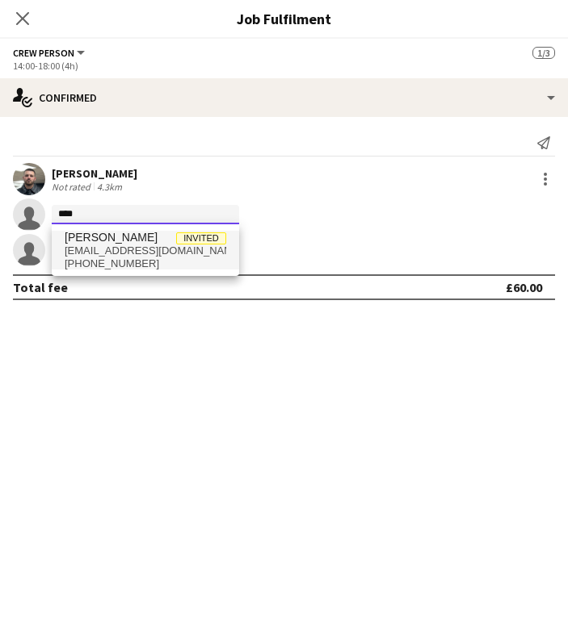
type input "****"
click at [170, 245] on span "tobylamont107@gmail.com" at bounding box center [145, 251] width 161 height 13
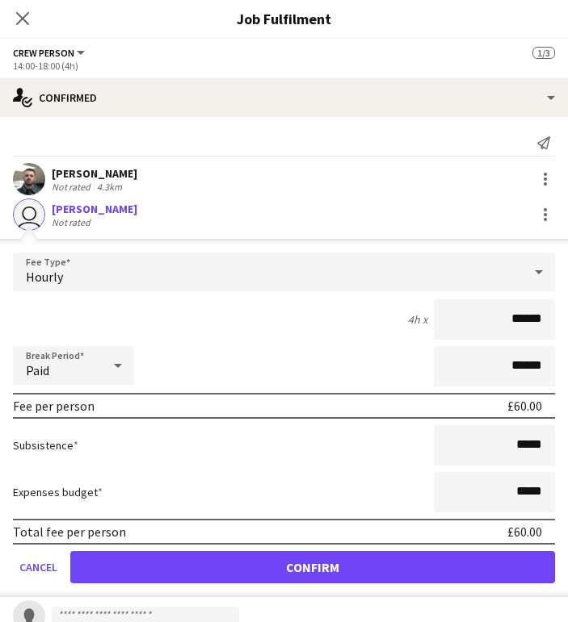
click at [340, 563] on button "Confirm" at bounding box center [312, 567] width 484 height 32
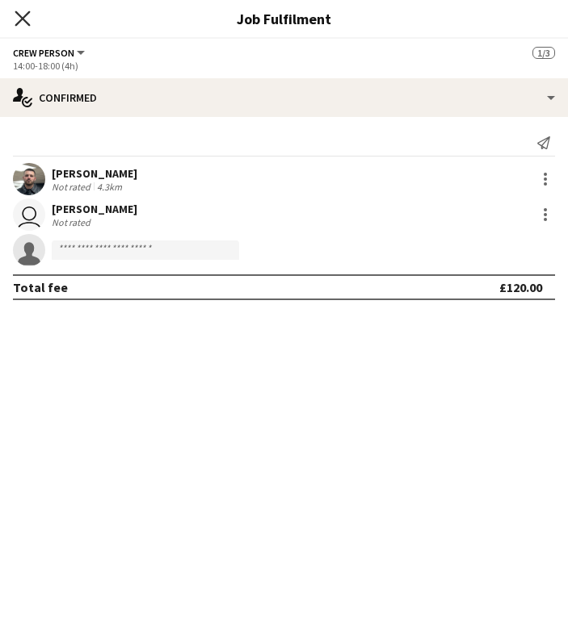
click at [23, 17] on icon at bounding box center [22, 17] width 15 height 15
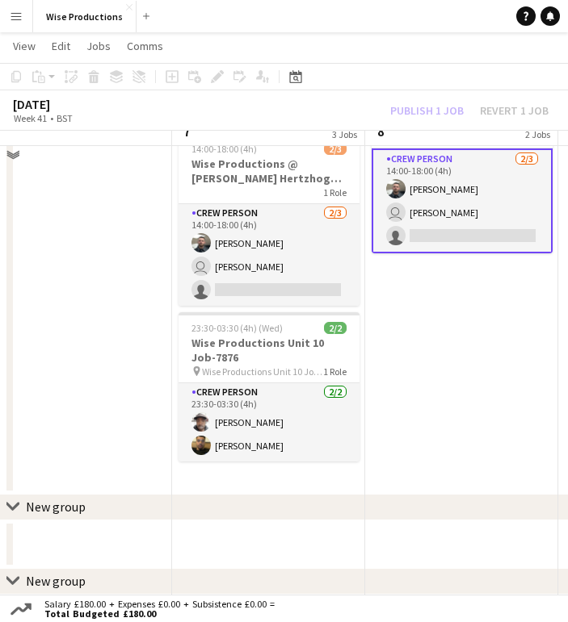
scroll to position [246, 0]
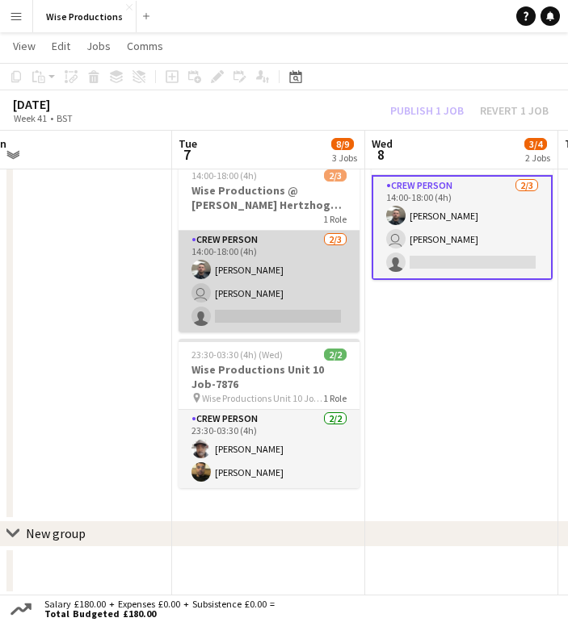
click at [248, 320] on app-card-role "Crew Person 2/3 14:00-18:00 (4h) Oliver Dunn user Toby Lamont single-neutral-ac…" at bounding box center [268, 282] width 181 height 102
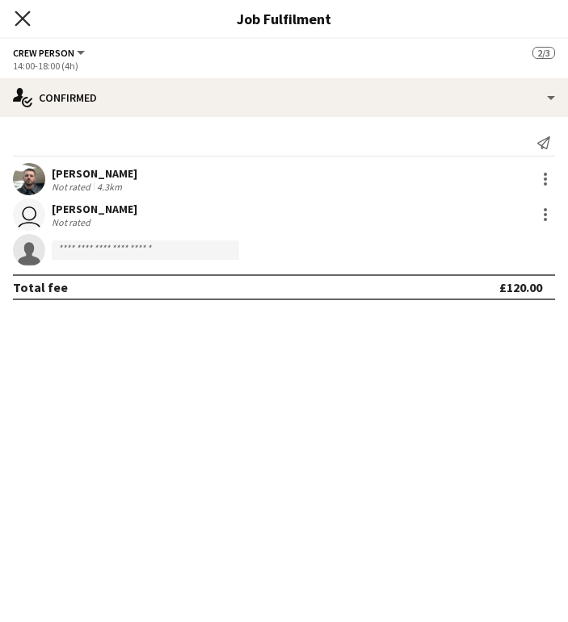
click at [25, 24] on icon "Close pop-in" at bounding box center [22, 17] width 15 height 15
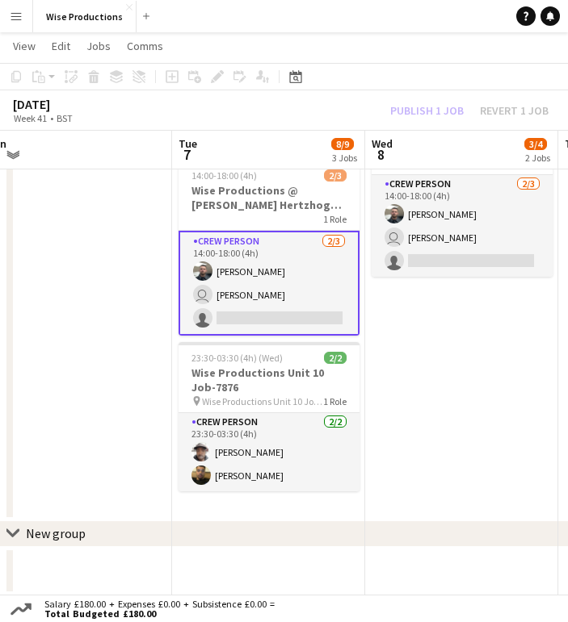
click at [15, 19] on app-icon "Menu" at bounding box center [16, 16] width 13 height 13
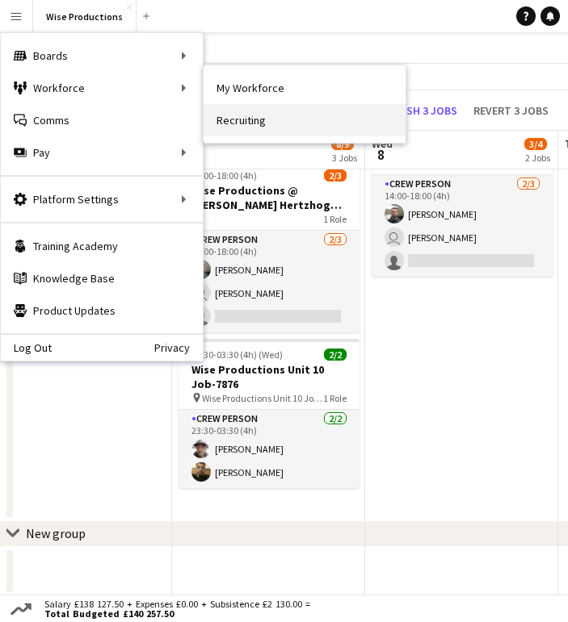
click at [225, 115] on link "Recruiting" at bounding box center [304, 120] width 202 height 32
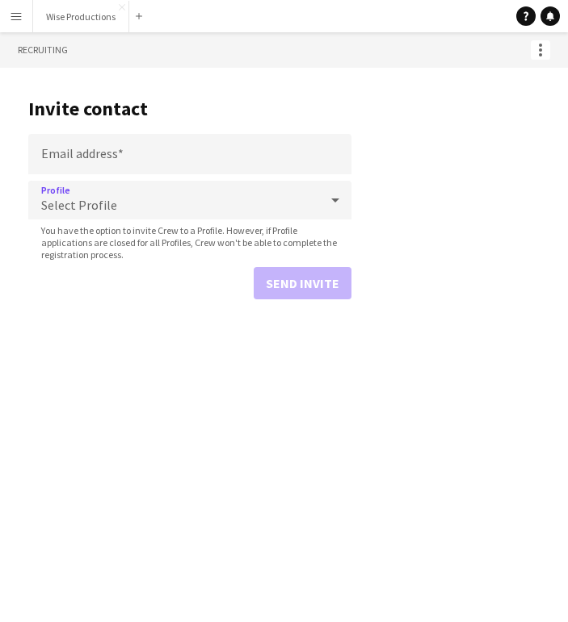
click at [334, 192] on icon at bounding box center [334, 200] width 19 height 32
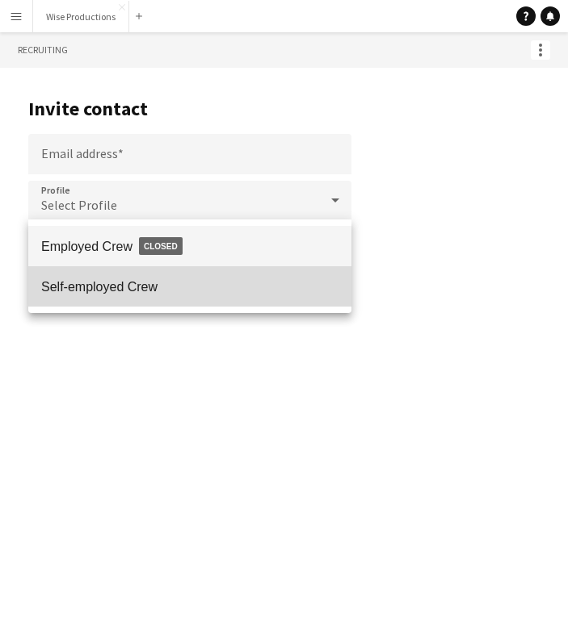
click at [284, 273] on mat-option "Self-employed Crew" at bounding box center [189, 286] width 323 height 40
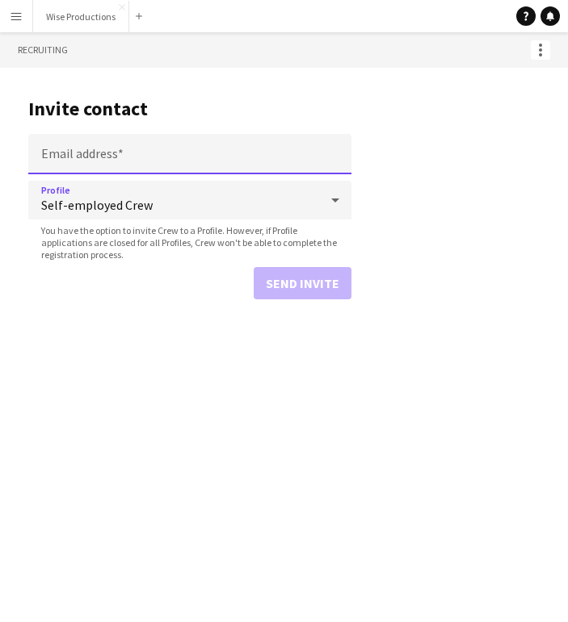
click at [194, 163] on input "Email address" at bounding box center [189, 154] width 323 height 40
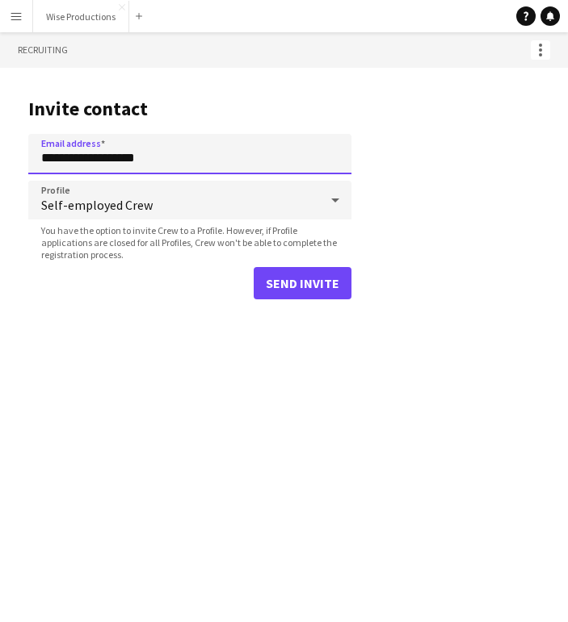
type input "**********"
click at [275, 274] on button "Send invite" at bounding box center [302, 283] width 98 height 32
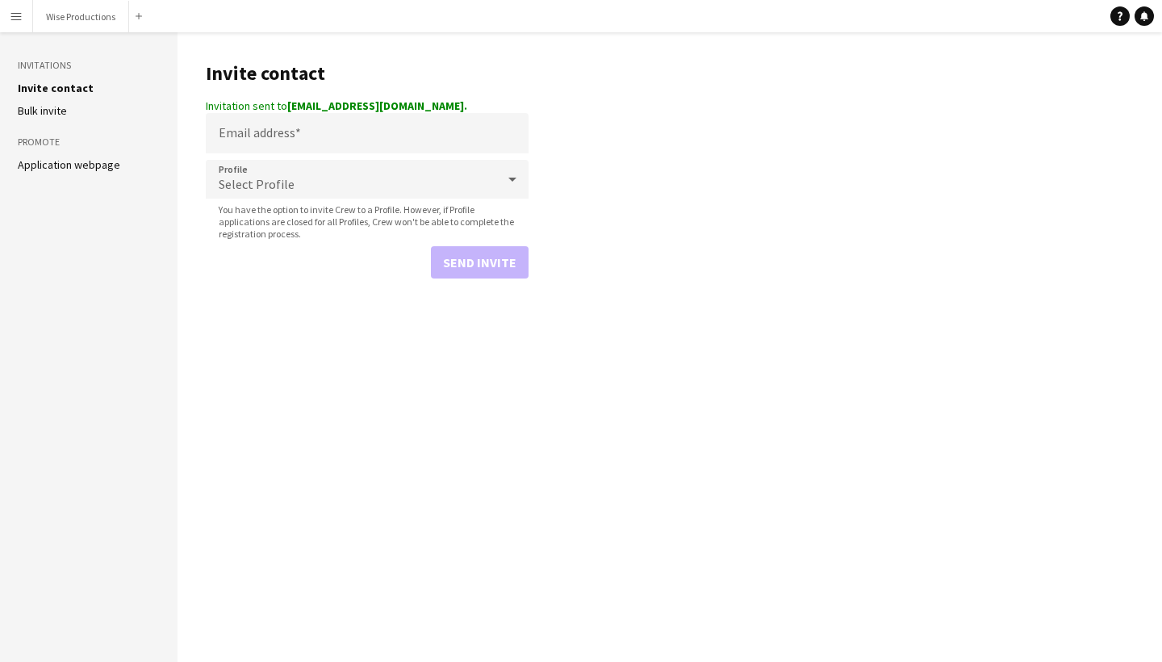
click at [21, 20] on app-icon "Menu" at bounding box center [16, 16] width 13 height 13
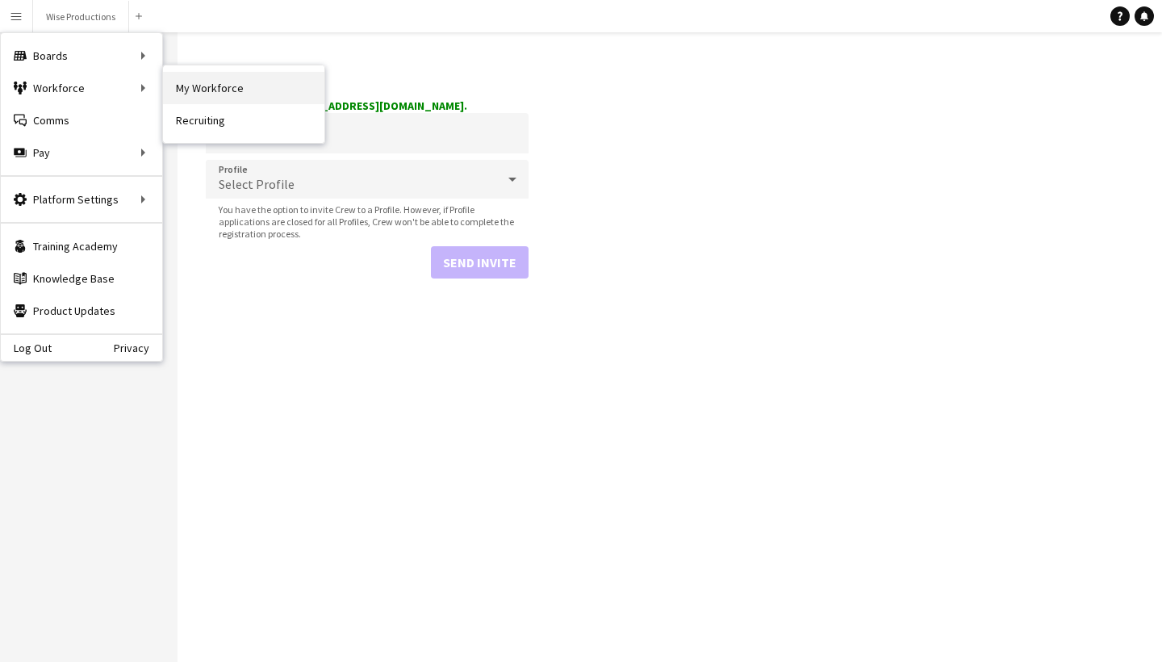
click at [175, 93] on link "My Workforce" at bounding box center [243, 88] width 161 height 32
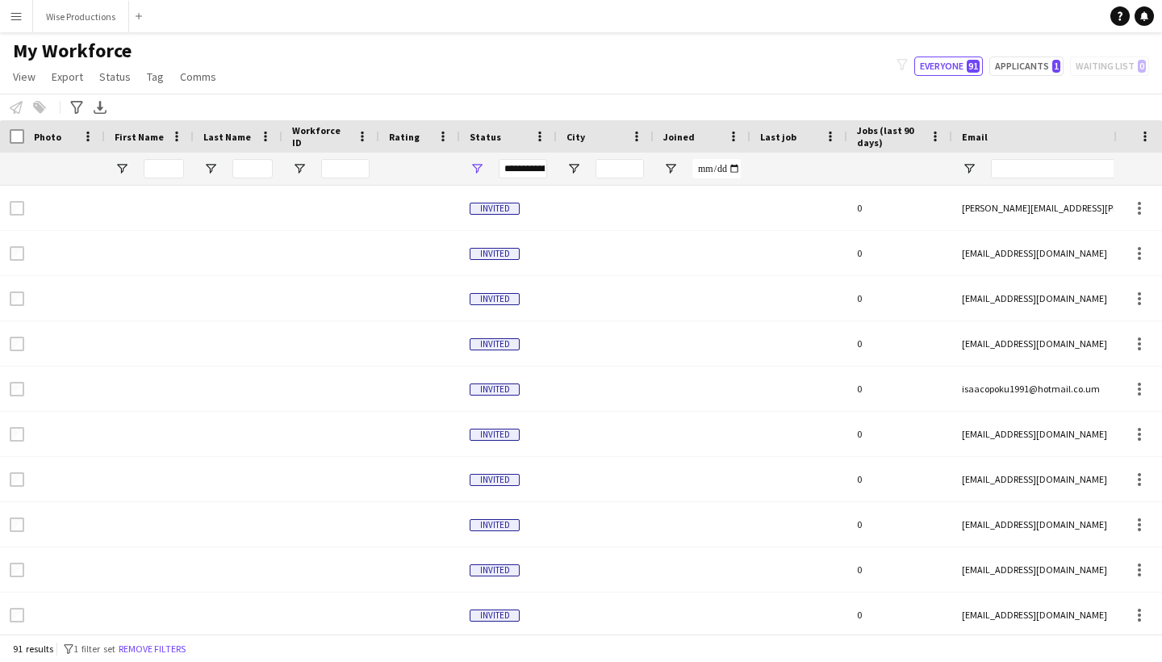
click at [19, 15] on app-icon "Menu" at bounding box center [16, 16] width 13 height 13
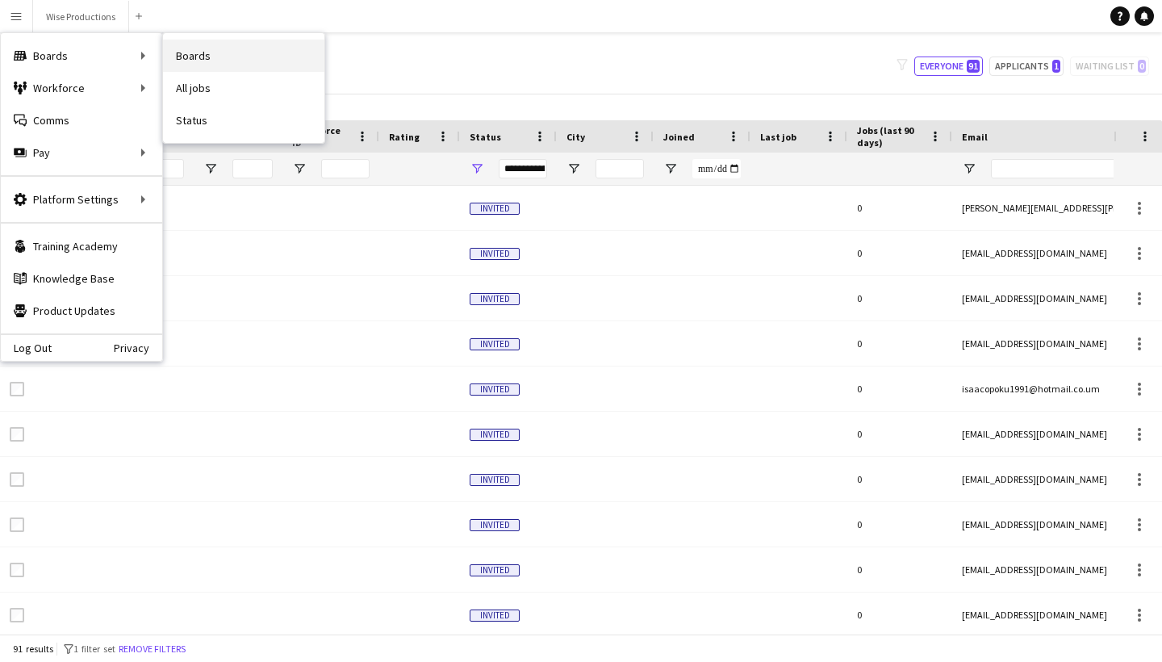
click at [187, 50] on link "Boards" at bounding box center [243, 56] width 161 height 32
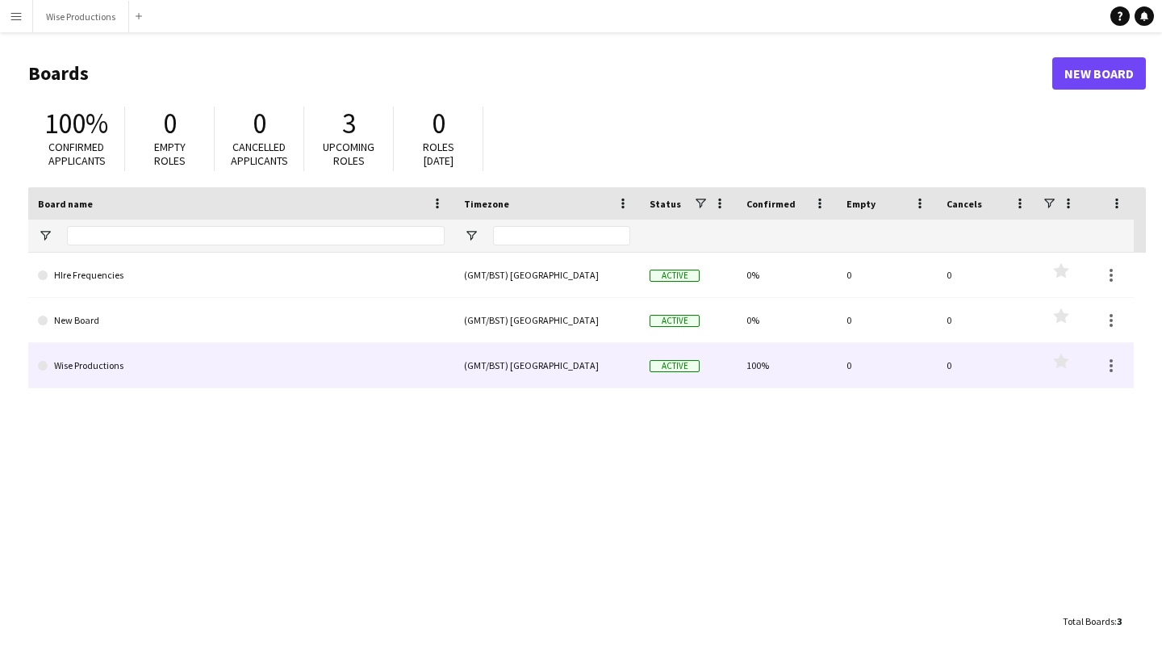
click at [216, 366] on link "Wise Productions" at bounding box center [241, 365] width 407 height 45
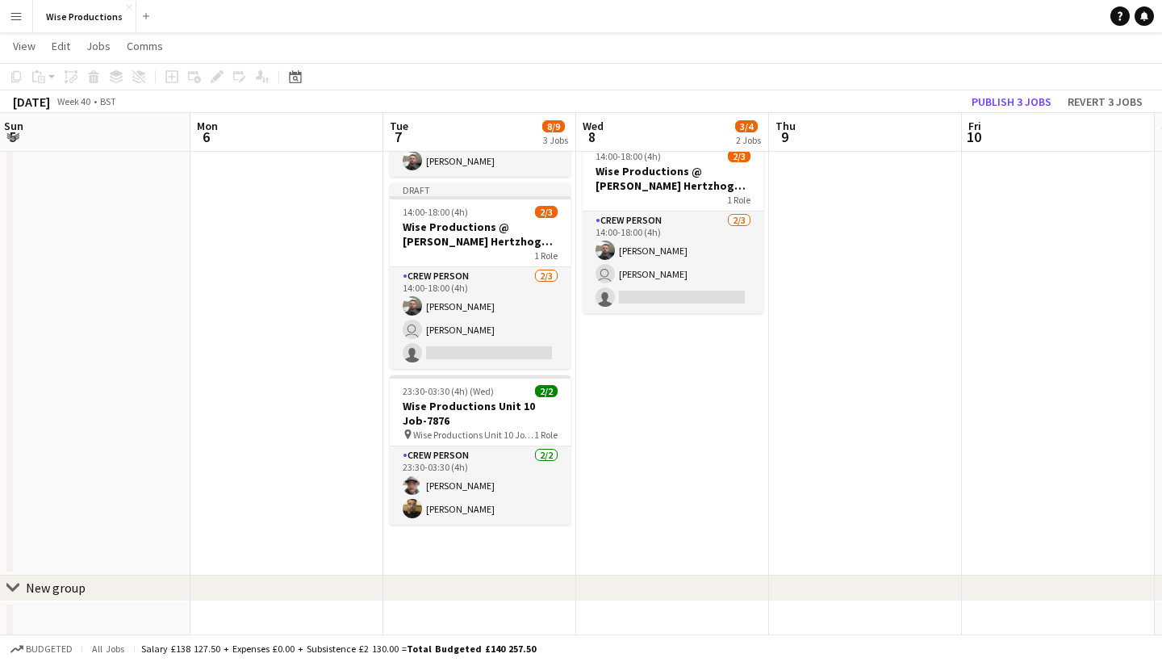
scroll to position [0, 634]
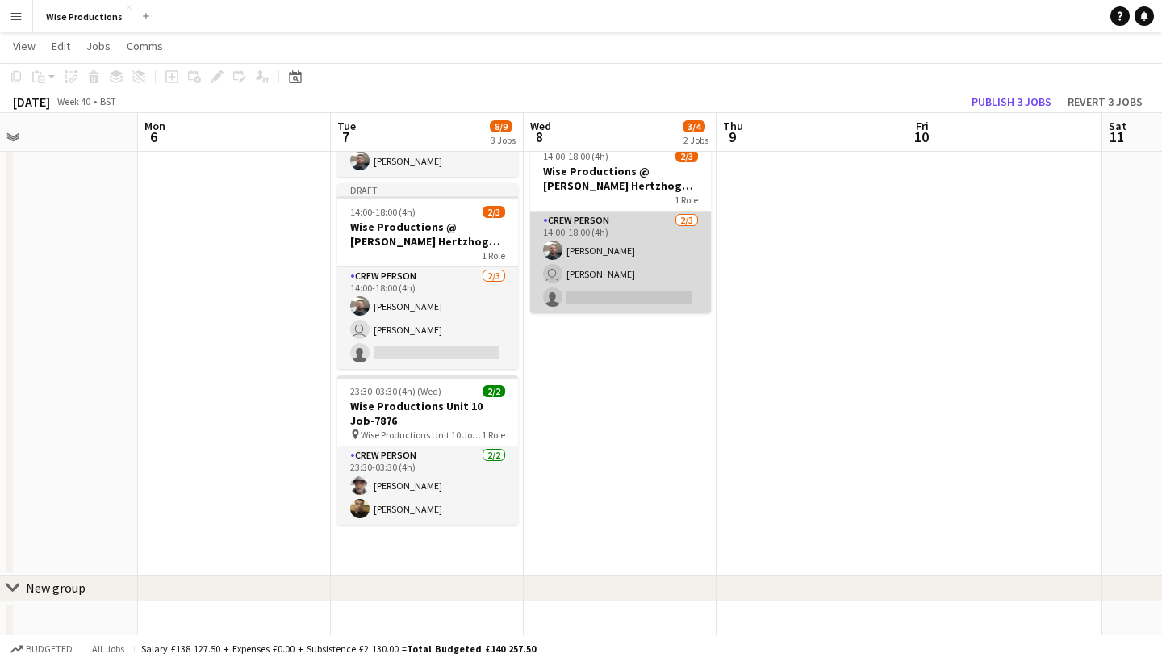
click at [603, 295] on app-card-role "Crew Person 2/3 14:00-18:00 (4h) Oliver Dunn user Toby Lamont single-neutral-ac…" at bounding box center [620, 263] width 181 height 102
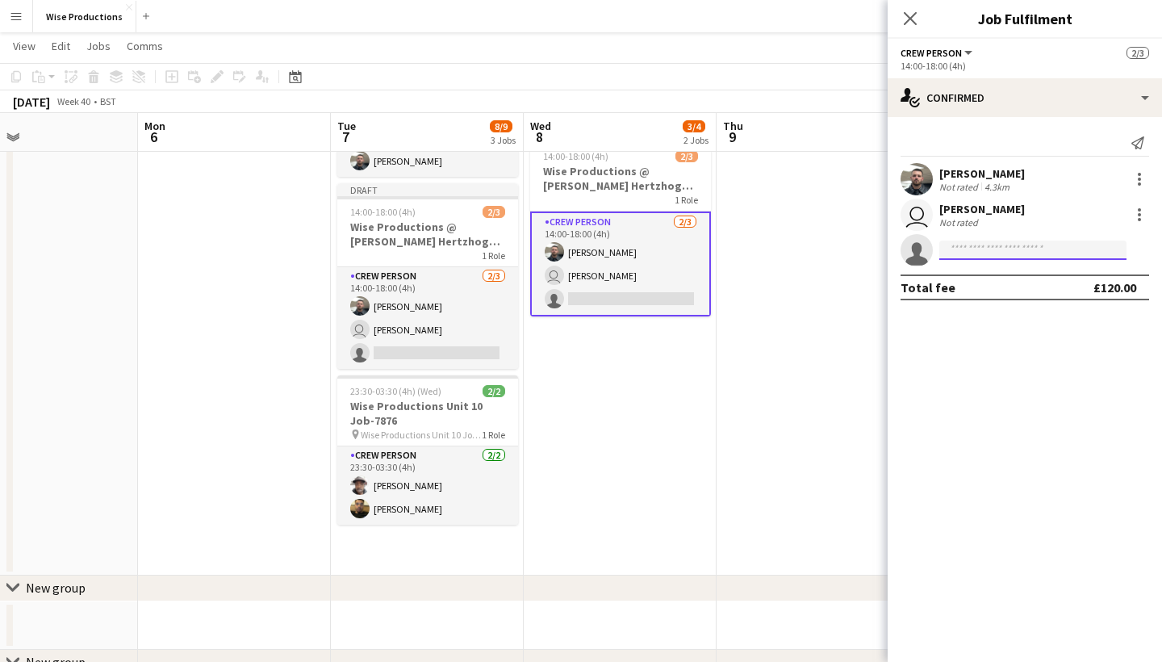
click at [965, 242] on input at bounding box center [1033, 250] width 187 height 19
type input "*"
type input "*****"
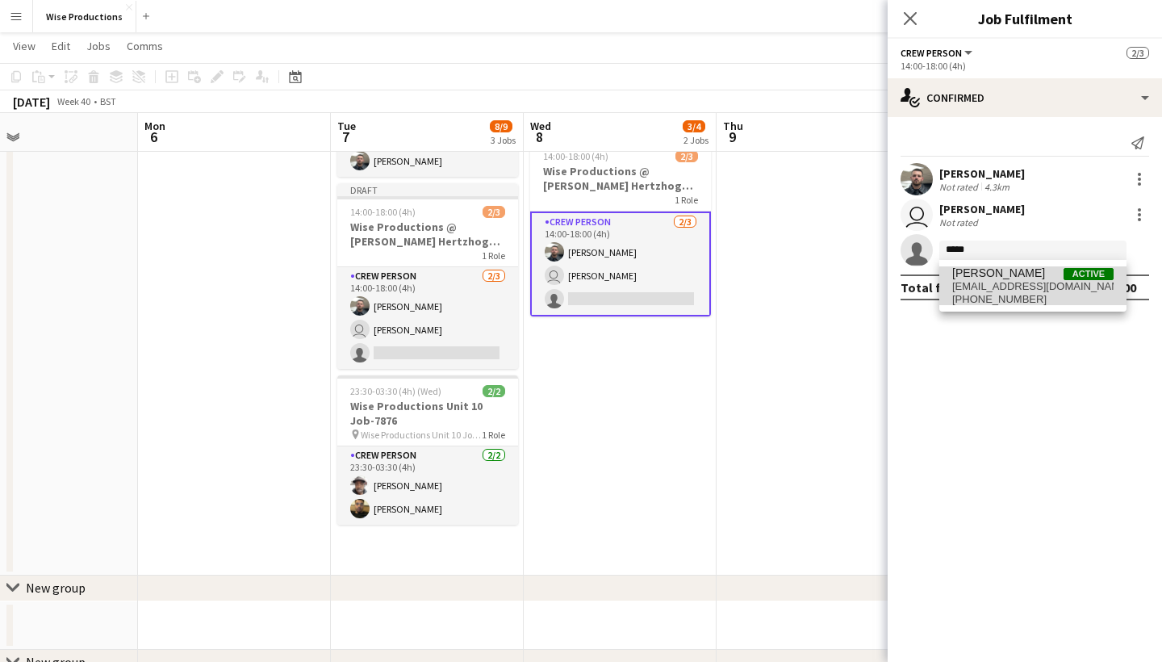
click at [989, 299] on span "+447428486277" at bounding box center [1033, 299] width 161 height 13
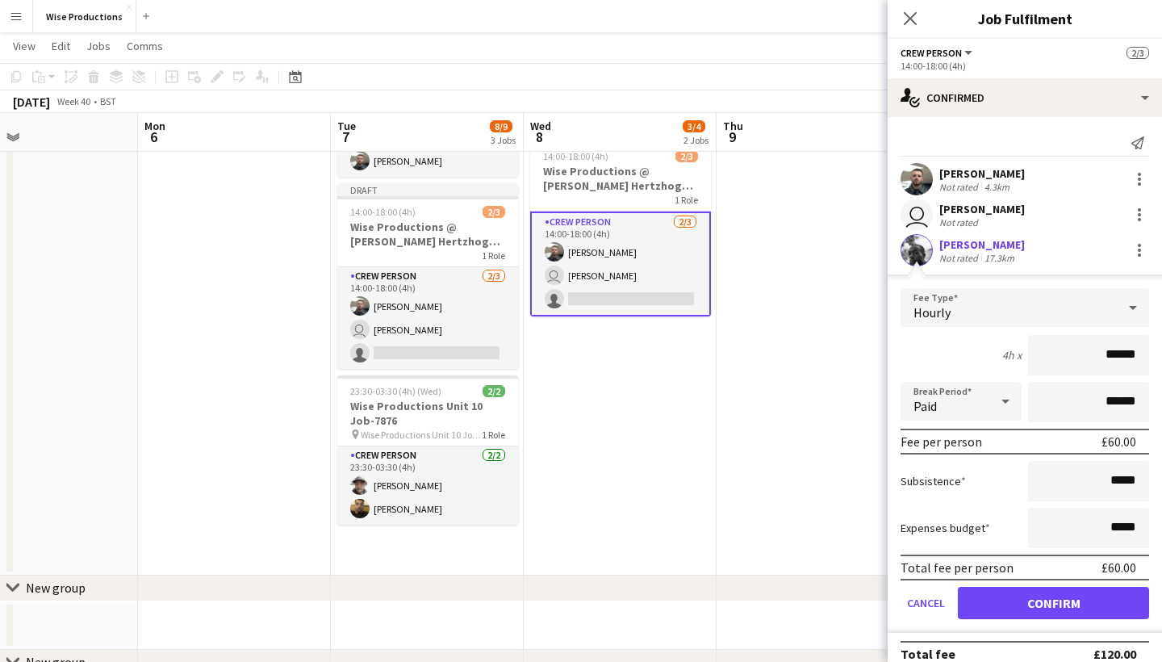
click at [1049, 602] on button "Confirm" at bounding box center [1053, 603] width 191 height 32
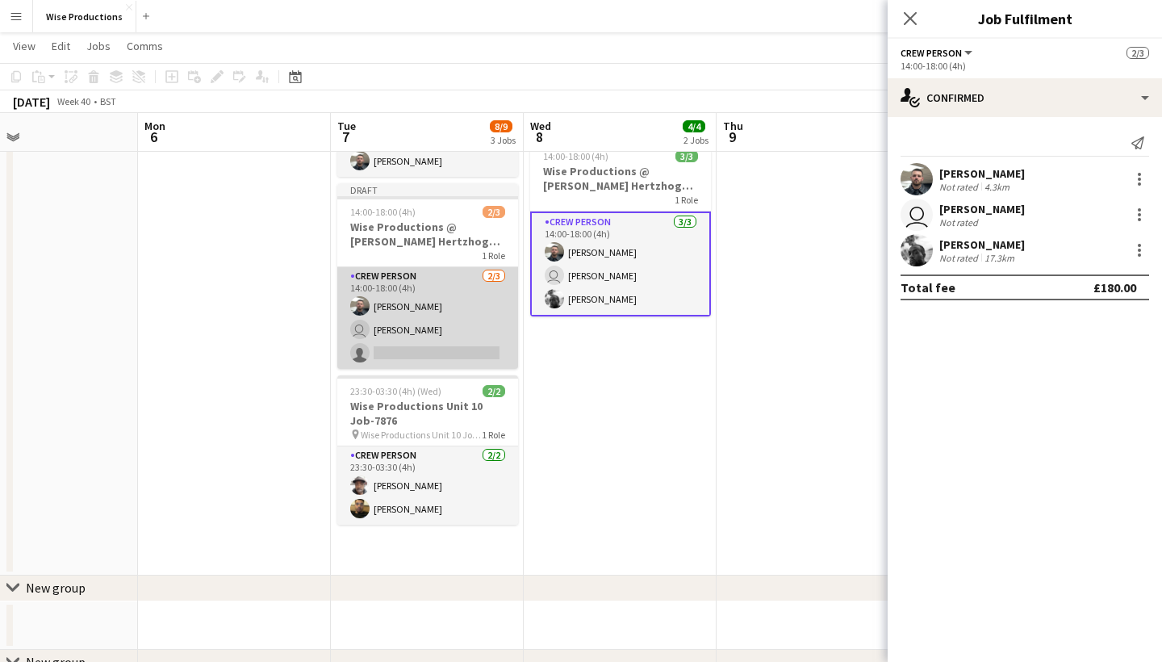
click at [433, 357] on app-card-role "Crew Person 2/3 14:00-18:00 (4h) Oliver Dunn user Toby Lamont single-neutral-ac…" at bounding box center [427, 318] width 181 height 102
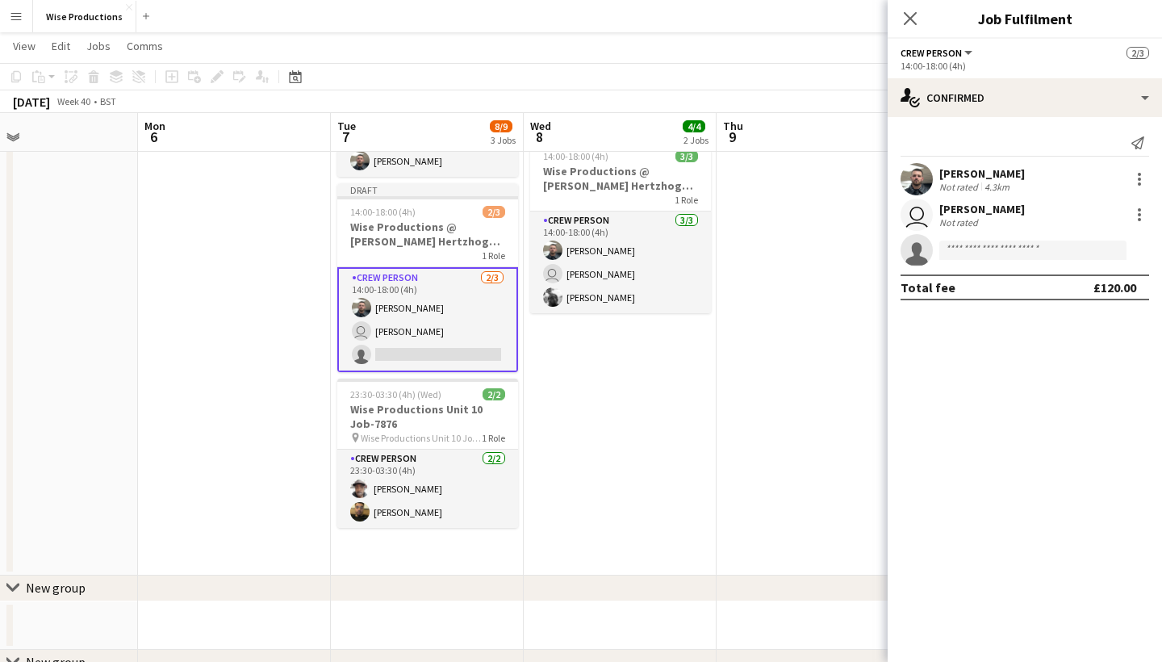
click at [446, 353] on app-card-role "Crew Person 2/3 14:00-18:00 (4h) Oliver Dunn user Toby Lamont single-neutral-ac…" at bounding box center [427, 319] width 181 height 105
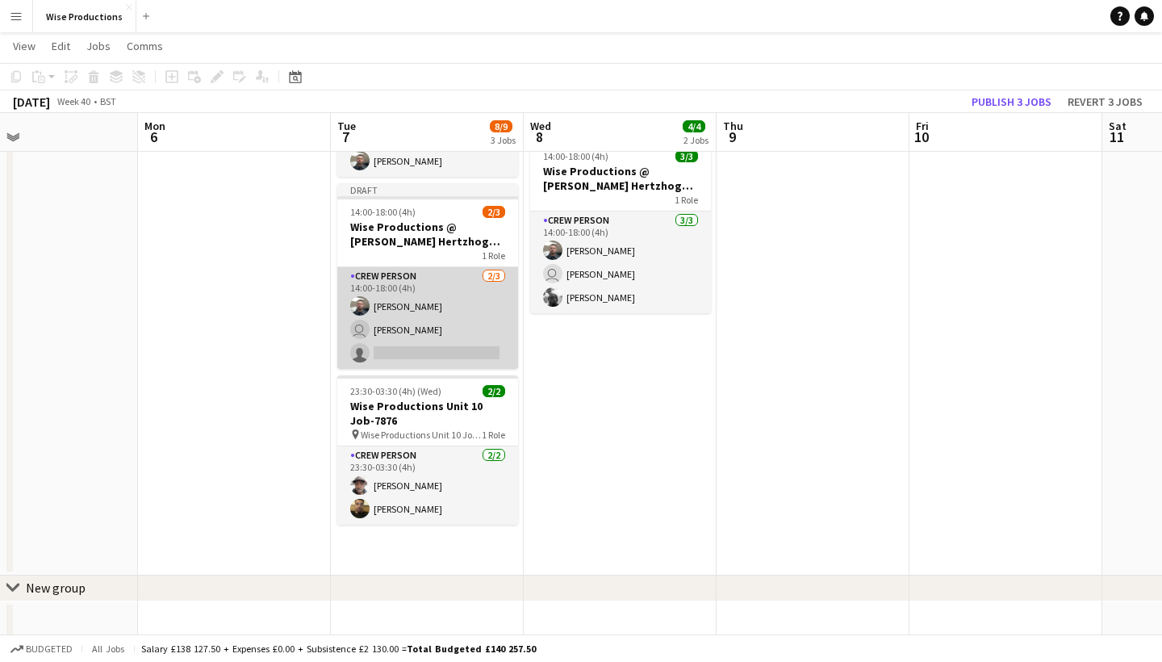
click at [446, 353] on app-card-role "Crew Person 2/3 14:00-18:00 (4h) Oliver Dunn user Toby Lamont single-neutral-ac…" at bounding box center [427, 318] width 181 height 102
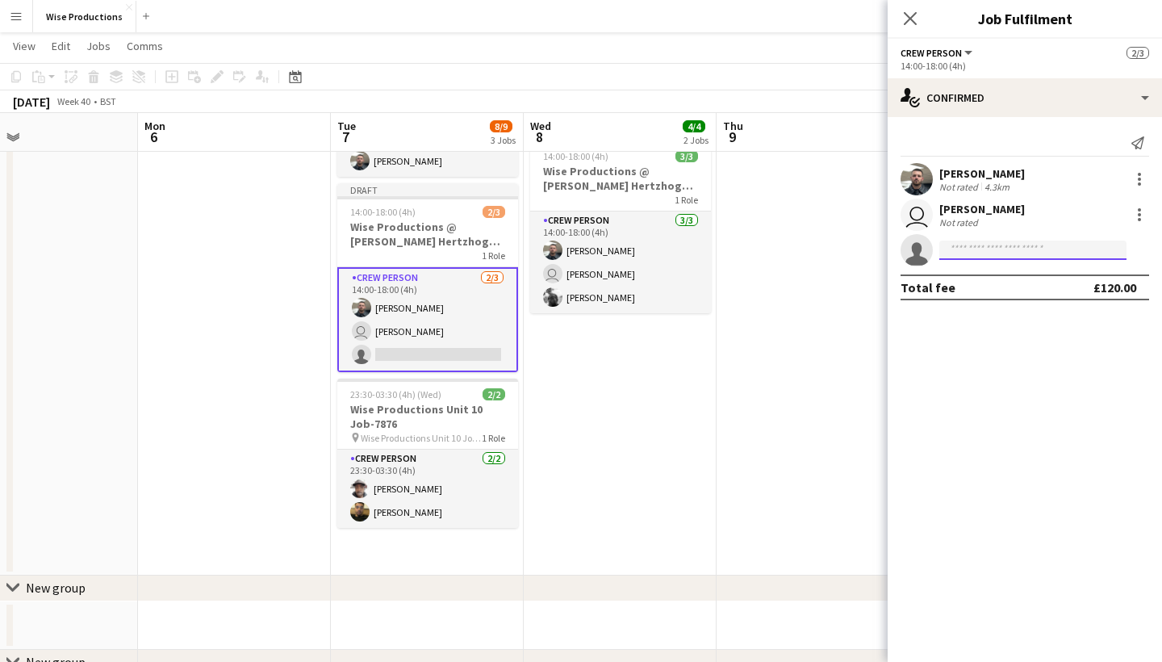
click at [976, 242] on input at bounding box center [1033, 250] width 187 height 19
type input "*****"
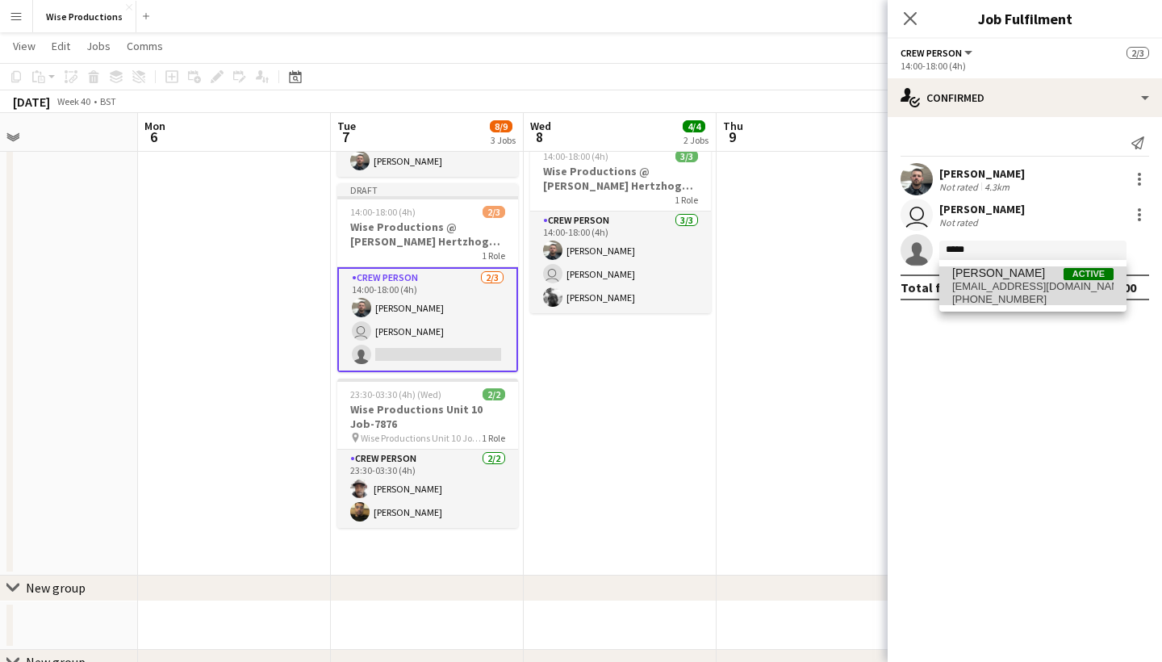
click at [967, 281] on span "mikhailleelewis@gmail.com" at bounding box center [1033, 286] width 161 height 13
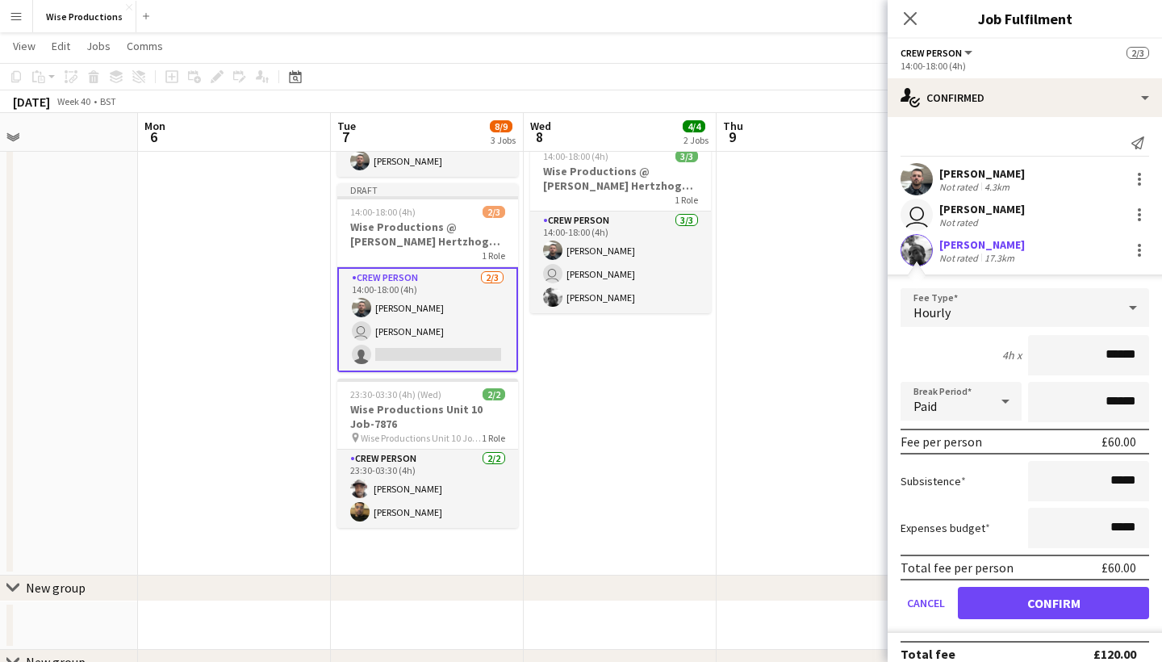
click at [1034, 597] on button "Confirm" at bounding box center [1053, 603] width 191 height 32
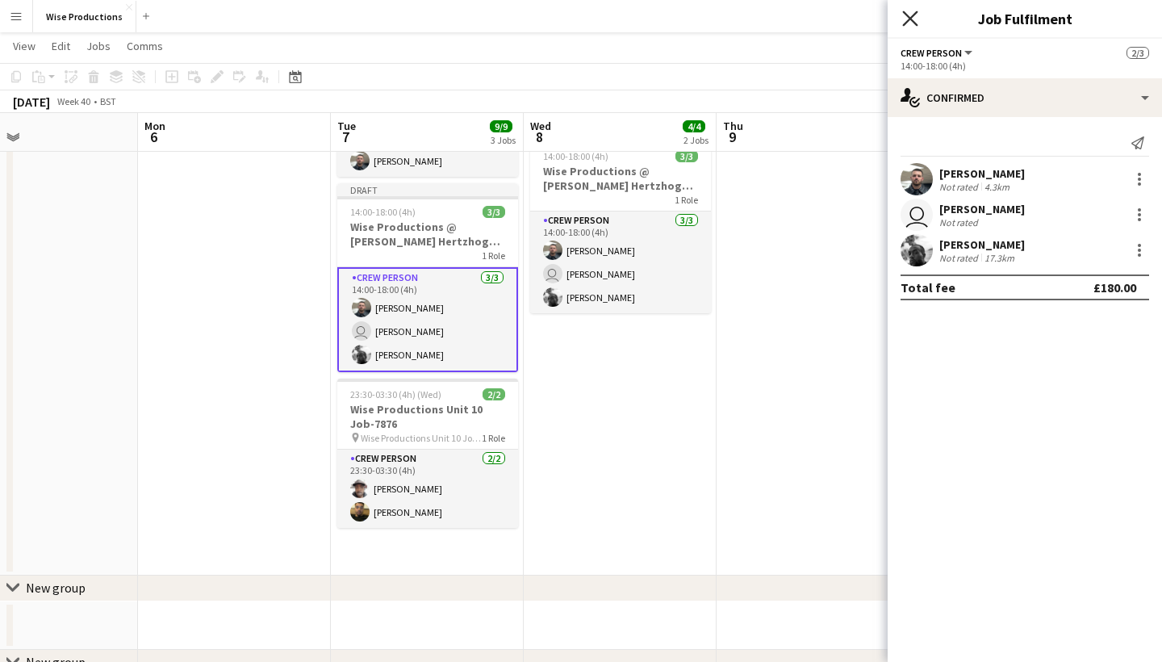
click at [908, 23] on icon "Close pop-in" at bounding box center [910, 17] width 15 height 15
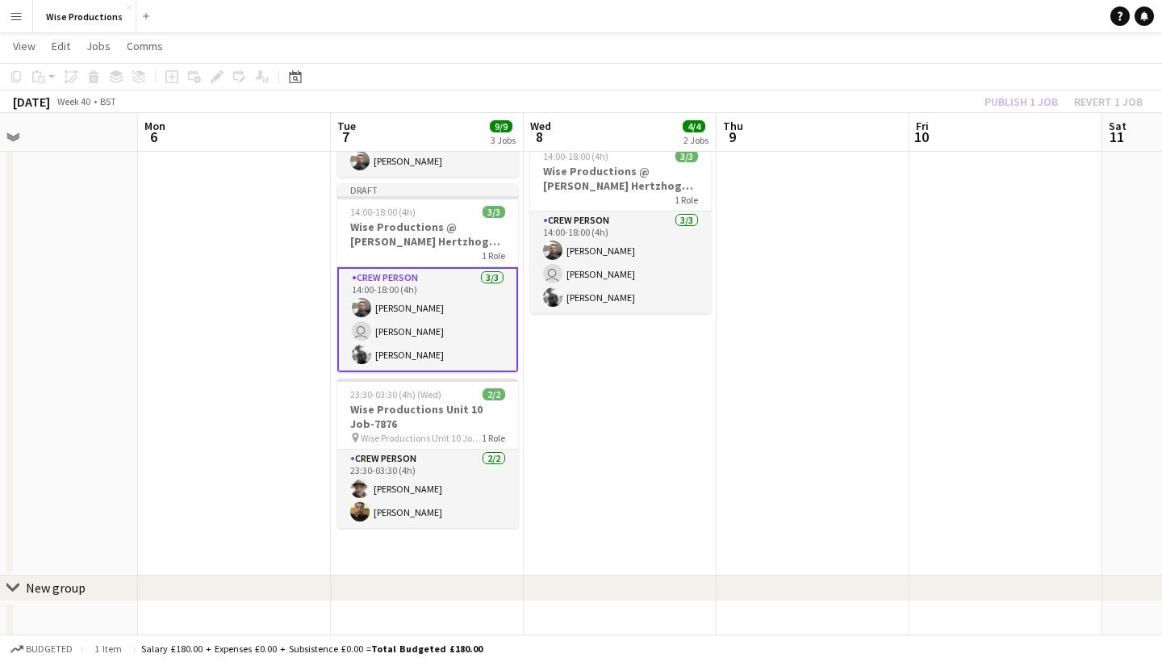
click at [914, 170] on app-date-cell at bounding box center [1006, 282] width 193 height 587
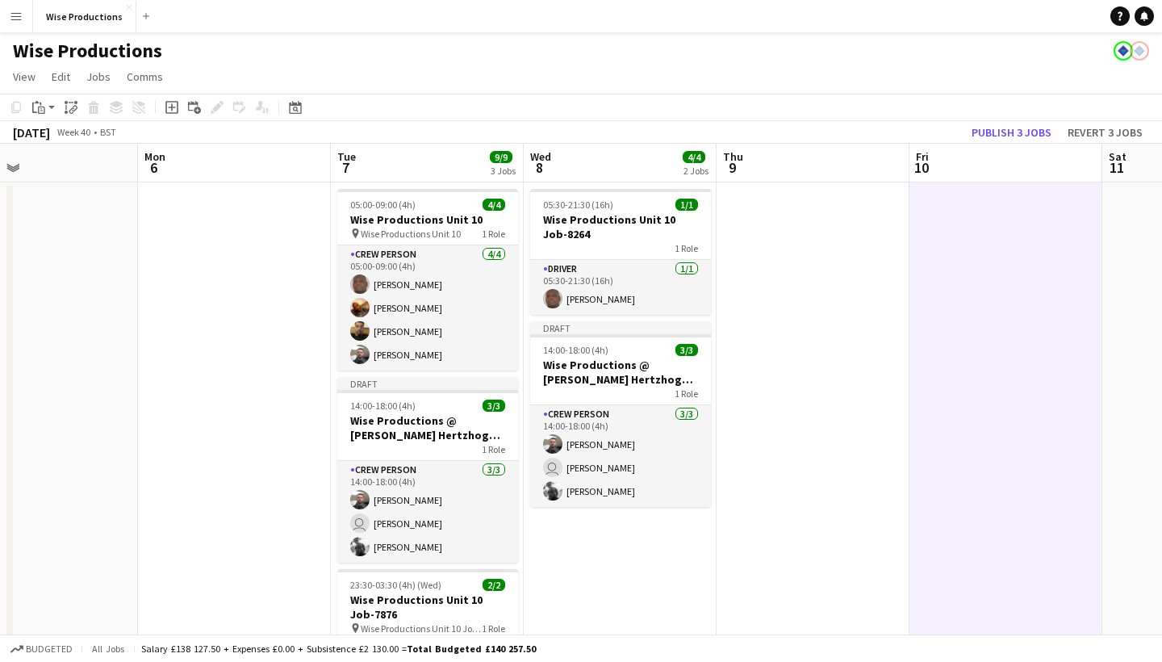
scroll to position [0, 0]
click at [621, 375] on h3 "Wise Productions @ [PERSON_NAME] Hertzhog Job-7871" at bounding box center [620, 372] width 181 height 29
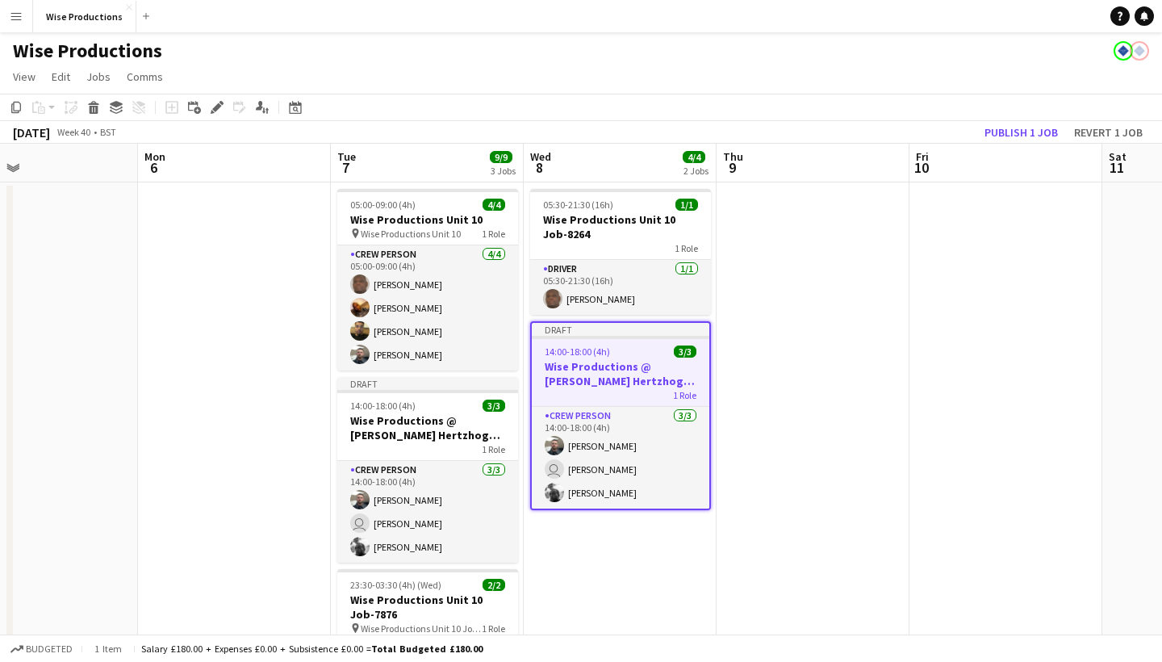
click at [621, 375] on h3 "Wise Productions @ [PERSON_NAME] Hertzhog Job-7871" at bounding box center [621, 373] width 178 height 29
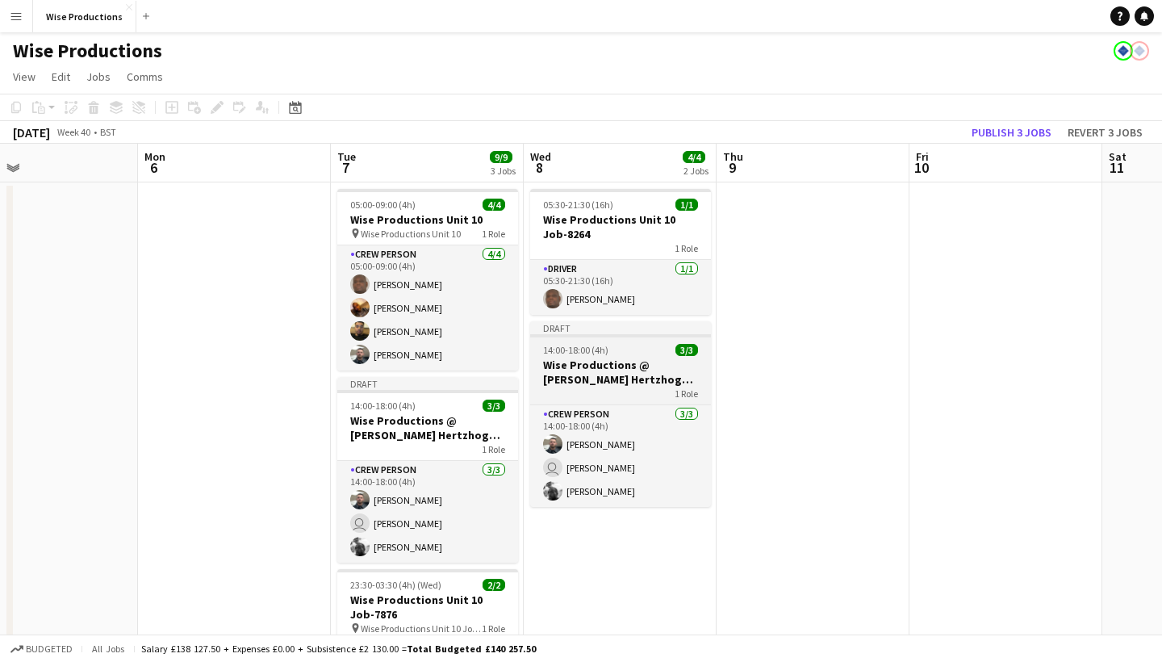
click at [621, 375] on h3 "Wise Productions @ [PERSON_NAME] Hertzhog Job-7871" at bounding box center [620, 372] width 181 height 29
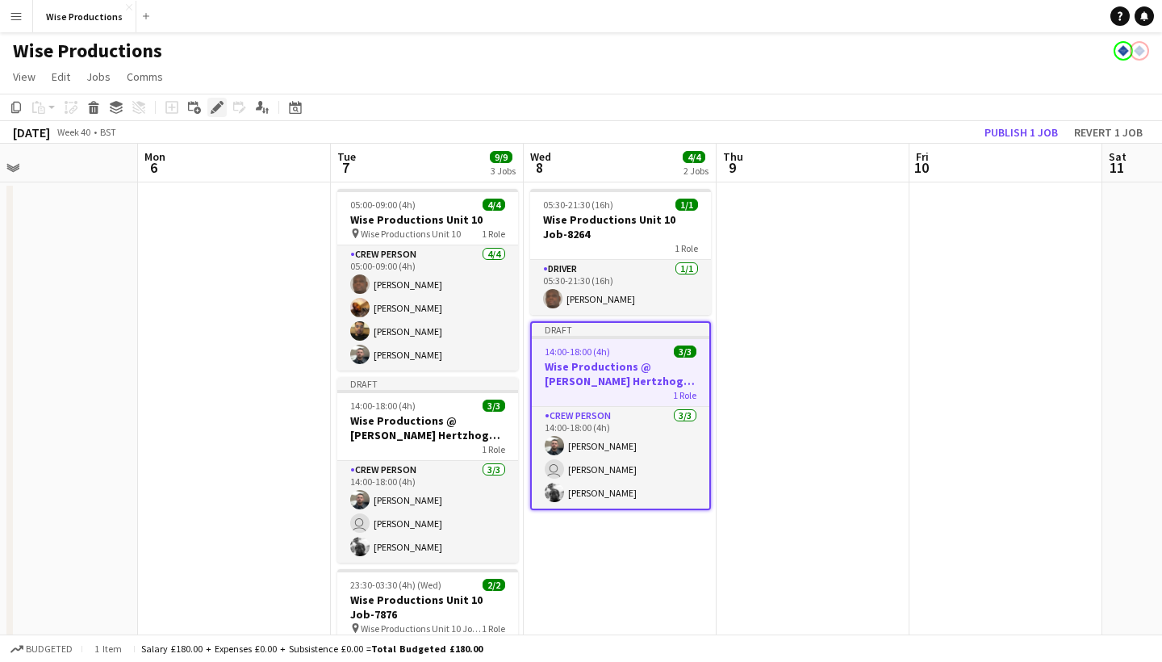
click at [219, 105] on icon at bounding box center [216, 107] width 9 height 9
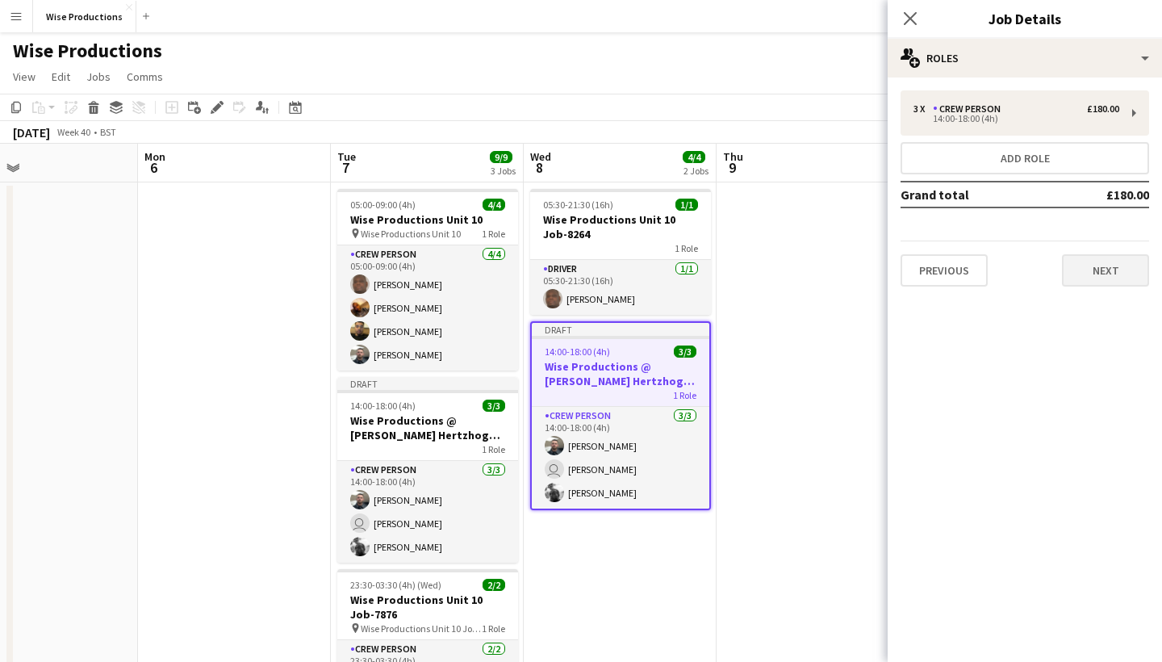
click at [1113, 277] on button "Next" at bounding box center [1105, 270] width 87 height 32
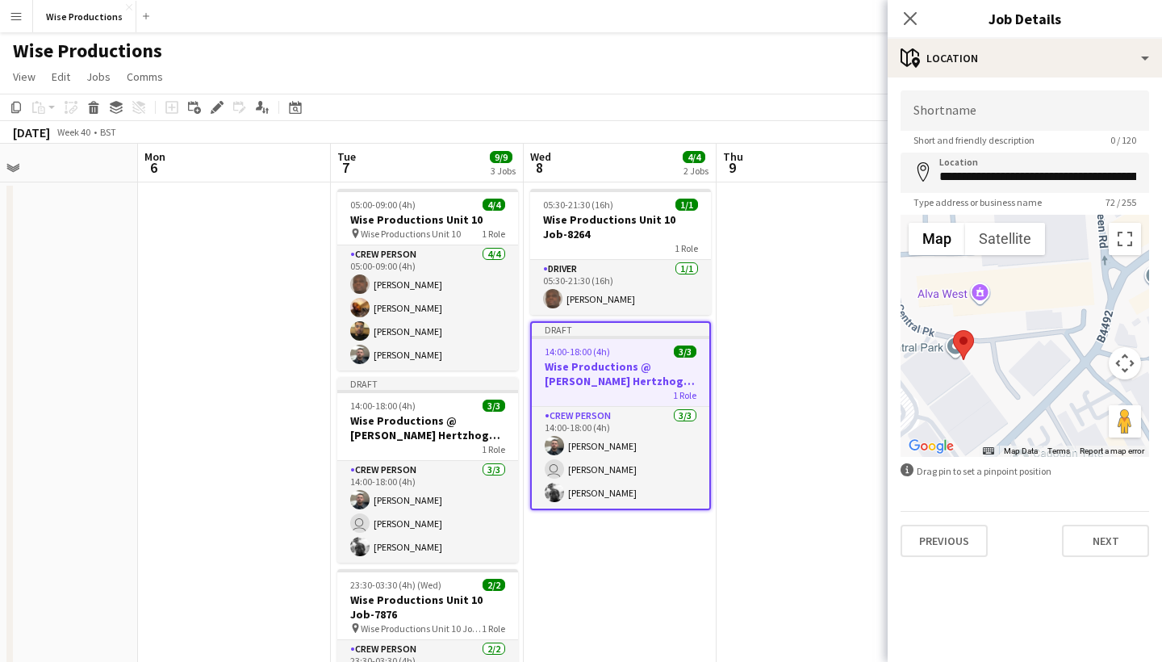
drag, startPoint x: 923, startPoint y: 349, endPoint x: 983, endPoint y: 347, distance: 60.6
click at [983, 347] on div at bounding box center [1025, 336] width 249 height 242
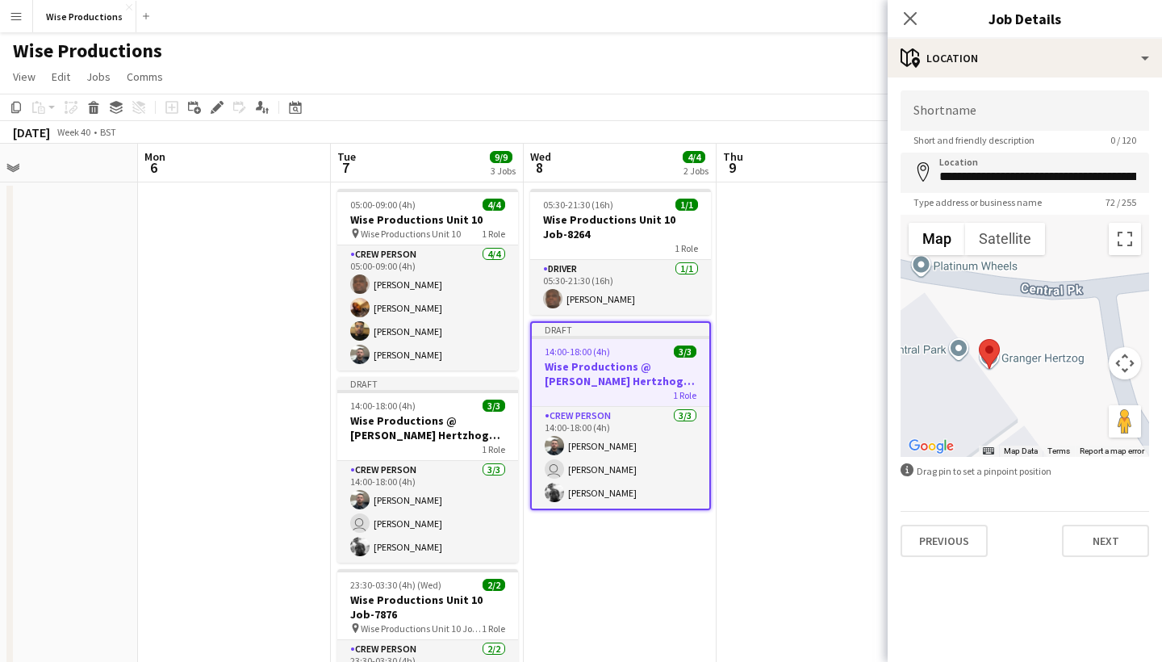
drag, startPoint x: 956, startPoint y: 369, endPoint x: 1039, endPoint y: 350, distance: 85.4
click at [1039, 350] on div at bounding box center [1025, 336] width 249 height 242
type input "**********"
click at [808, 359] on app-date-cell at bounding box center [813, 475] width 193 height 587
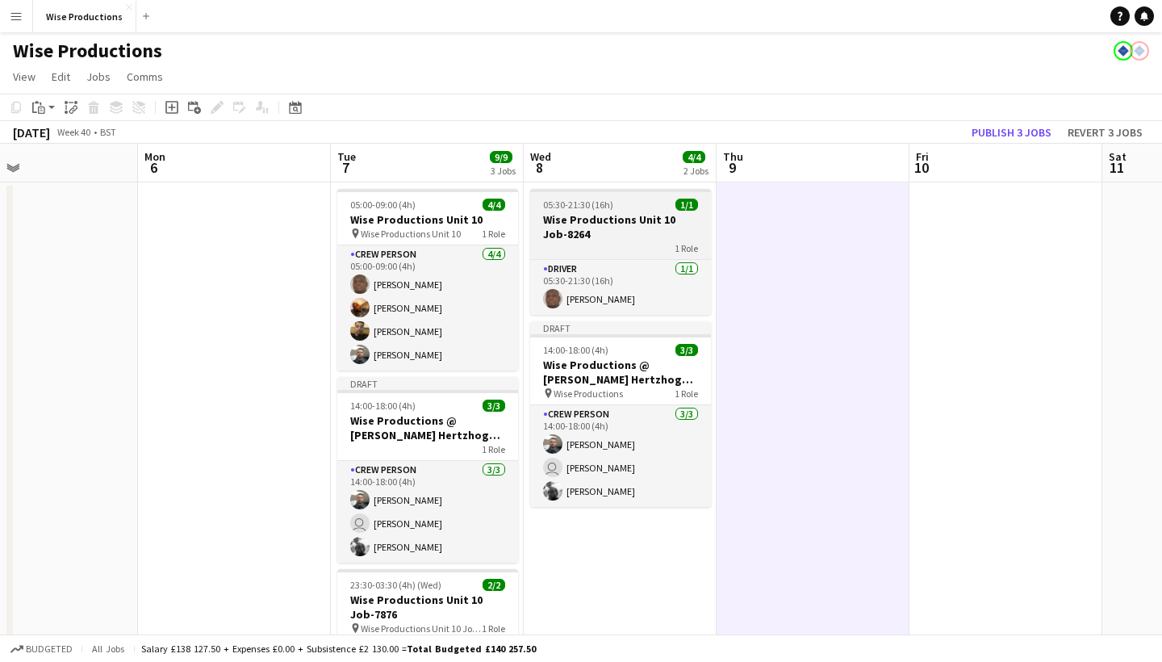
click at [626, 249] on div "1 Role" at bounding box center [620, 247] width 181 height 13
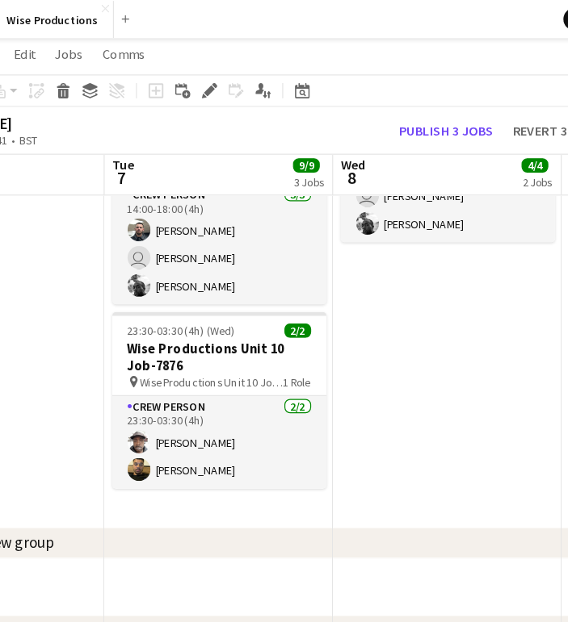
scroll to position [317, 0]
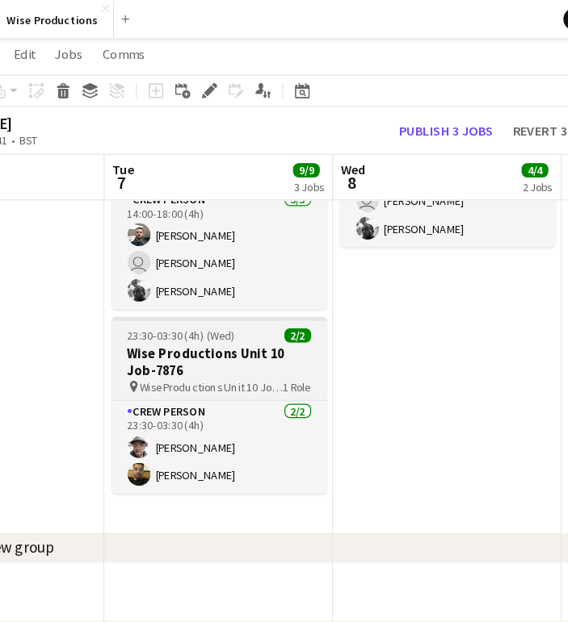
click at [192, 307] on h3 "Wise Productions Unit 10 Job-7876" at bounding box center [225, 305] width 181 height 29
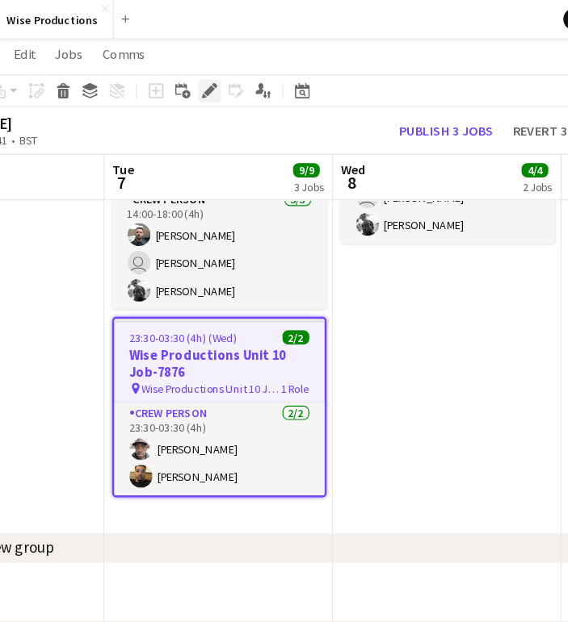
click at [211, 82] on icon "Edit" at bounding box center [217, 76] width 13 height 13
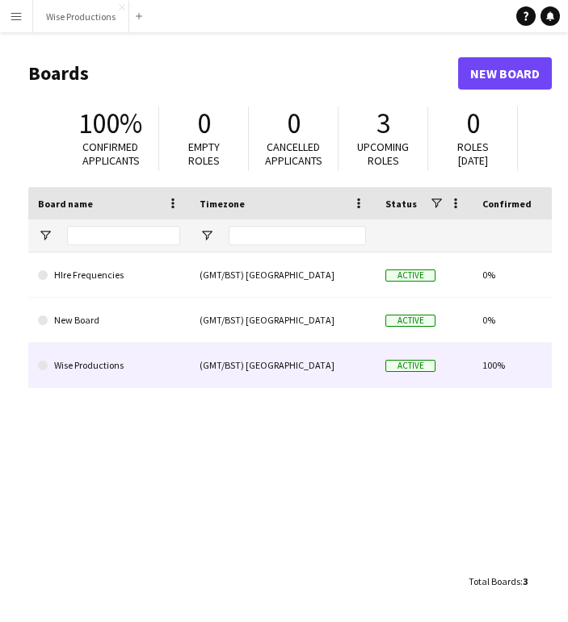
click at [125, 372] on link "Wise Productions" at bounding box center [109, 365] width 142 height 45
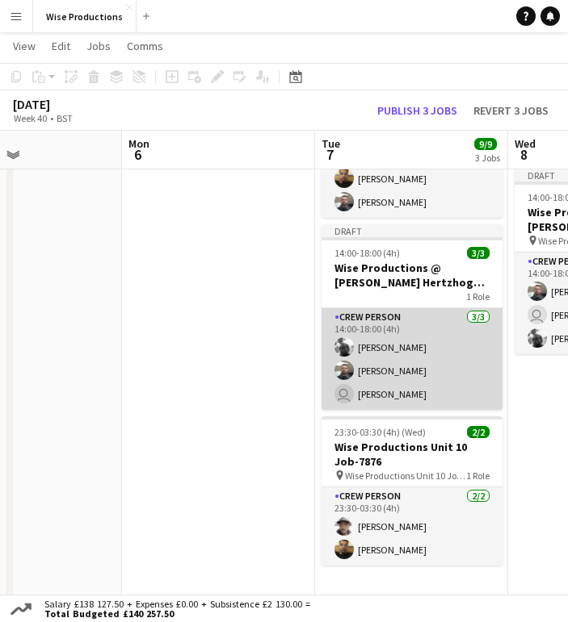
scroll to position [170, 0]
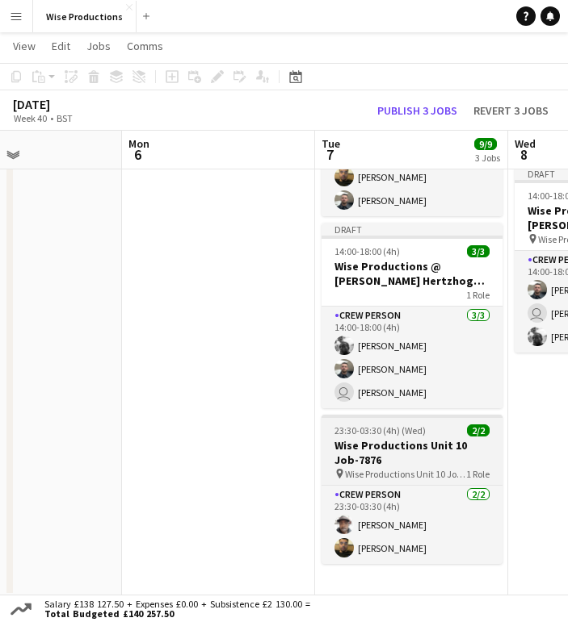
click at [362, 468] on span "Wise Productions Unit 10 Job-7876" at bounding box center [405, 474] width 121 height 12
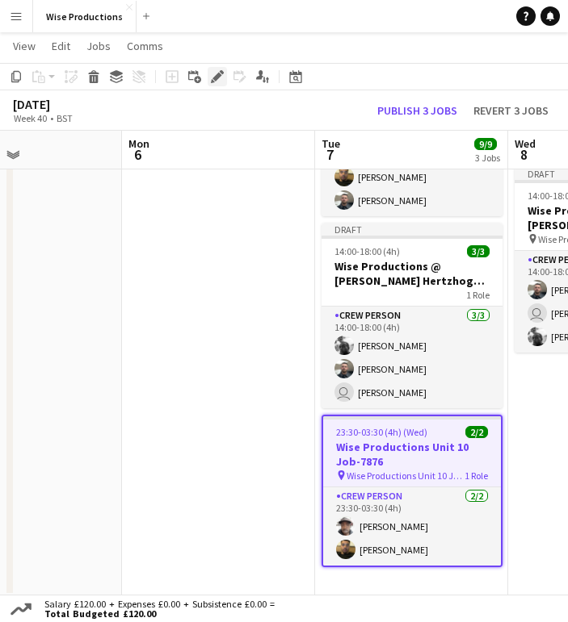
click at [218, 80] on icon "Edit" at bounding box center [217, 76] width 13 height 13
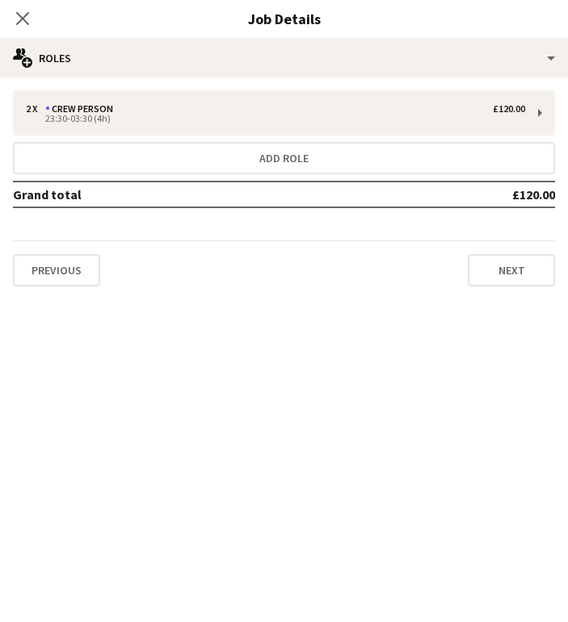
scroll to position [187, 0]
click at [23, 22] on icon "Close pop-in" at bounding box center [22, 17] width 15 height 15
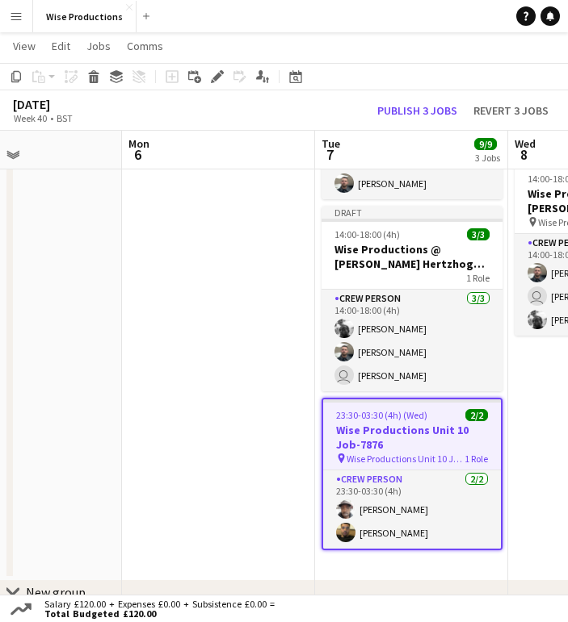
click at [392, 441] on h3 "Wise Productions Unit 10 Job-7876" at bounding box center [412, 437] width 178 height 29
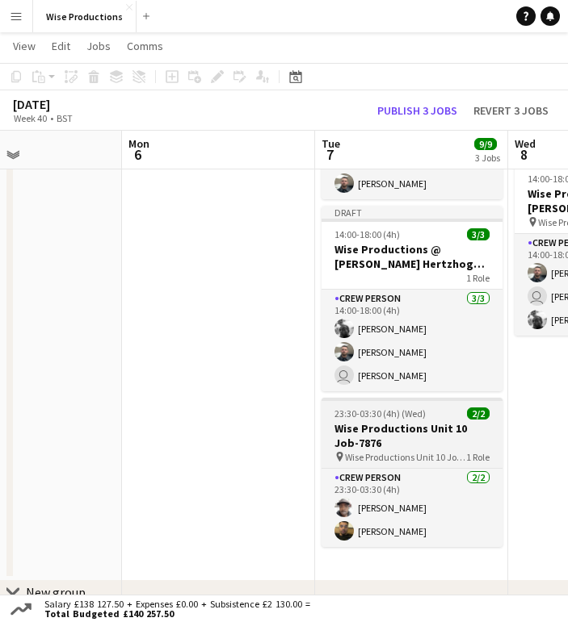
click at [403, 429] on h3 "Wise Productions Unit 10 Job-7876" at bounding box center [411, 435] width 181 height 29
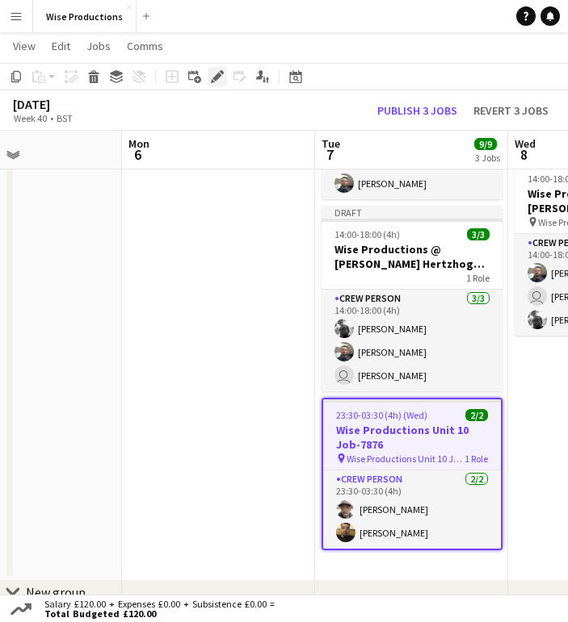
click at [219, 77] on icon at bounding box center [216, 77] width 9 height 9
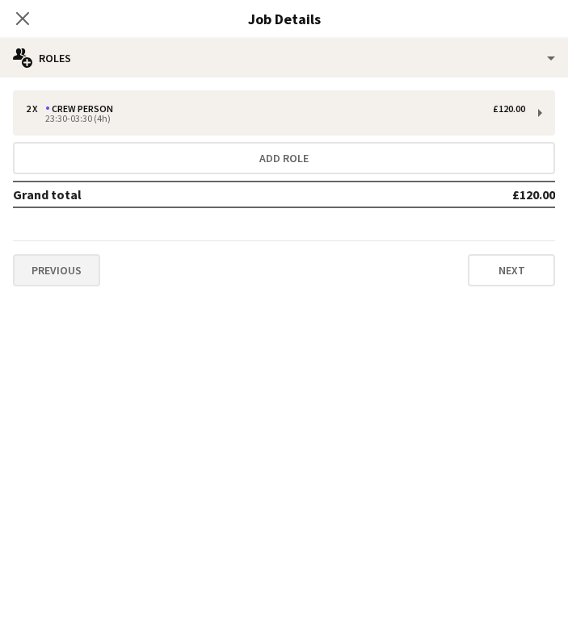
click at [79, 266] on button "Previous" at bounding box center [56, 270] width 87 height 32
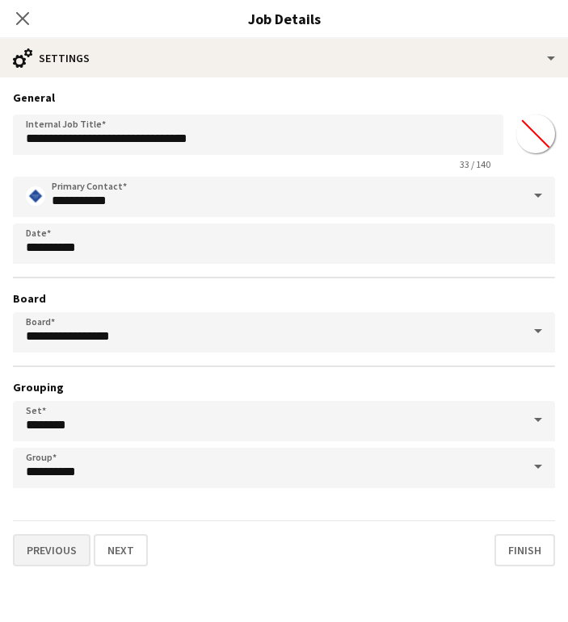
click at [69, 554] on button "Previous" at bounding box center [51, 550] width 77 height 32
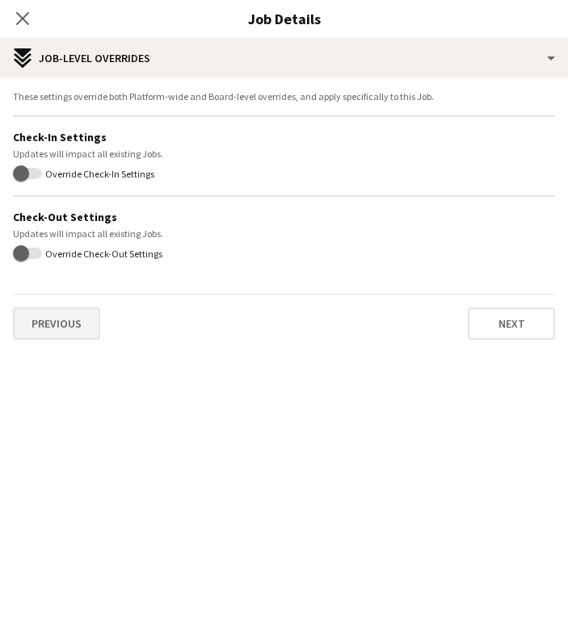
click at [57, 335] on button "Previous" at bounding box center [56, 324] width 87 height 32
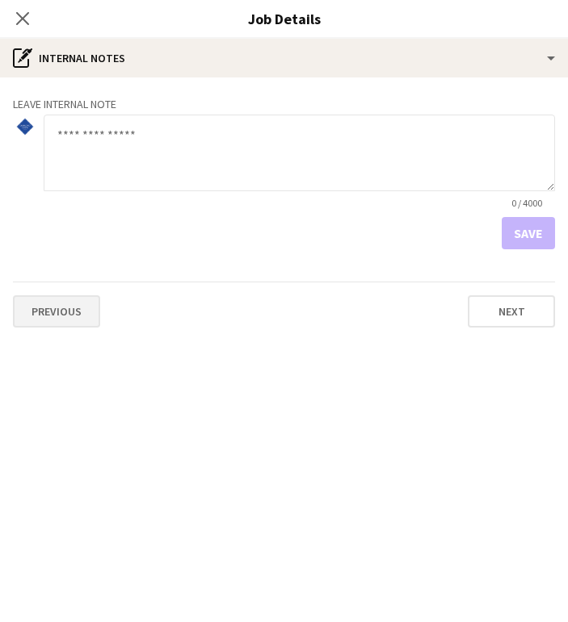
click at [67, 309] on button "Previous" at bounding box center [56, 311] width 87 height 32
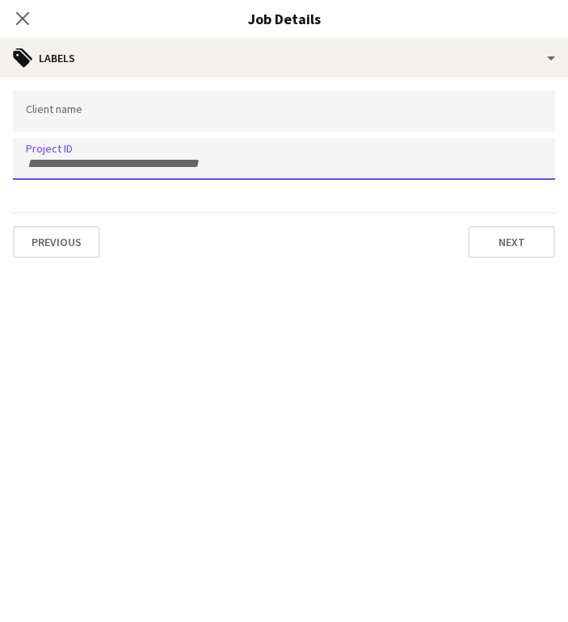
click at [69, 161] on input "Type to search project ID labels..." at bounding box center [284, 164] width 516 height 15
click at [79, 161] on input "Type to search project ID labels..." at bounding box center [284, 164] width 516 height 15
paste input "*******"
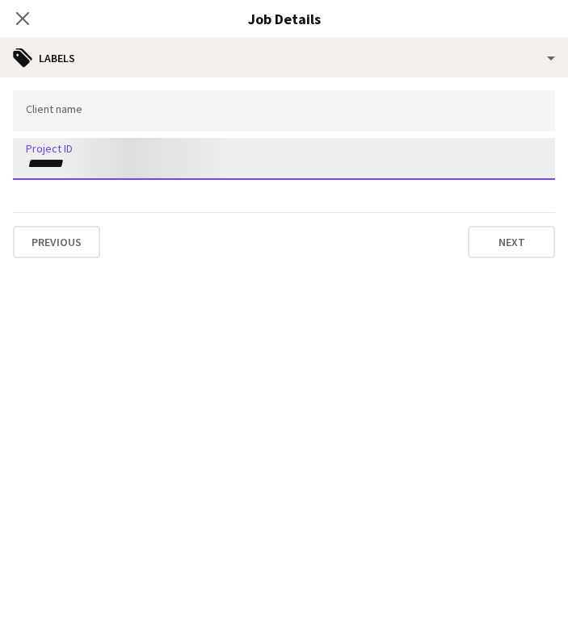
type input "*******"
click at [61, 126] on div at bounding box center [284, 110] width 542 height 41
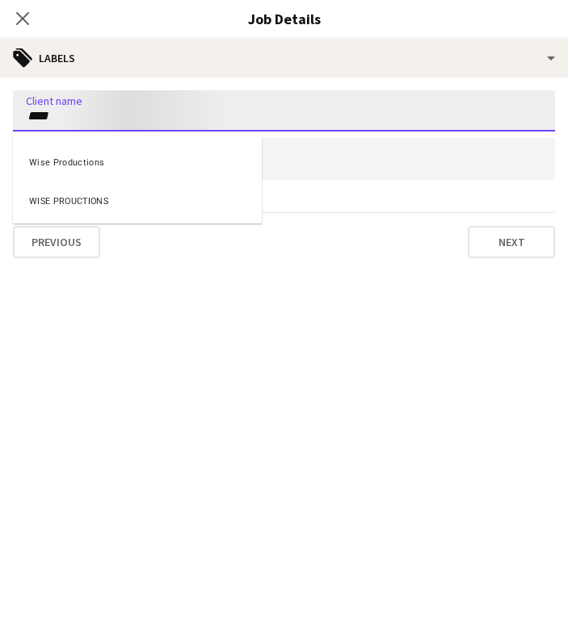
type input "****"
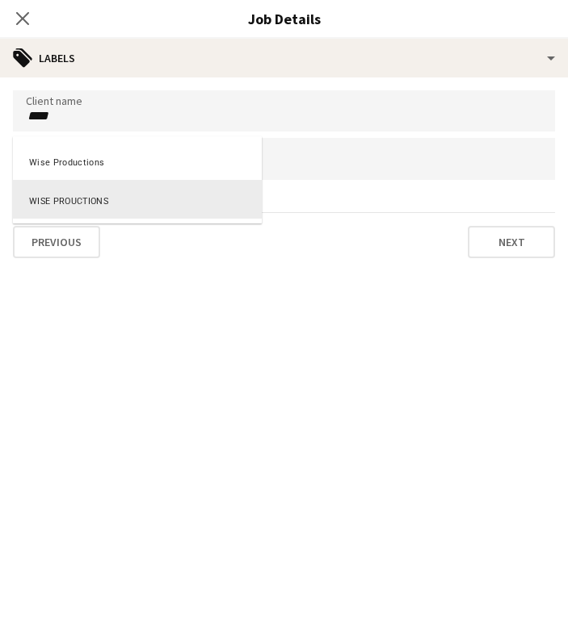
click at [35, 190] on div at bounding box center [137, 185] width 249 height 10
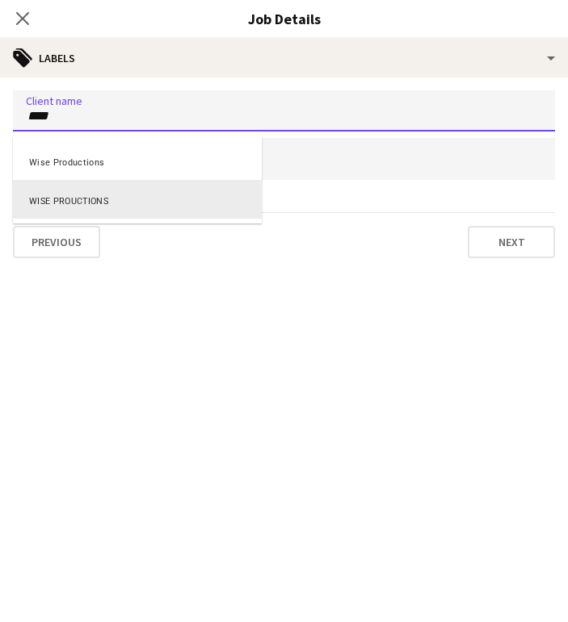
click at [127, 203] on div "WISE PROUCTIONS" at bounding box center [137, 199] width 249 height 39
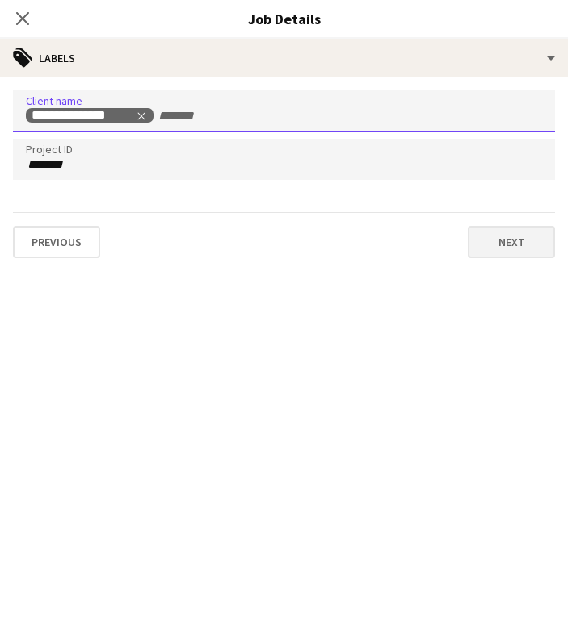
click at [496, 249] on button "Next" at bounding box center [510, 242] width 87 height 32
type input "*******"
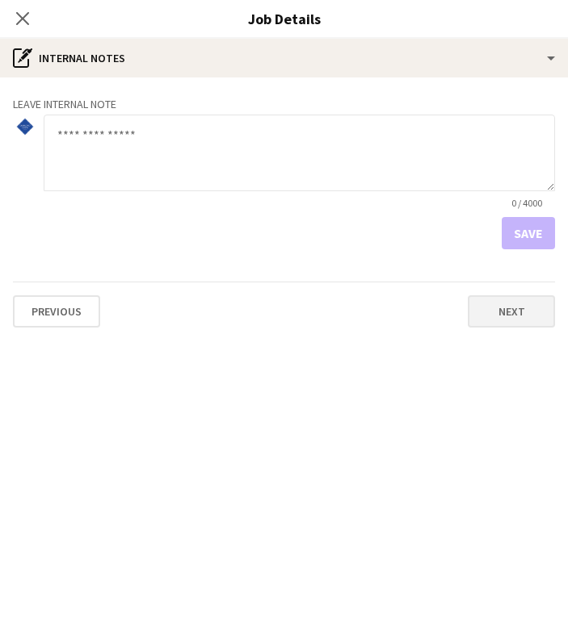
click at [520, 302] on button "Next" at bounding box center [510, 311] width 87 height 32
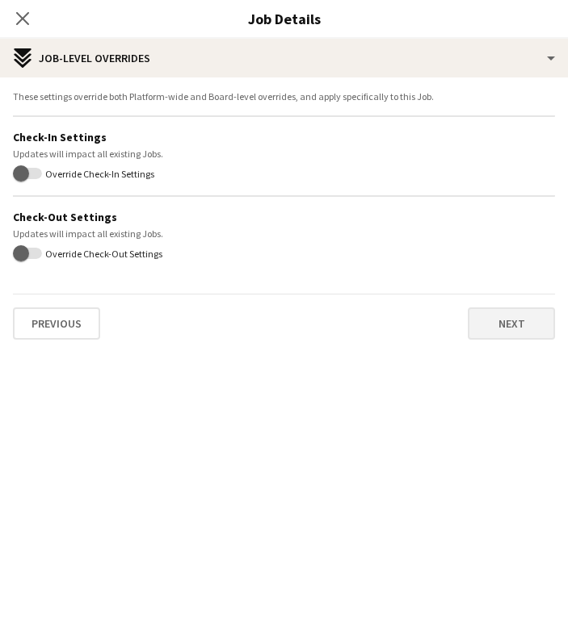
click at [506, 325] on button "Next" at bounding box center [510, 324] width 87 height 32
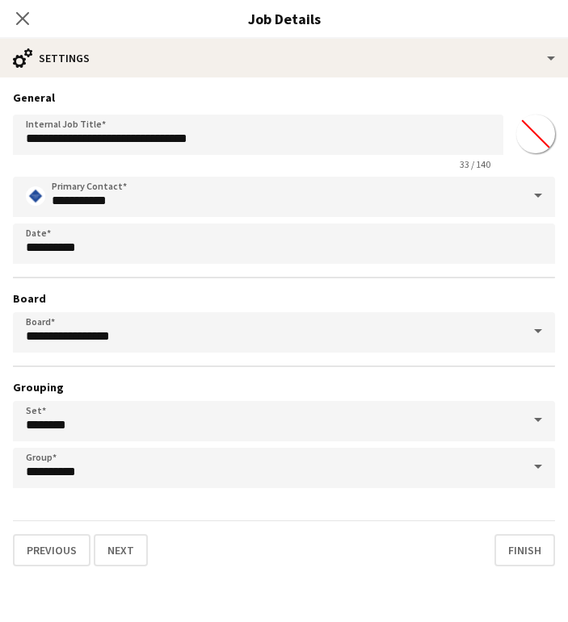
scroll to position [276, 0]
click at [516, 550] on button "Finish" at bounding box center [524, 550] width 61 height 32
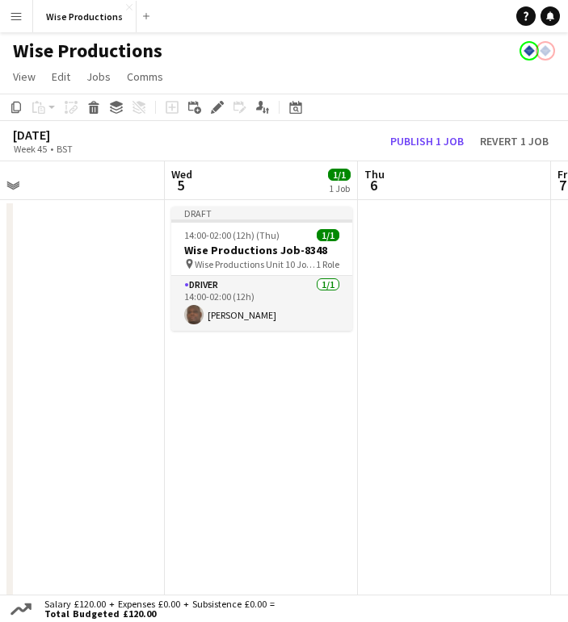
scroll to position [0, 0]
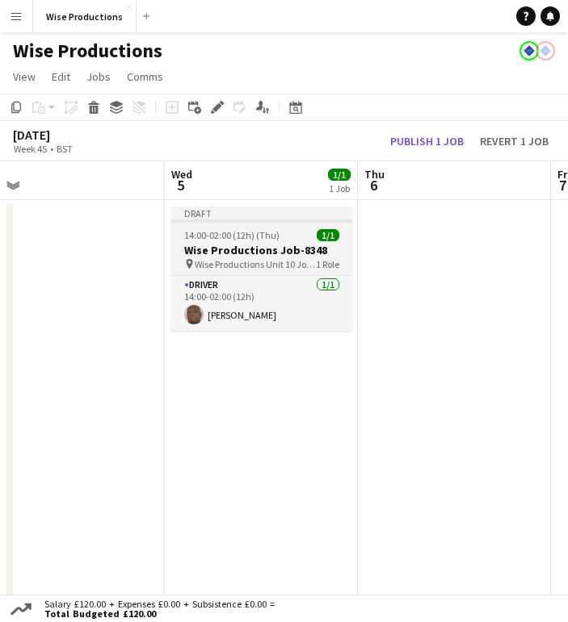
click at [274, 251] on h3 "Wise Productions Job-8348" at bounding box center [261, 250] width 181 height 15
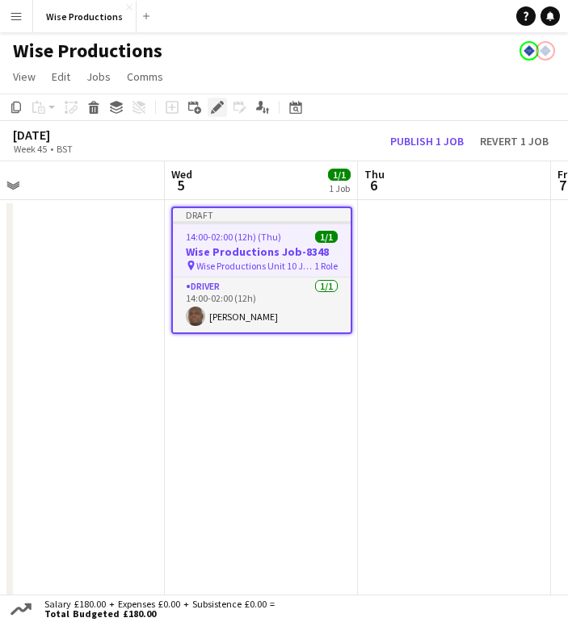
click at [219, 103] on icon "Edit" at bounding box center [217, 107] width 13 height 13
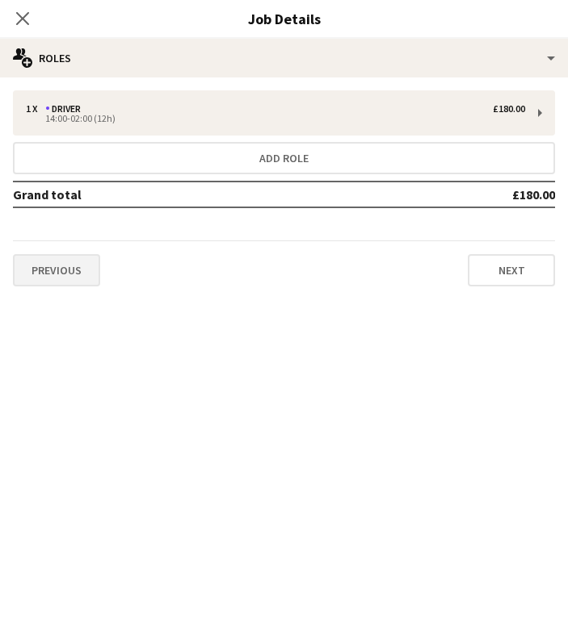
click at [71, 271] on button "Previous" at bounding box center [56, 270] width 87 height 32
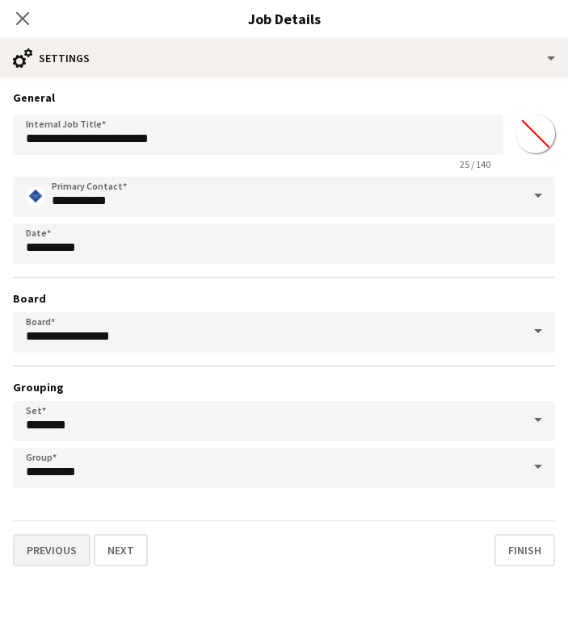
click at [39, 542] on button "Previous" at bounding box center [51, 550] width 77 height 32
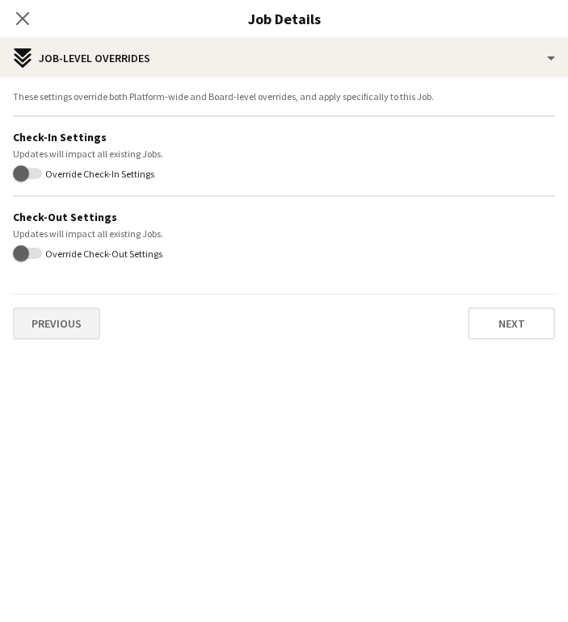
click at [60, 325] on button "Previous" at bounding box center [56, 324] width 87 height 32
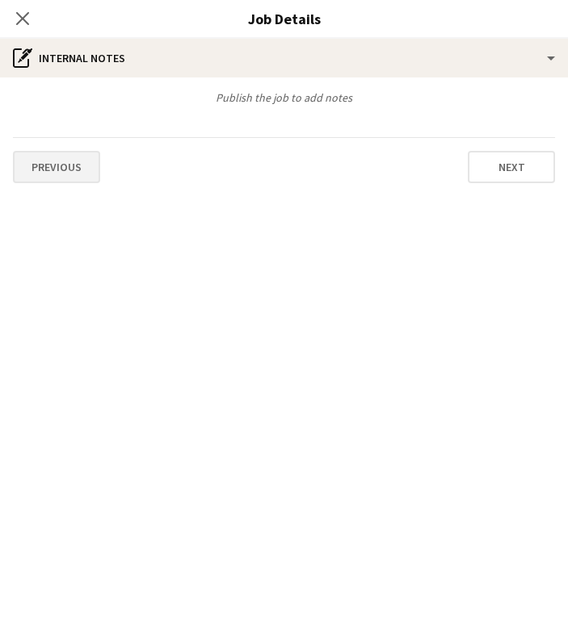
click at [62, 168] on button "Previous" at bounding box center [56, 167] width 87 height 32
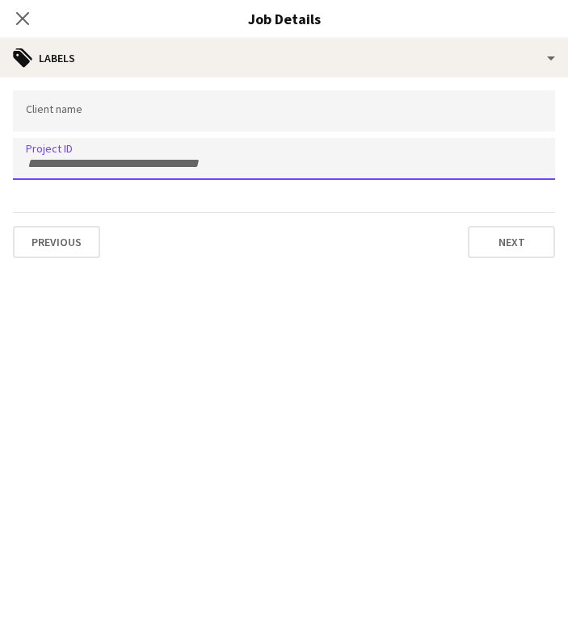
click at [62, 170] on div at bounding box center [284, 158] width 542 height 41
paste input "*******"
type input "*******"
click at [59, 126] on div at bounding box center [284, 110] width 542 height 41
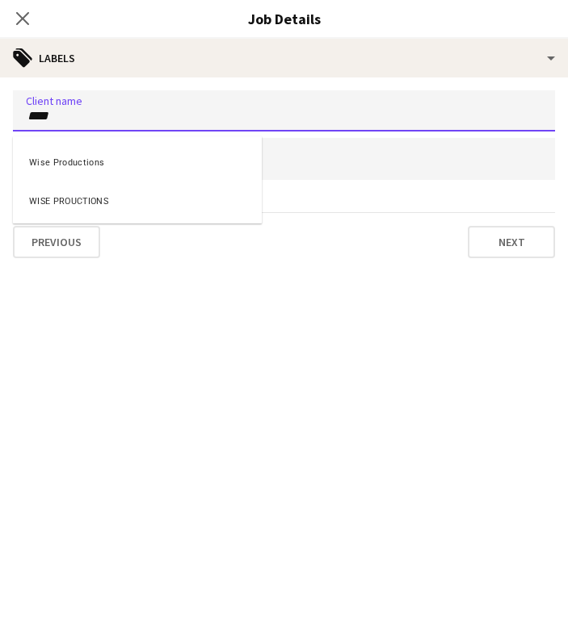
type input "****"
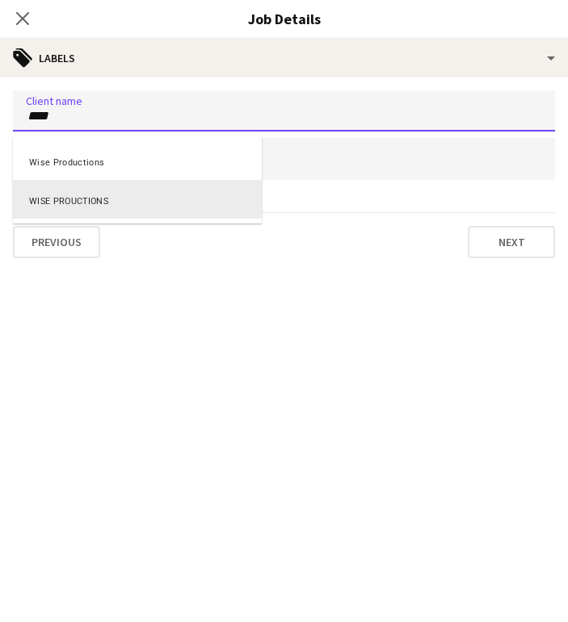
click at [44, 195] on div "WISE PROUCTIONS" at bounding box center [137, 199] width 249 height 39
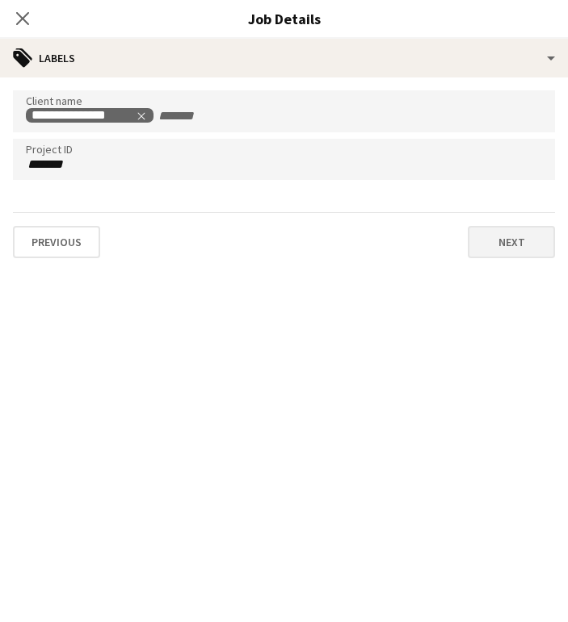
click at [513, 251] on button "Next" at bounding box center [510, 242] width 87 height 32
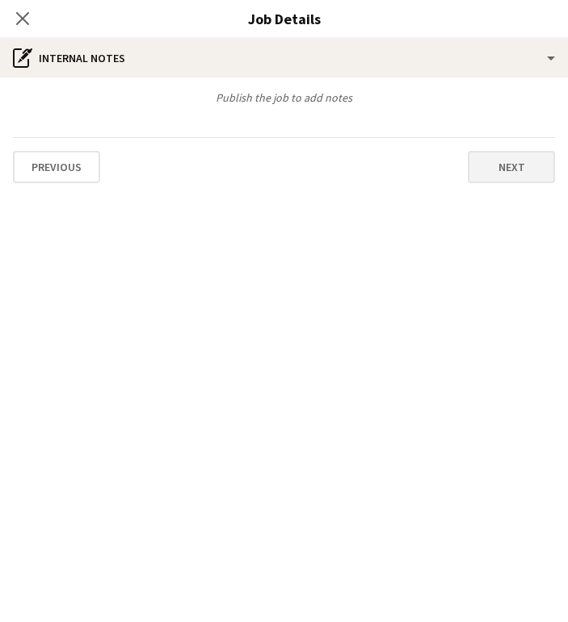
click at [511, 175] on button "Next" at bounding box center [510, 167] width 87 height 32
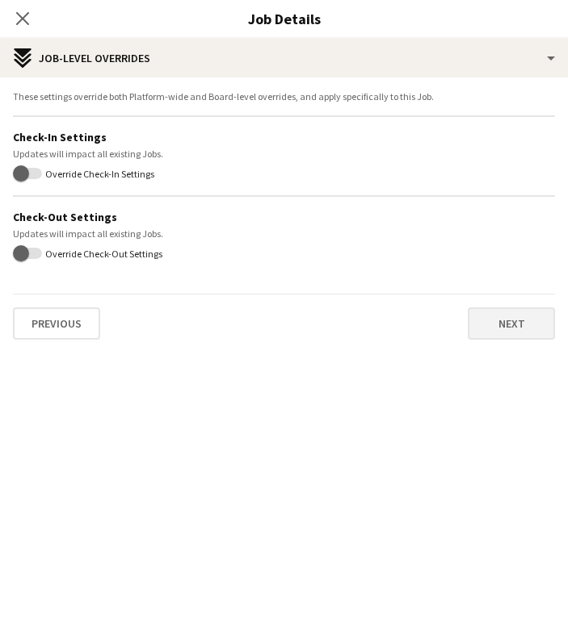
click at [544, 318] on button "Next" at bounding box center [510, 324] width 87 height 32
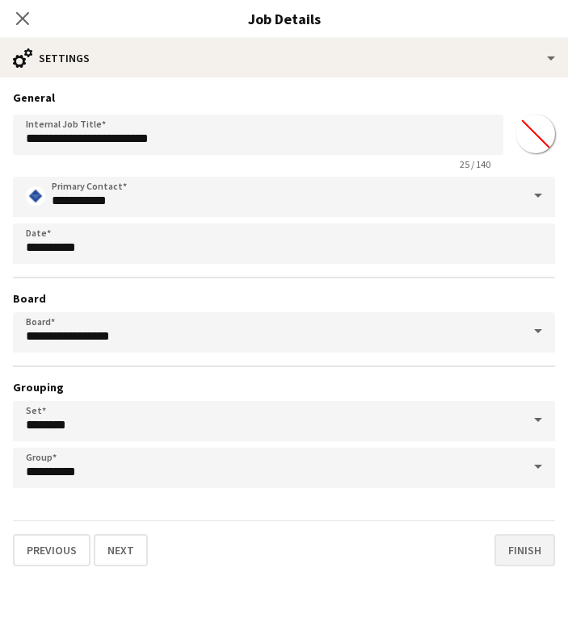
click at [511, 555] on button "Finish" at bounding box center [524, 550] width 61 height 32
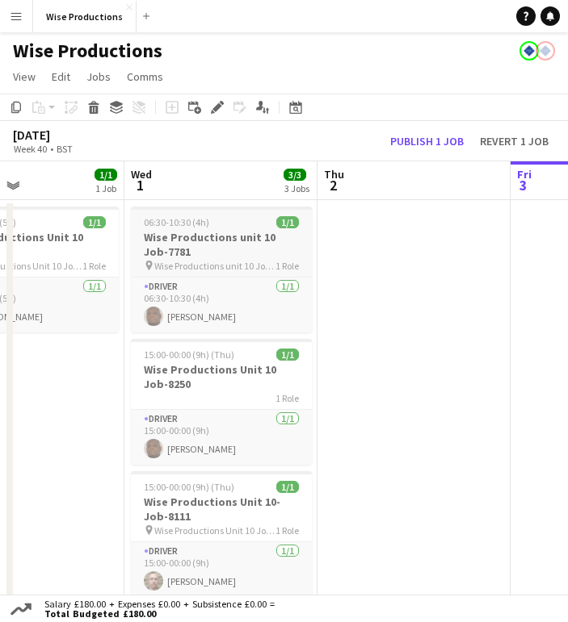
click at [243, 236] on h3 "Wise Productions unit 10 Job-7781" at bounding box center [221, 244] width 181 height 29
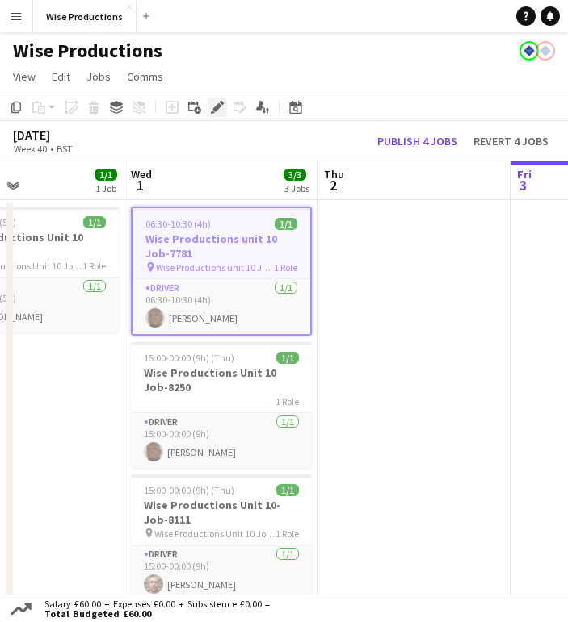
click at [216, 111] on icon "Edit" at bounding box center [217, 107] width 13 height 13
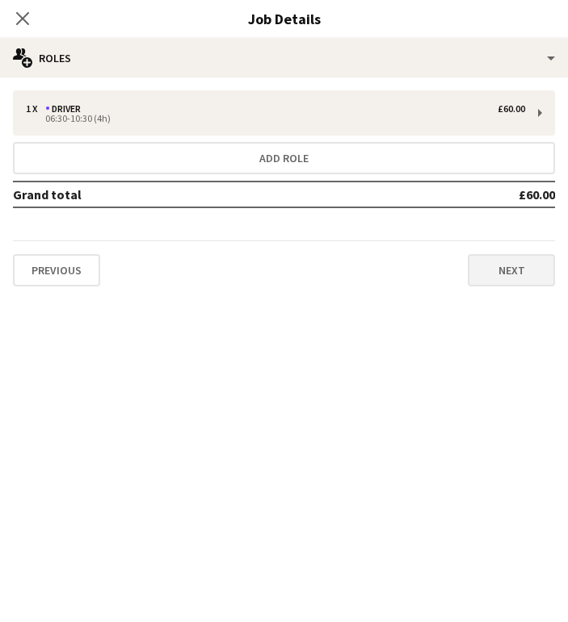
click at [506, 282] on button "Next" at bounding box center [510, 270] width 87 height 32
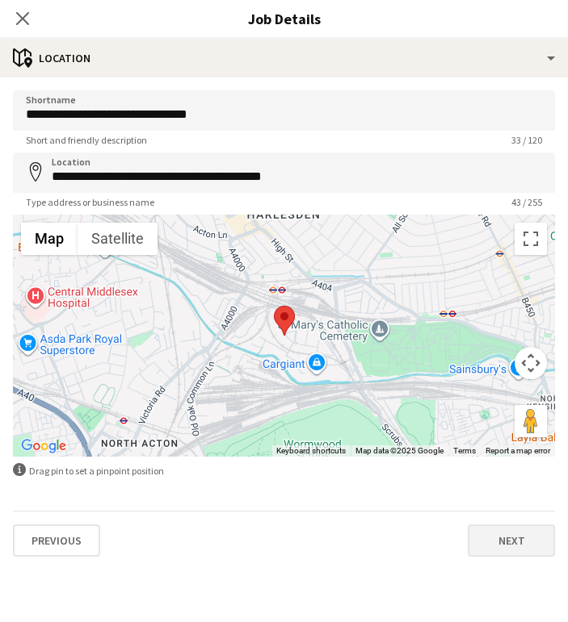
click at [511, 545] on button "Next" at bounding box center [510, 541] width 87 height 32
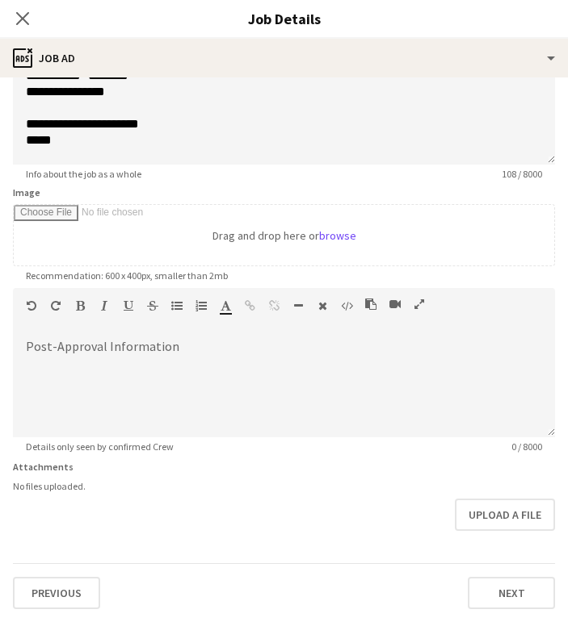
scroll to position [137, 0]
click at [500, 585] on button "Next" at bounding box center [510, 593] width 87 height 32
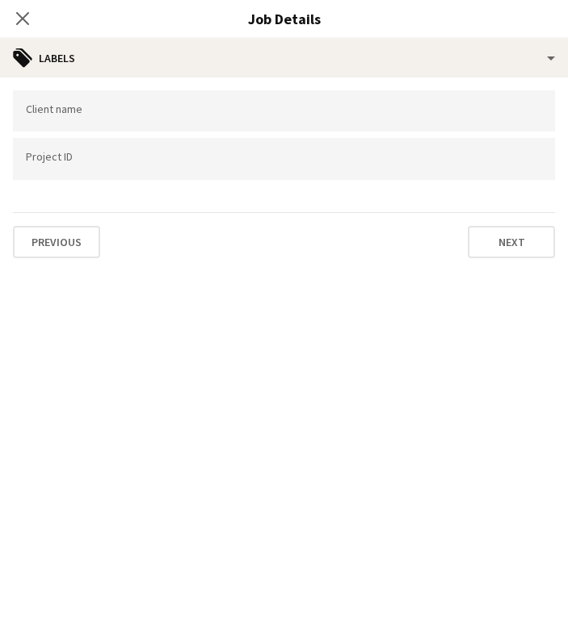
scroll to position [0, 0]
click at [184, 151] on div at bounding box center [284, 158] width 542 height 41
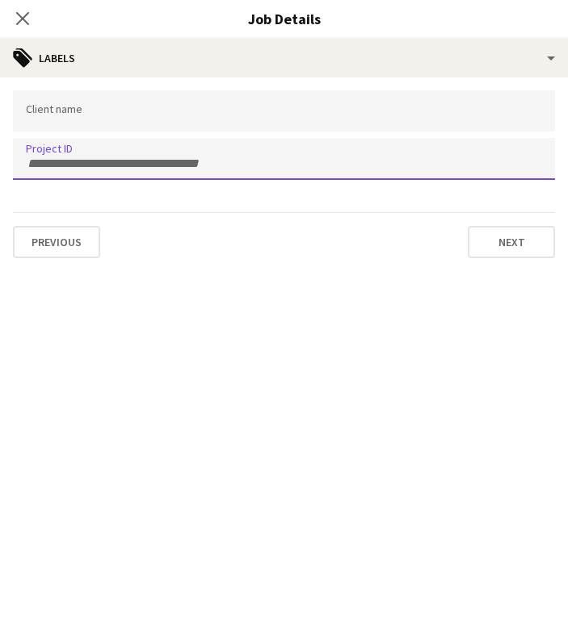
paste input "*******"
type input "*******"
click at [124, 123] on div at bounding box center [284, 110] width 542 height 41
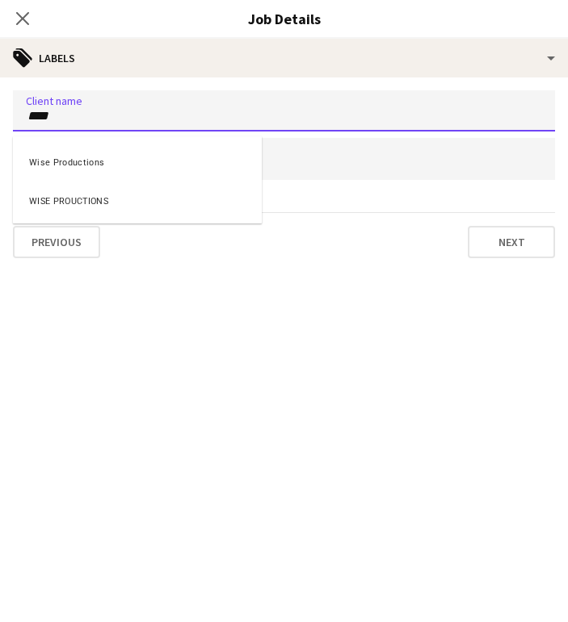
type input "****"
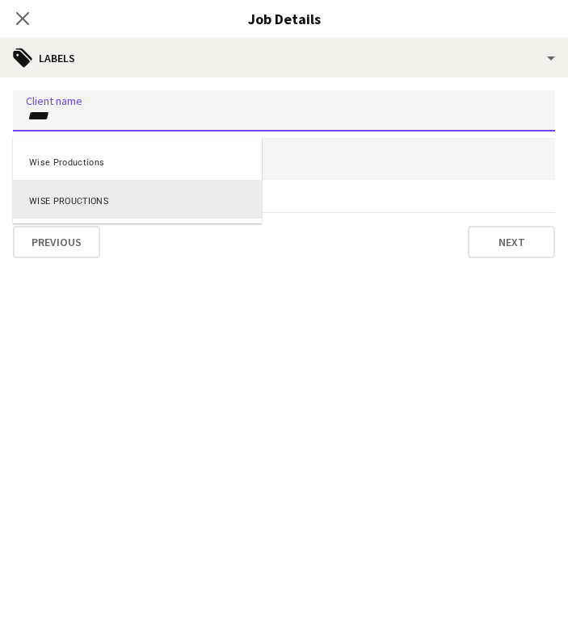
click at [124, 193] on div "WISE PROUCTIONS" at bounding box center [137, 199] width 249 height 39
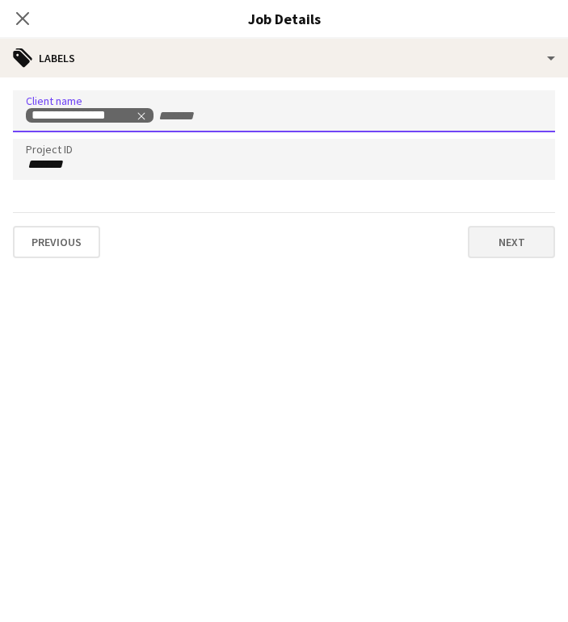
click at [501, 244] on button "Next" at bounding box center [510, 242] width 87 height 32
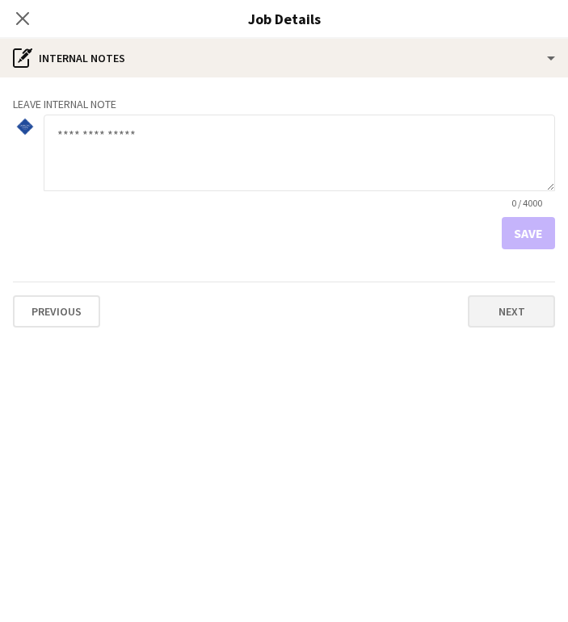
click at [507, 316] on button "Next" at bounding box center [510, 311] width 87 height 32
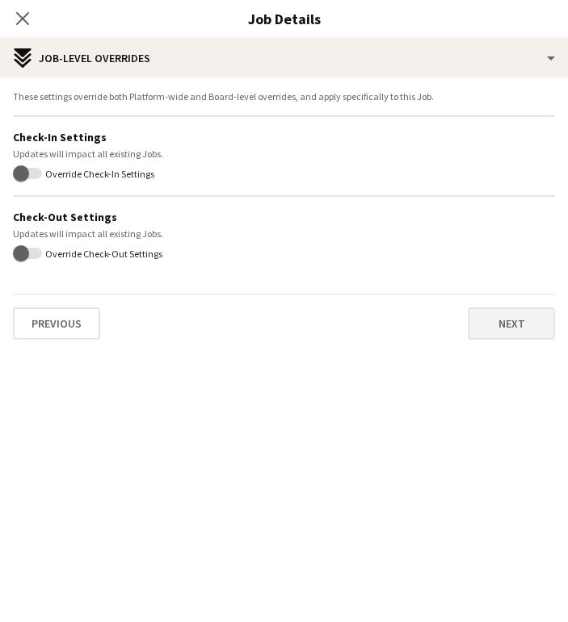
click at [492, 329] on button "Next" at bounding box center [510, 324] width 87 height 32
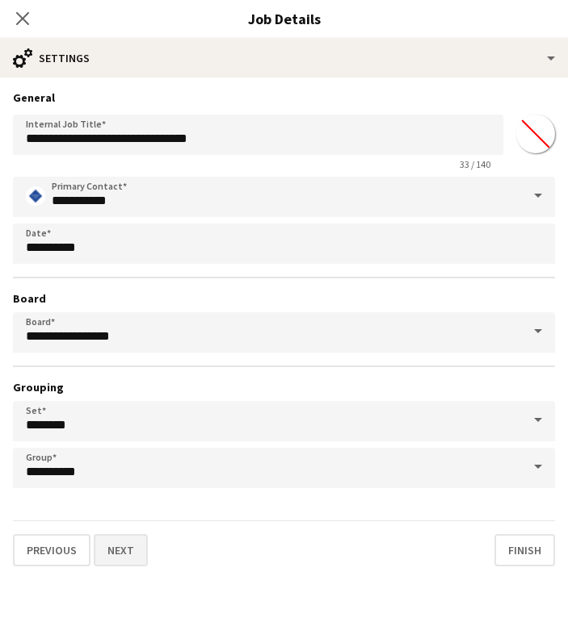
click at [121, 560] on button "Next" at bounding box center [121, 550] width 54 height 32
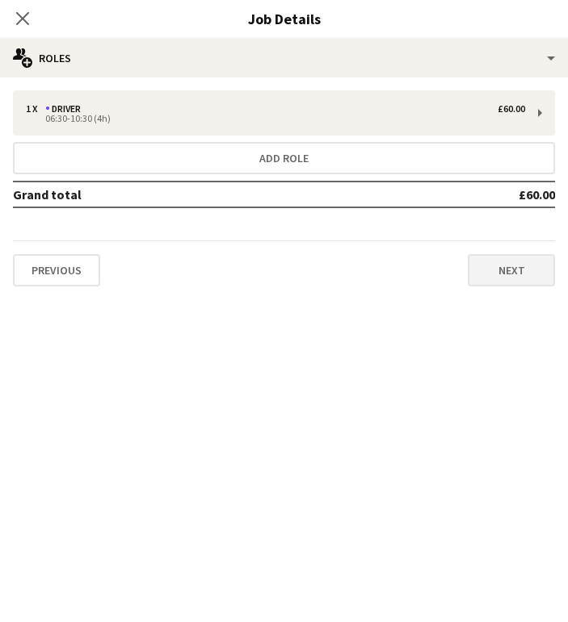
click at [517, 275] on button "Next" at bounding box center [510, 270] width 87 height 32
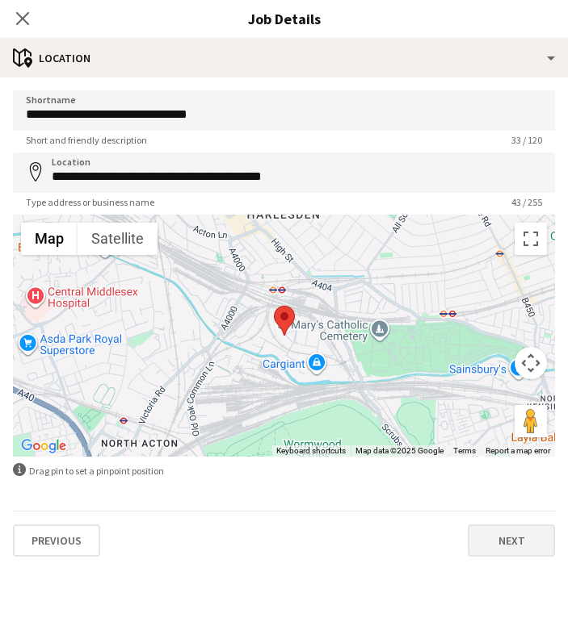
click at [475, 536] on button "Next" at bounding box center [510, 541] width 87 height 32
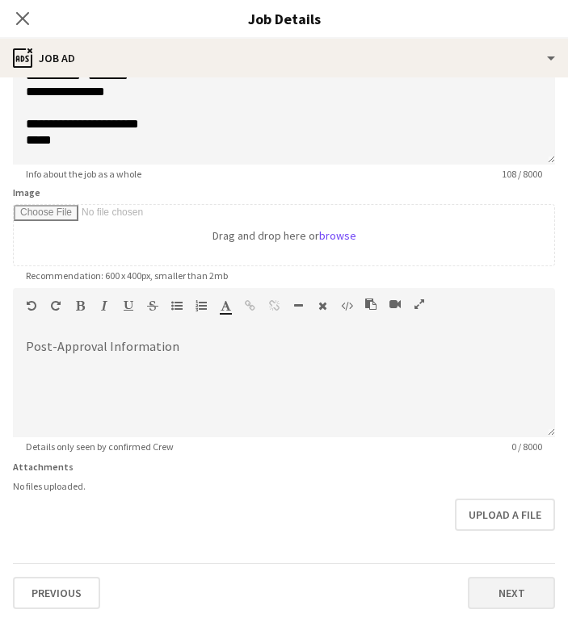
scroll to position [137, 0]
click at [513, 593] on button "Next" at bounding box center [510, 593] width 87 height 32
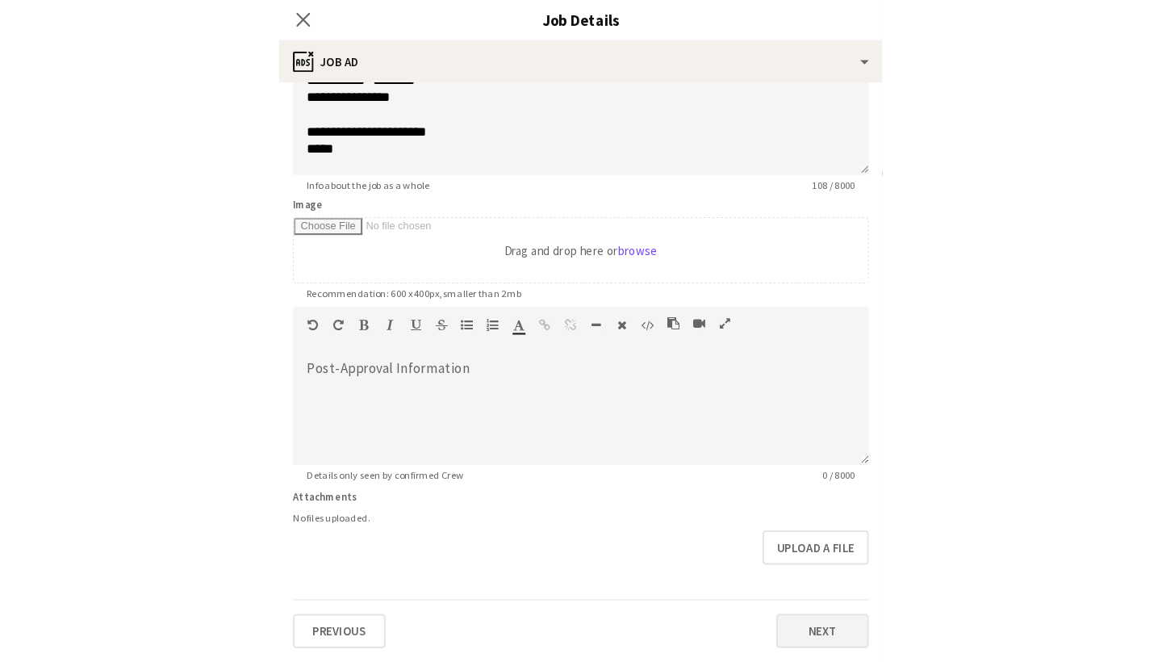
scroll to position [0, 0]
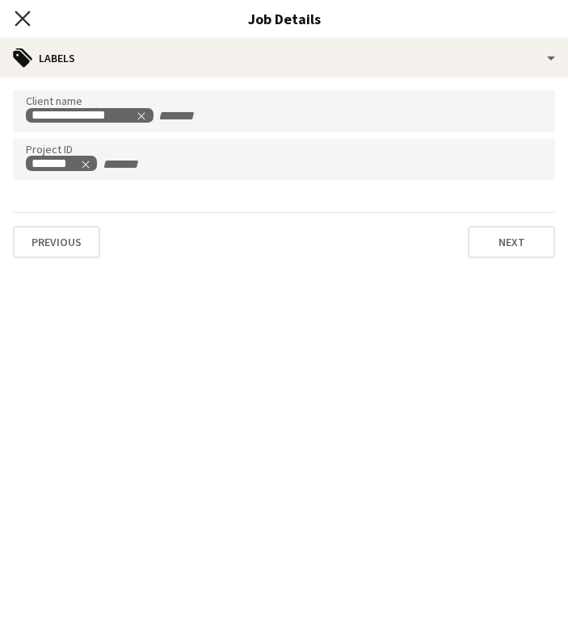
click at [23, 22] on icon "Close pop-in" at bounding box center [22, 17] width 15 height 15
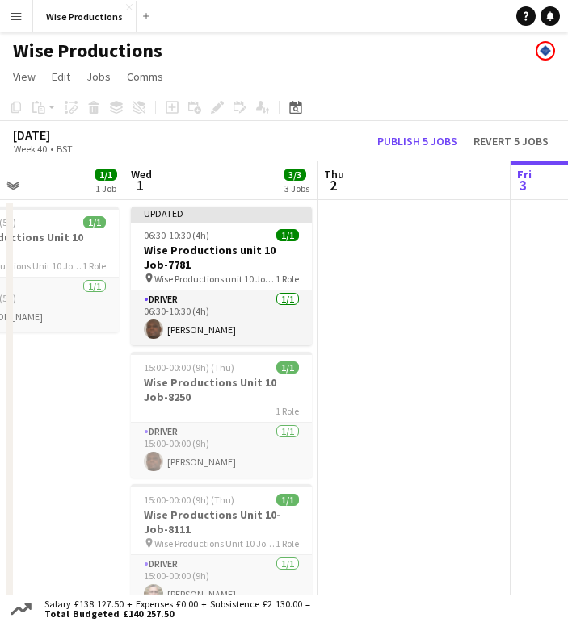
click at [441, 362] on app-date-cell at bounding box center [413, 423] width 193 height 446
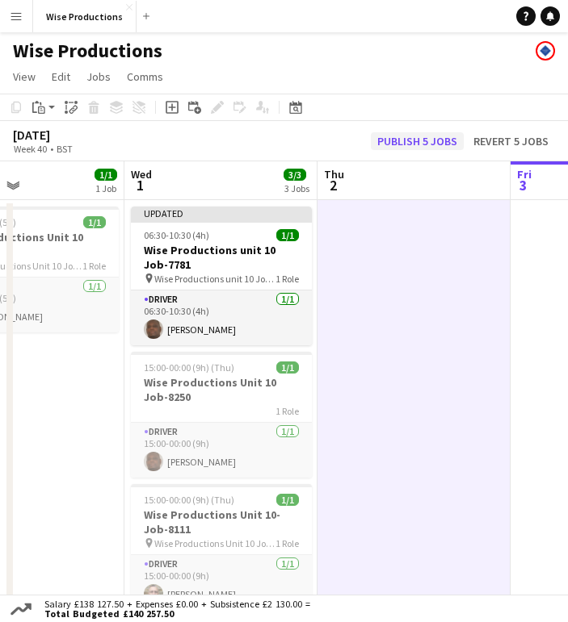
click at [430, 141] on button "Publish 5 jobs" at bounding box center [417, 141] width 93 height 18
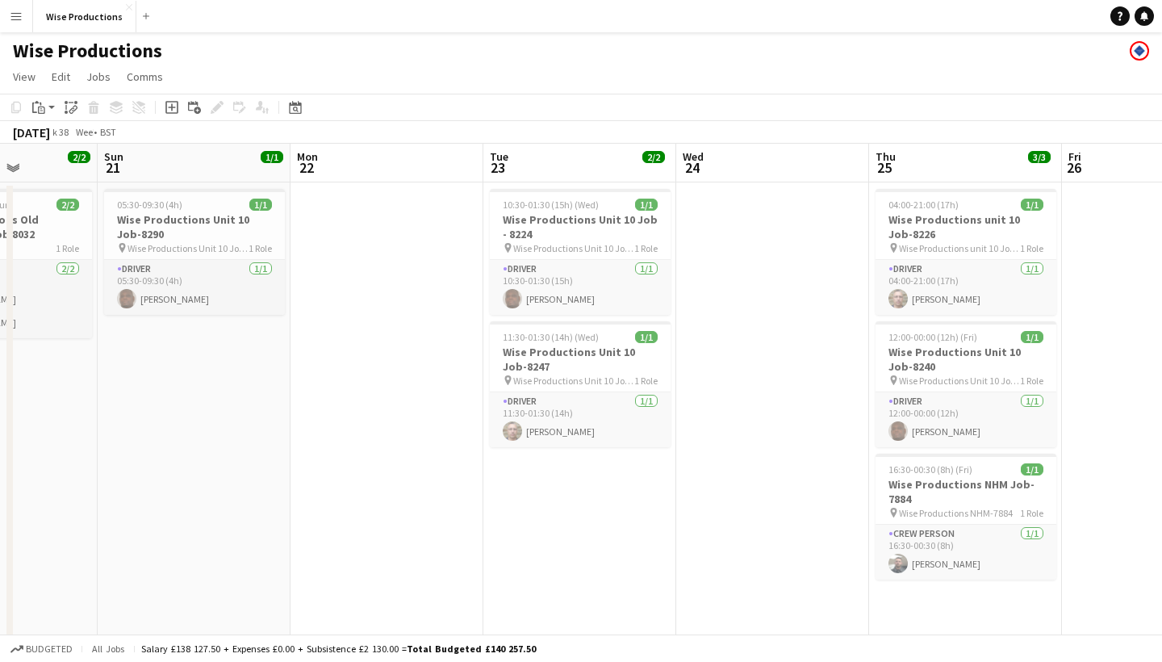
scroll to position [0, 408]
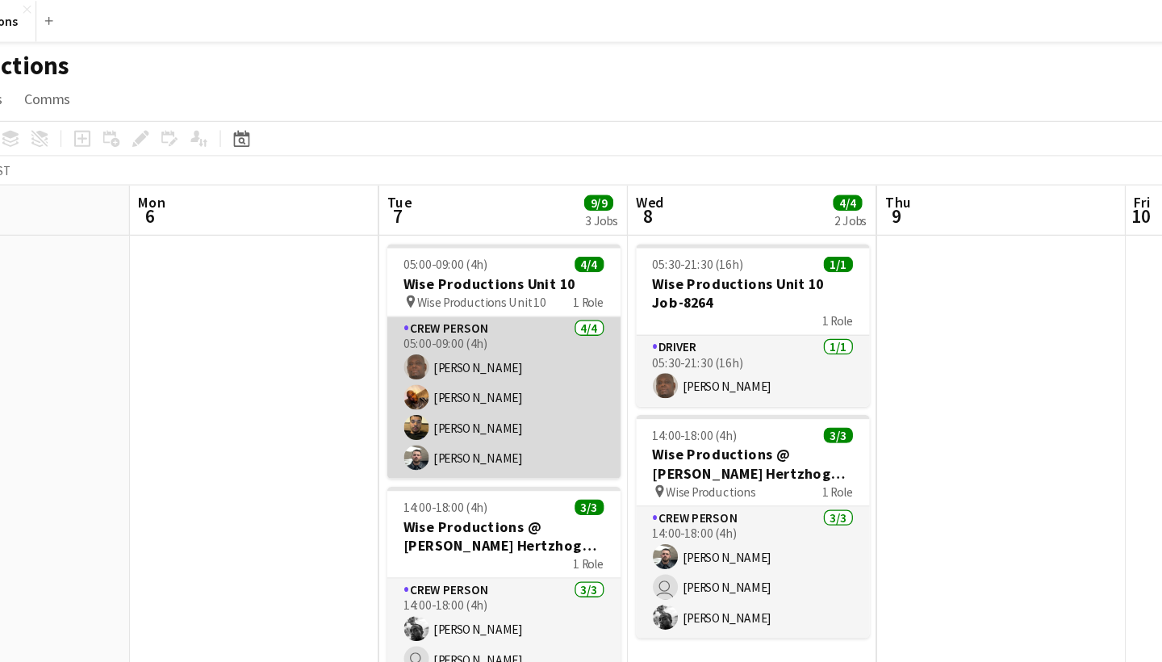
scroll to position [0, 563]
